Goal: Task Accomplishment & Management: Use online tool/utility

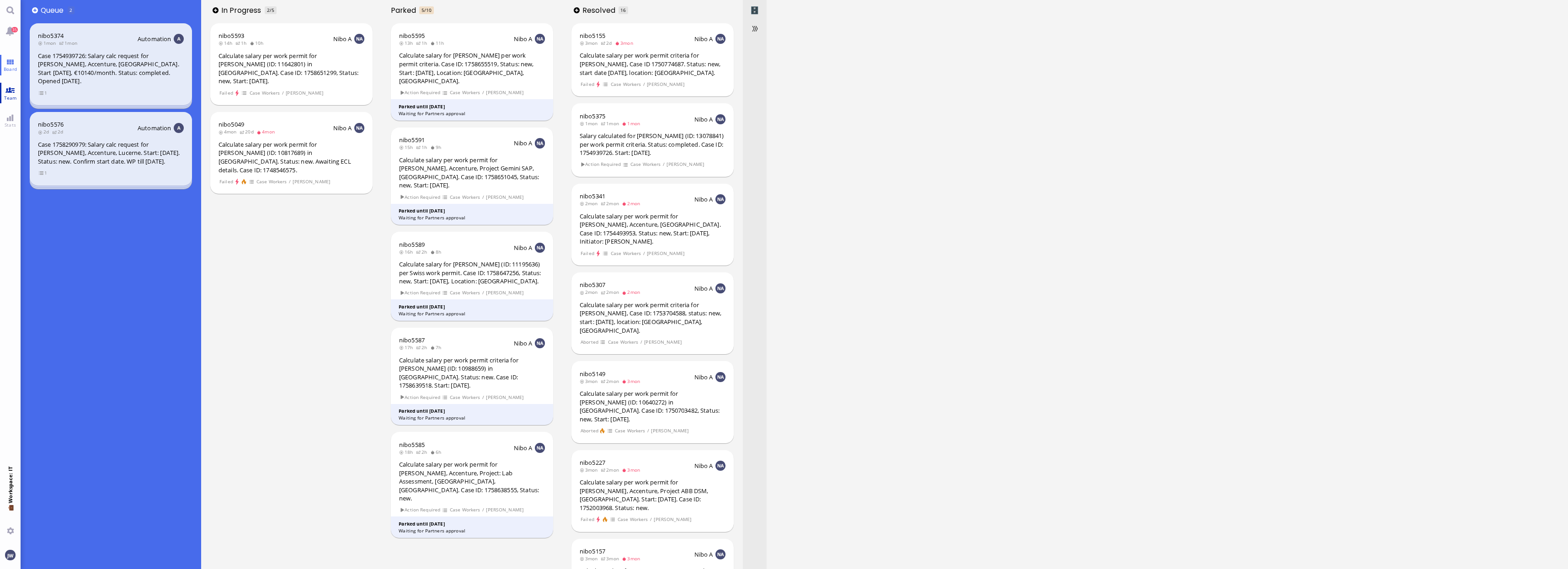
click at [19, 93] on link "Team" at bounding box center [10, 93] width 20 height 20
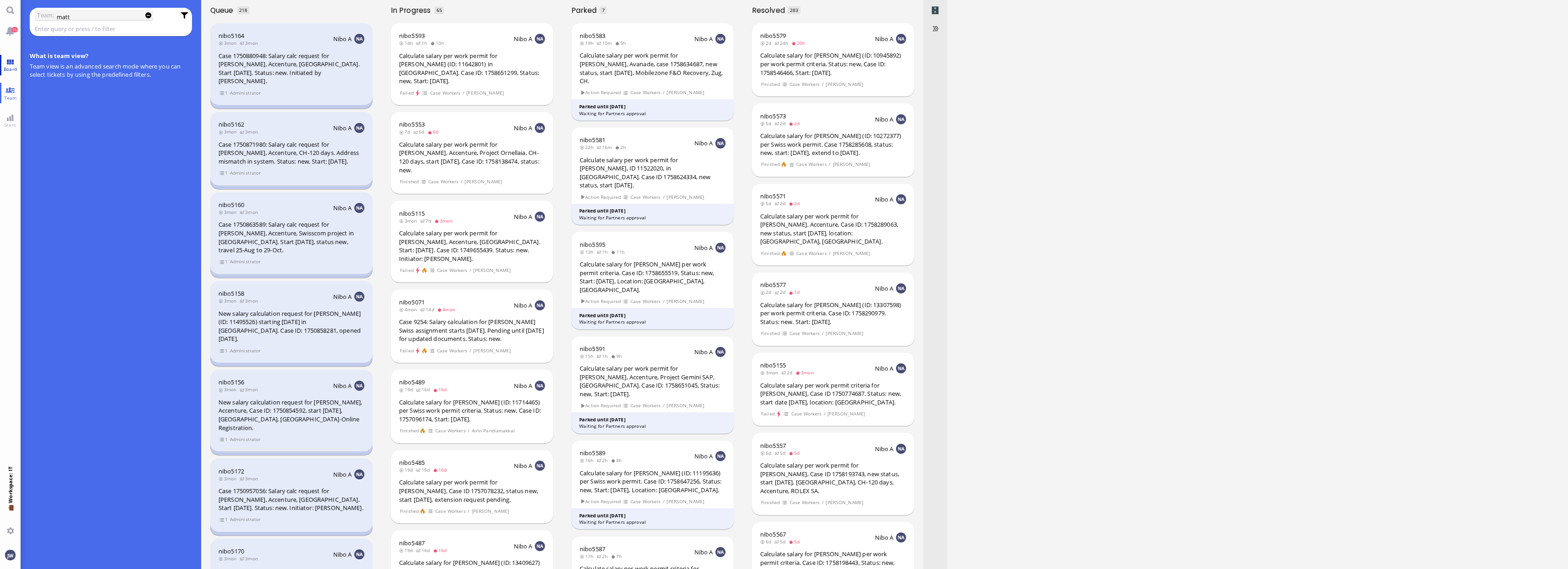
type input "matt"
click at [1, 65] on link "Board" at bounding box center [10, 65] width 20 height 20
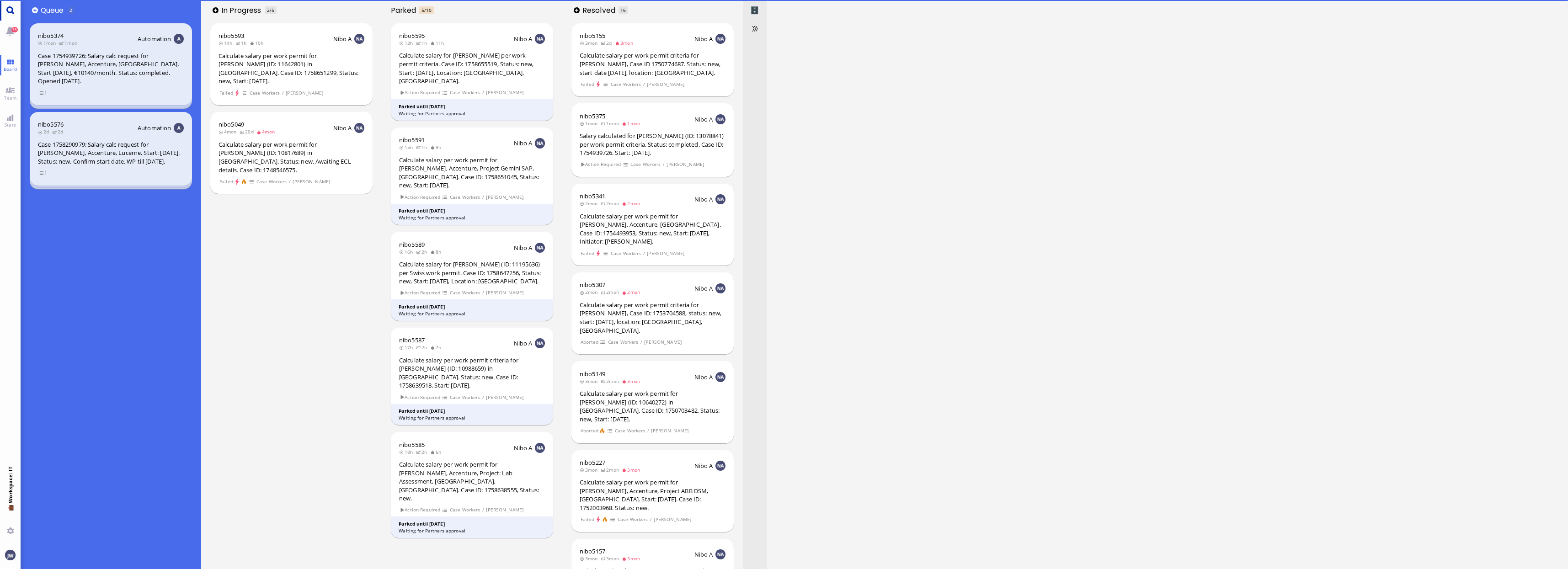
click at [9, 8] on link "Main menu" at bounding box center [10, 10] width 20 height 20
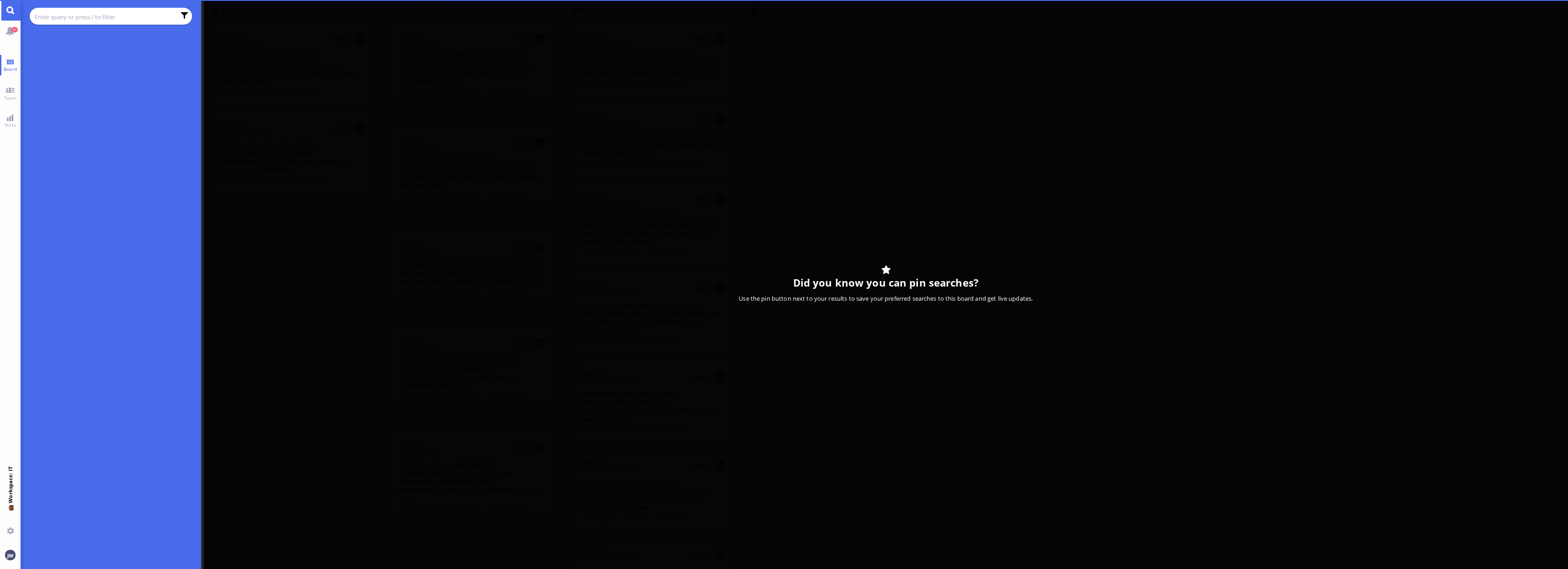
click at [63, 12] on input "text" at bounding box center [105, 16] width 140 height 10
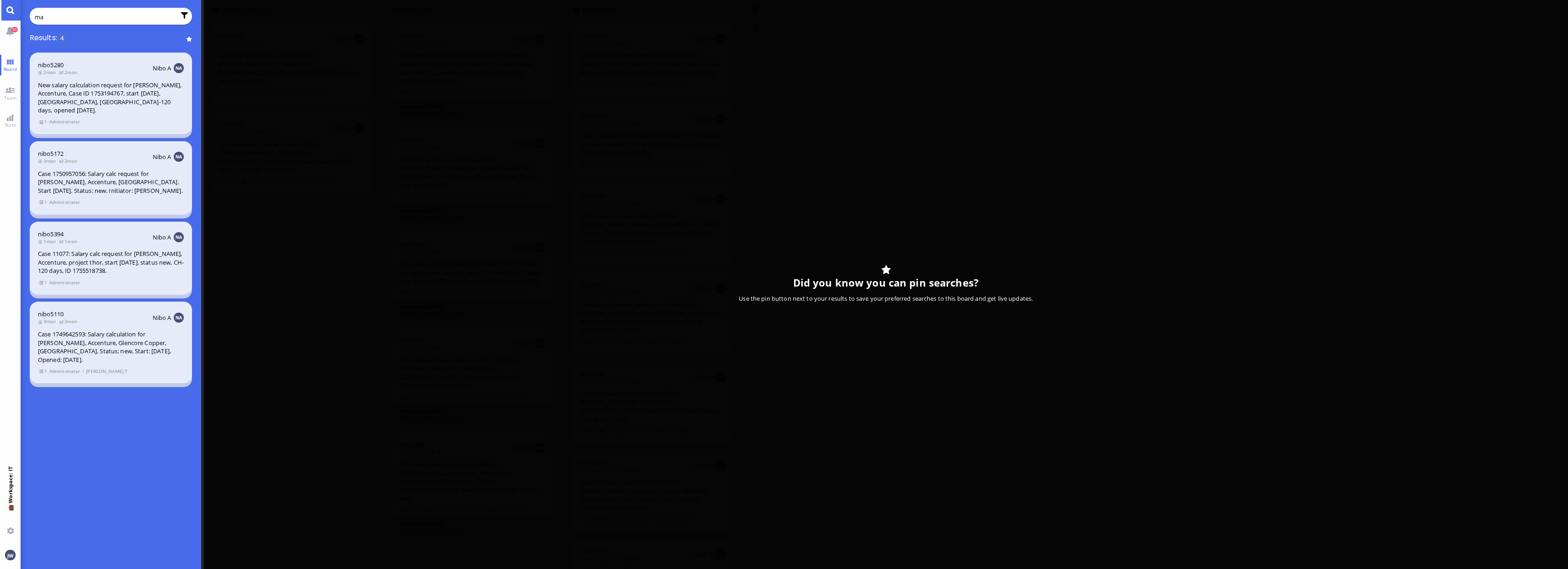
type input "m"
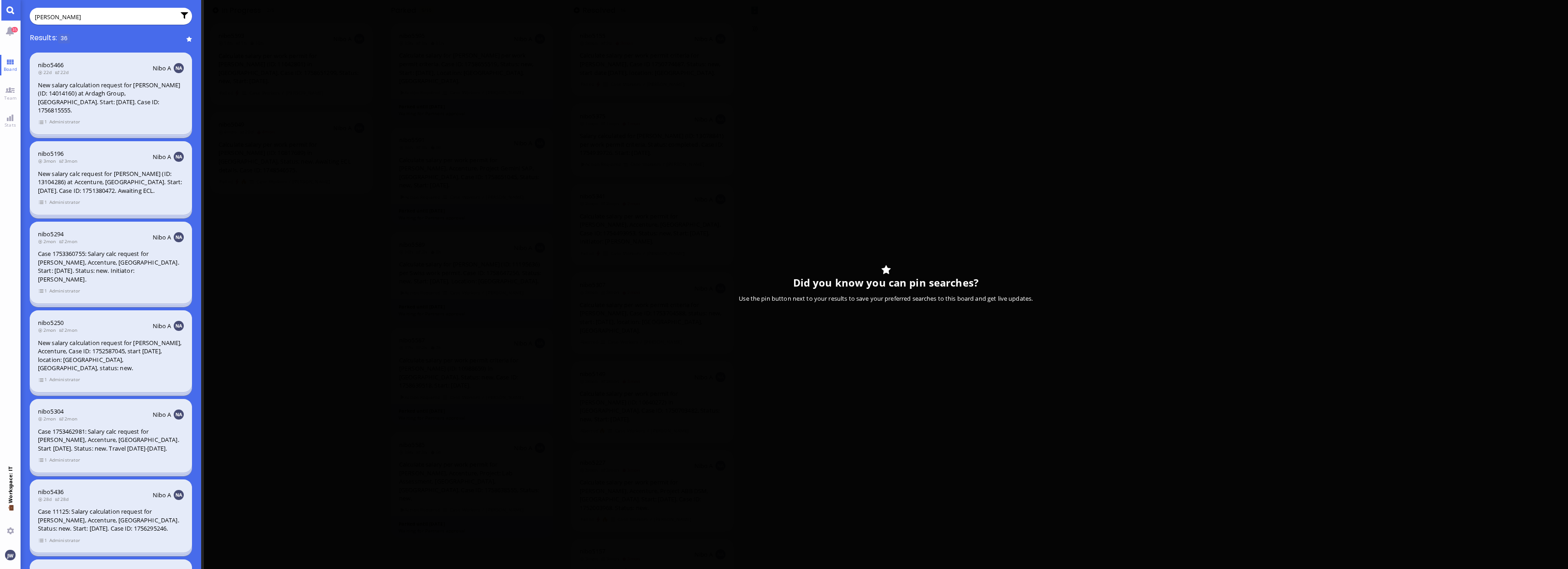
paste input "[PERSON_NAME]"
type input "[PERSON_NAME]"
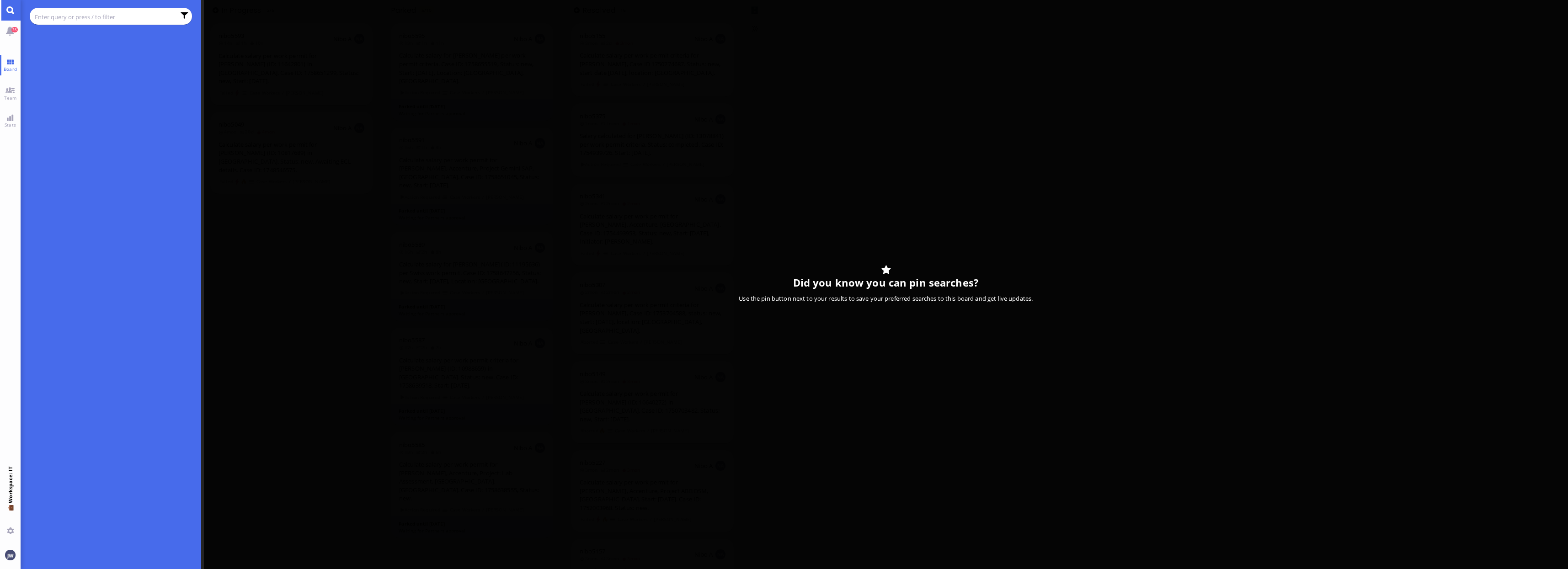
paste input "Joó"
type input "Joó"
click at [10, 66] on span "Board" at bounding box center [10, 69] width 18 height 6
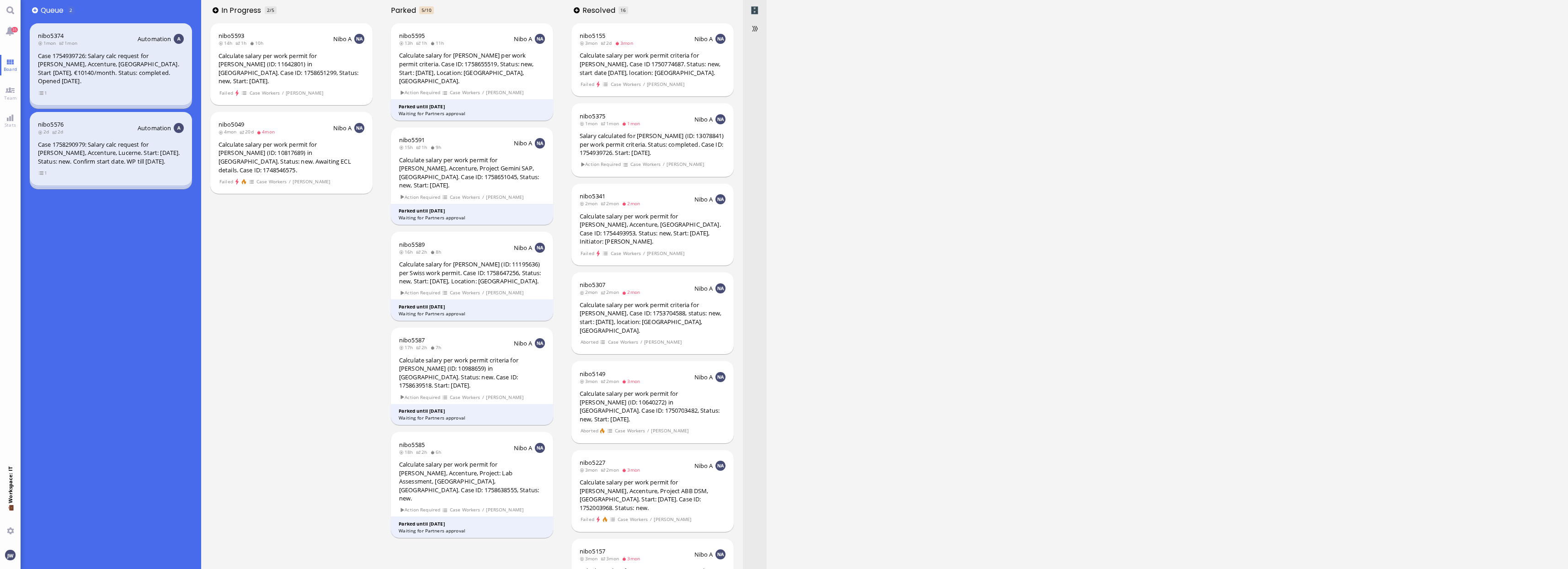
click at [336, 223] on div "nibo5593 14h 1h 10h Nibo A Calculate salary per work permit for [PERSON_NAME] (…" at bounding box center [291, 294] width 181 height 548
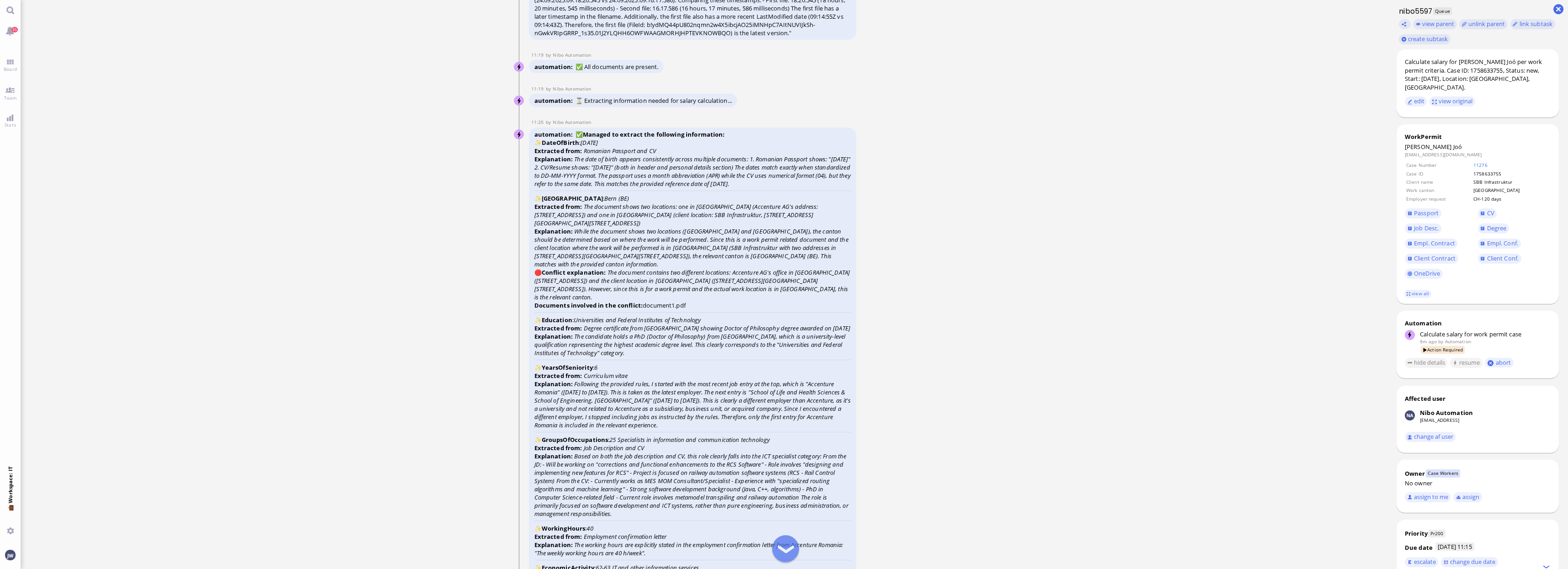
scroll to position [-1210, 0]
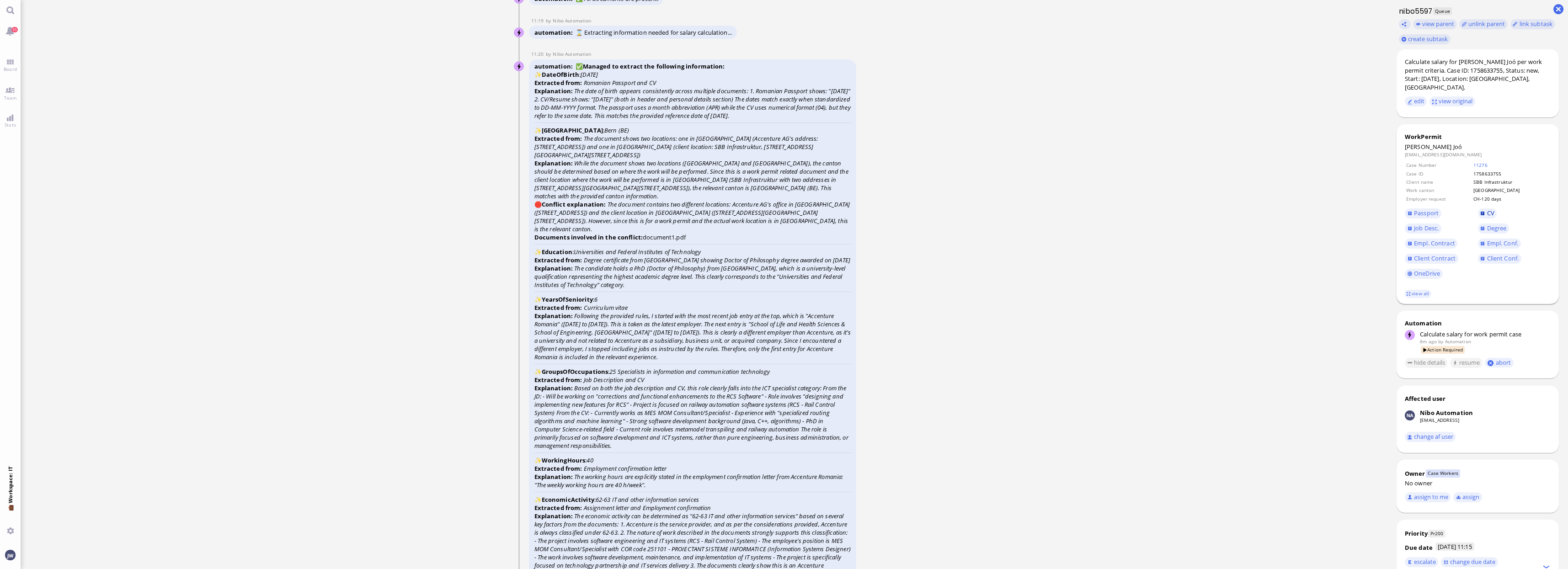
click at [1322, 209] on span "CV" at bounding box center [1490, 213] width 7 height 8
click at [1322, 239] on span "Empl. Conf." at bounding box center [1503, 243] width 31 height 8
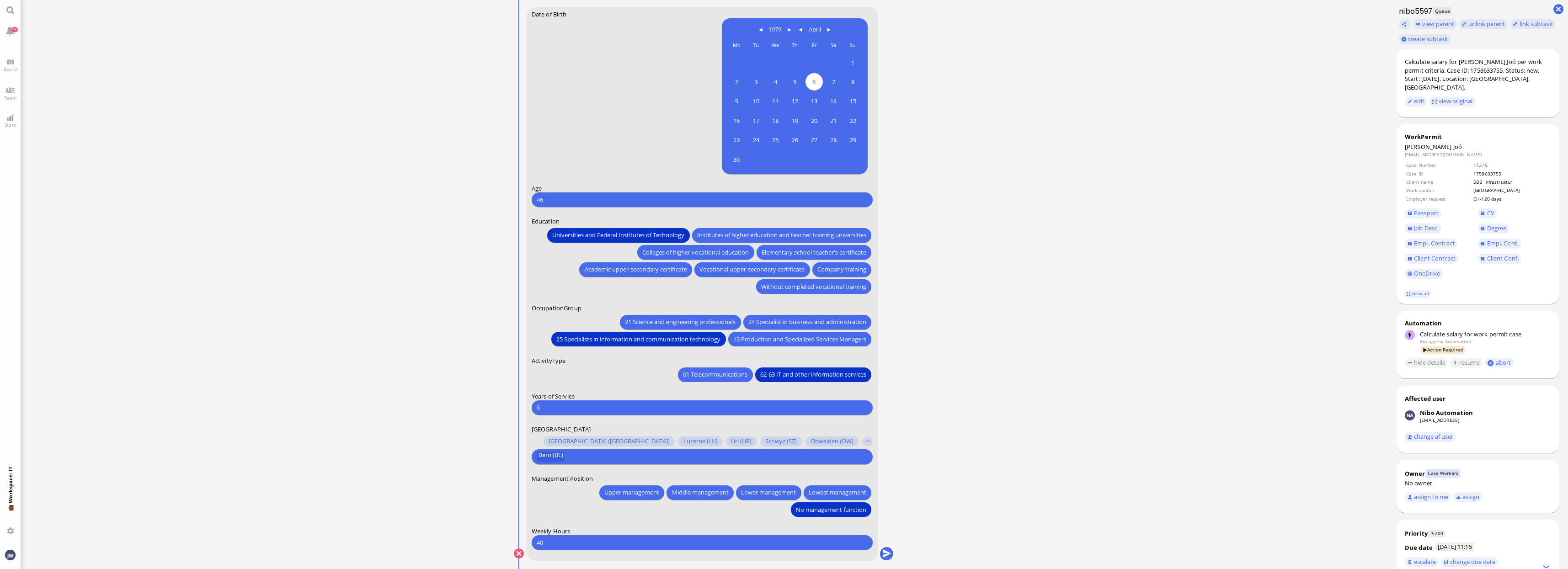
scroll to position [0, 0]
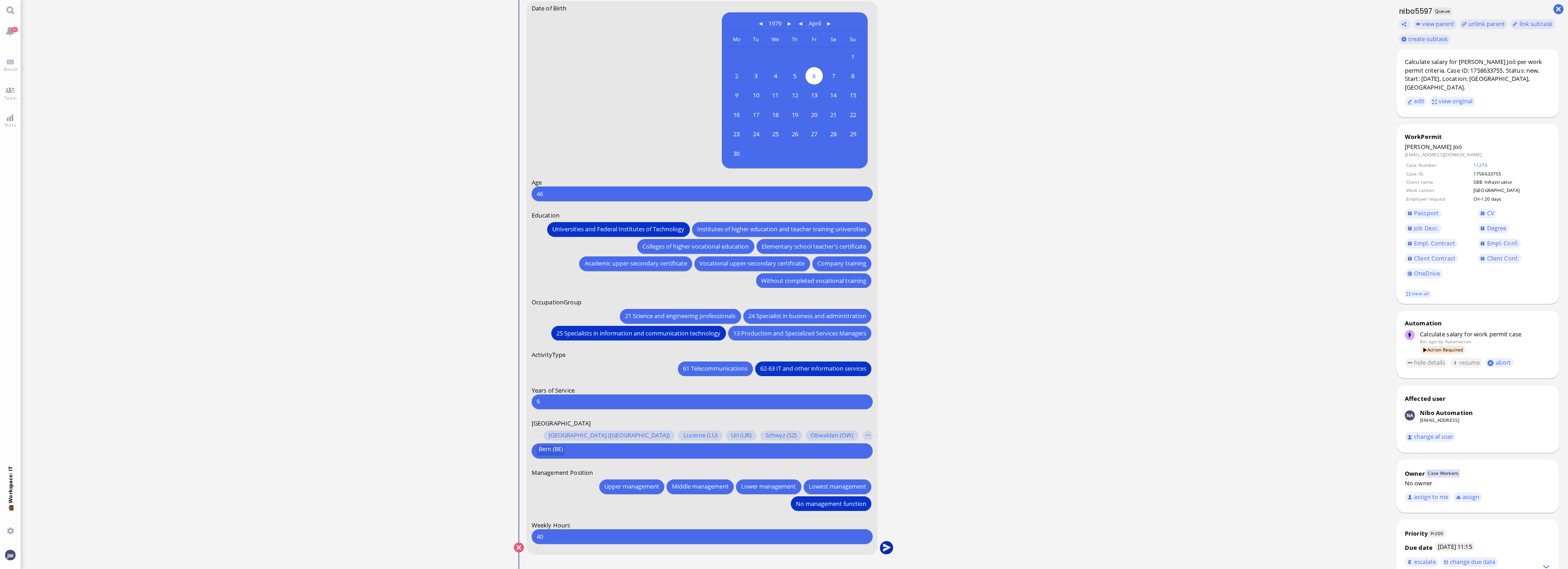
click at [885, 545] on button "submit" at bounding box center [887, 548] width 14 height 14
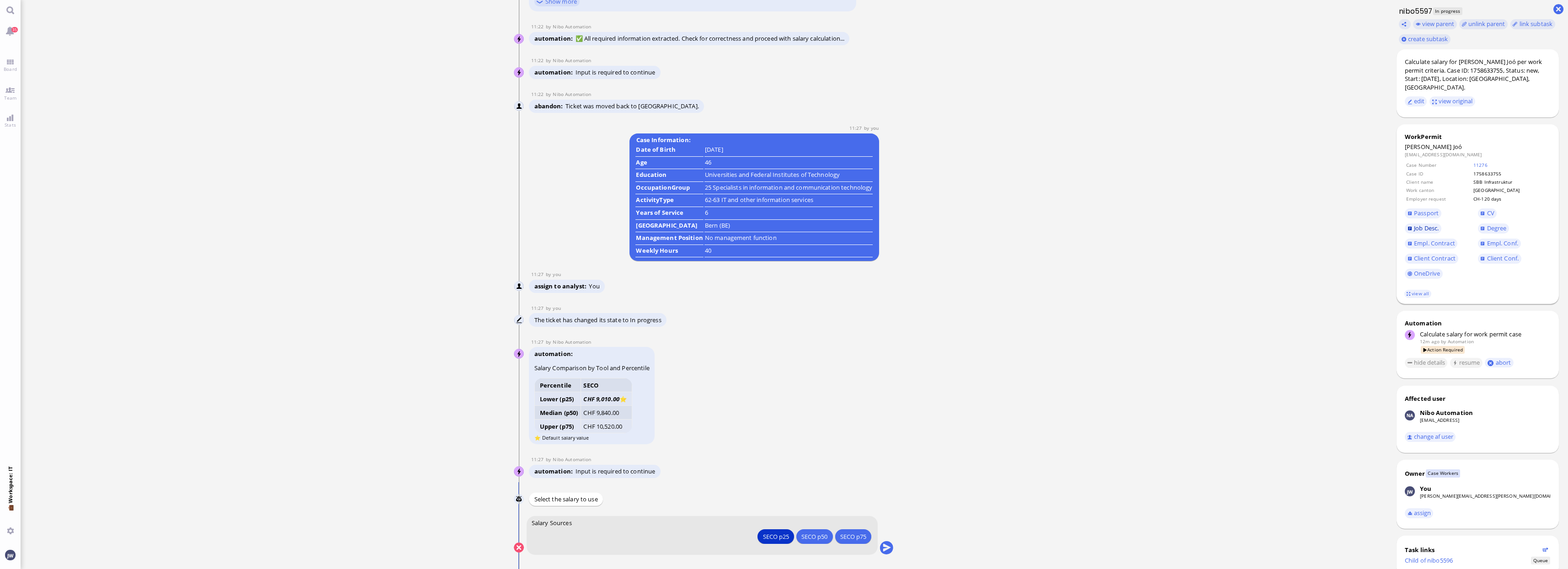
click at [1322, 224] on link "Job Desc." at bounding box center [1424, 228] width 37 height 10
click at [1322, 254] on span "Client Contract" at bounding box center [1434, 258] width 42 height 8
click at [1322, 224] on span "Degree" at bounding box center [1496, 228] width 20 height 8
click at [1322, 209] on span "Passport" at bounding box center [1426, 213] width 25 height 8
click at [885, 551] on button "submit" at bounding box center [887, 548] width 14 height 14
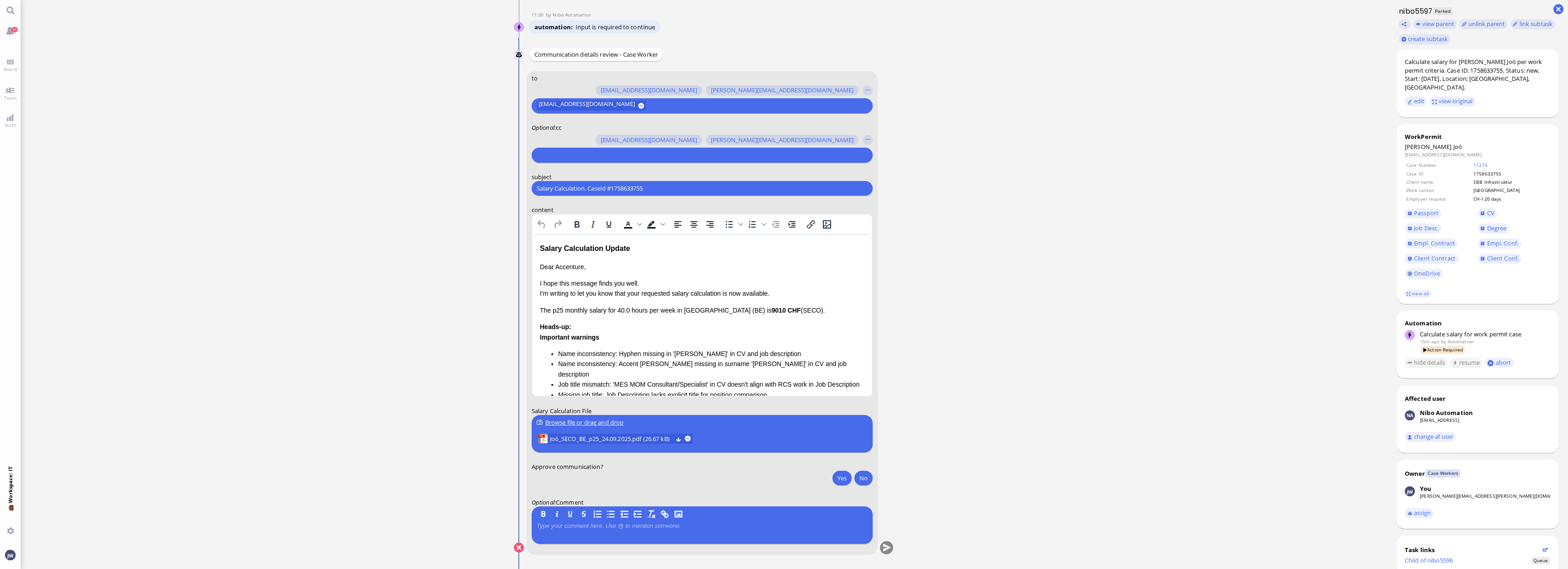
click at [567, 155] on input "text" at bounding box center [701, 155] width 329 height 10
type input "jane"
click at [567, 129] on label "Optional : cc" at bounding box center [702, 129] width 341 height 8
click at [564, 157] on input "jane" at bounding box center [701, 155] width 329 height 10
click at [565, 142] on span "janet.mathews@bluelakelegal.com" at bounding box center [648, 137] width 189 height 10
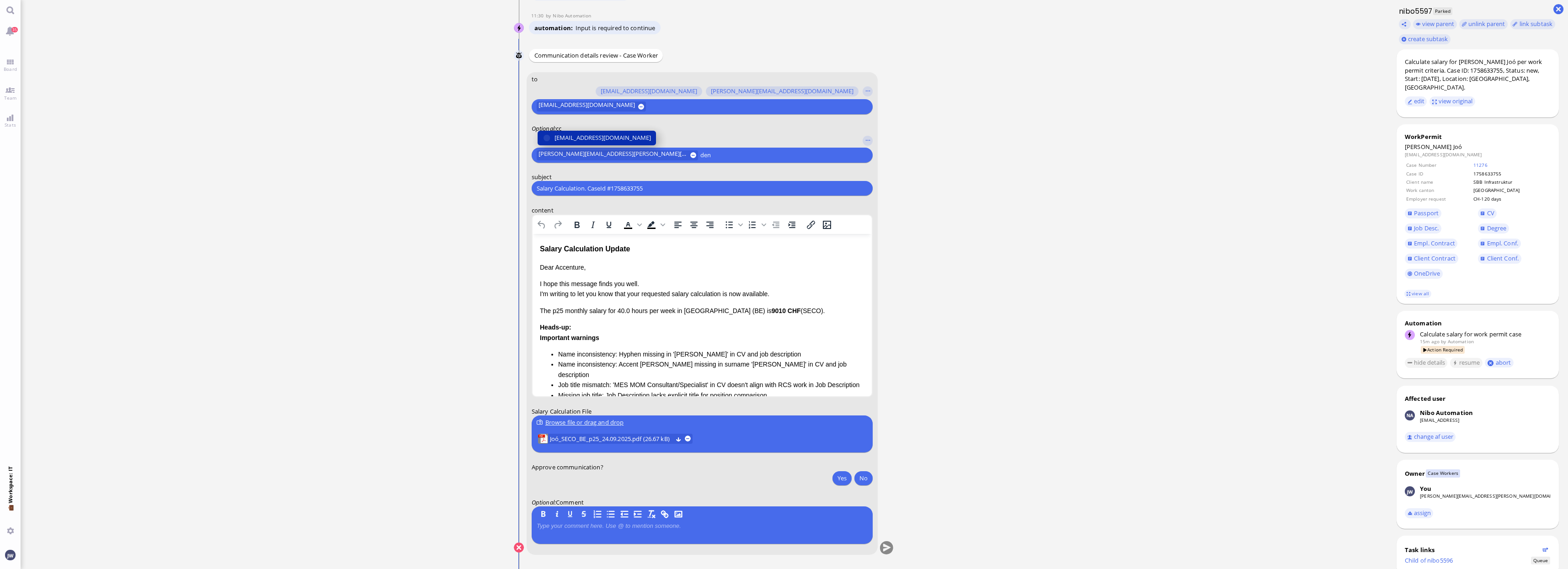
type input "den"
click at [569, 139] on span "den.ezhukattil@bluelakelegal.com" at bounding box center [603, 137] width 97 height 10
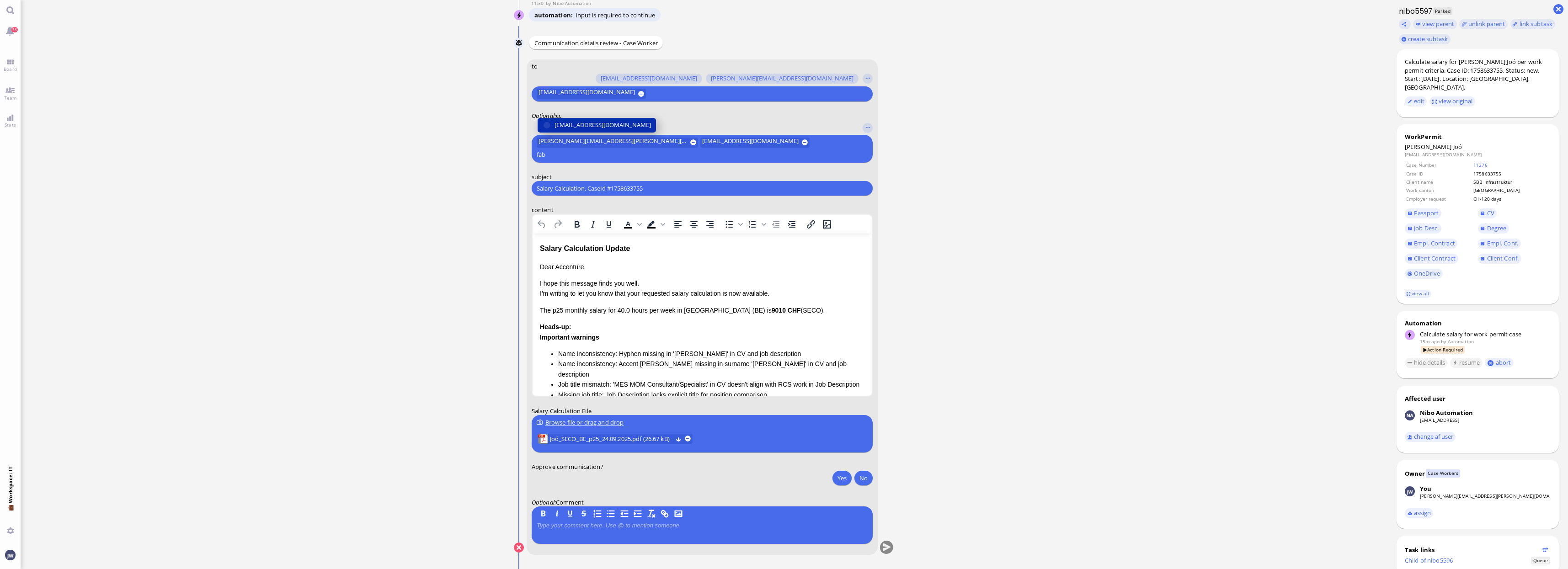
type input "fab"
click at [569, 130] on span "fabienne.arslan@bluelakelegal.com" at bounding box center [603, 125] width 97 height 10
type input "air"
click at [574, 129] on span "airin.pandiamakkal@bluelakelegal.com" at bounding box center [603, 125] width 97 height 10
type input "anu"
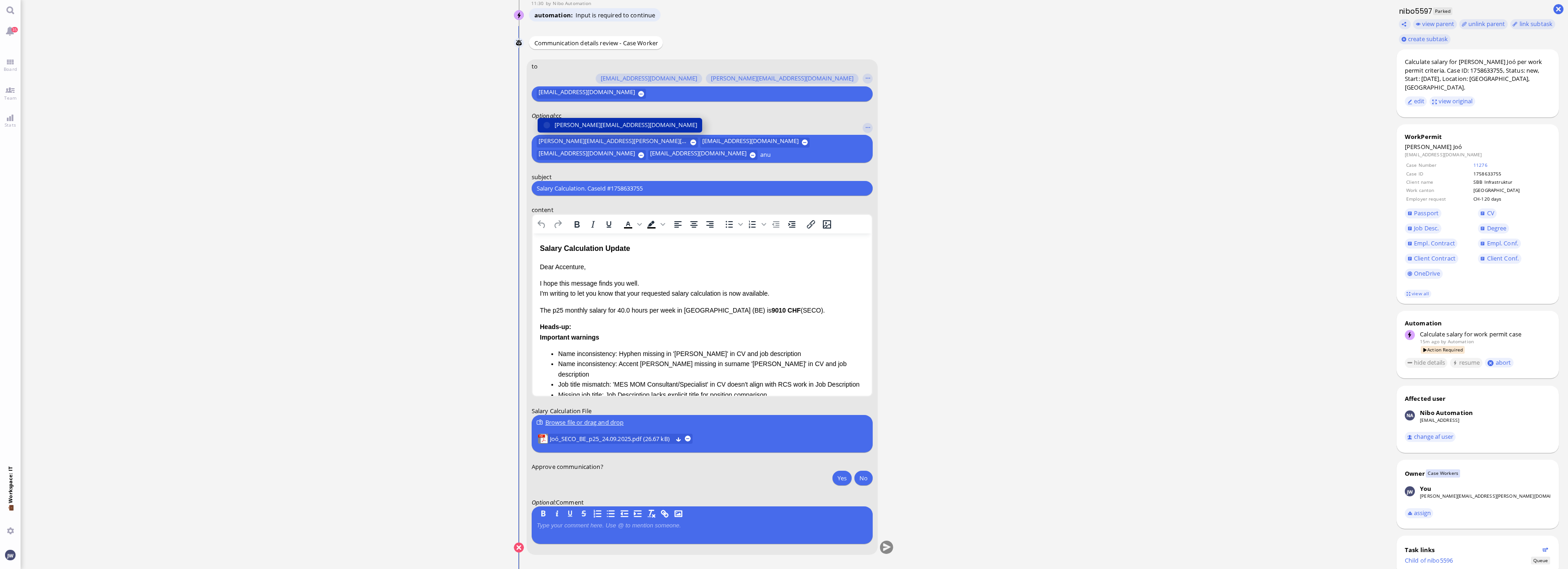
click at [576, 126] on span "anusha.thakur@bluelakelegal.com" at bounding box center [625, 125] width 142 height 10
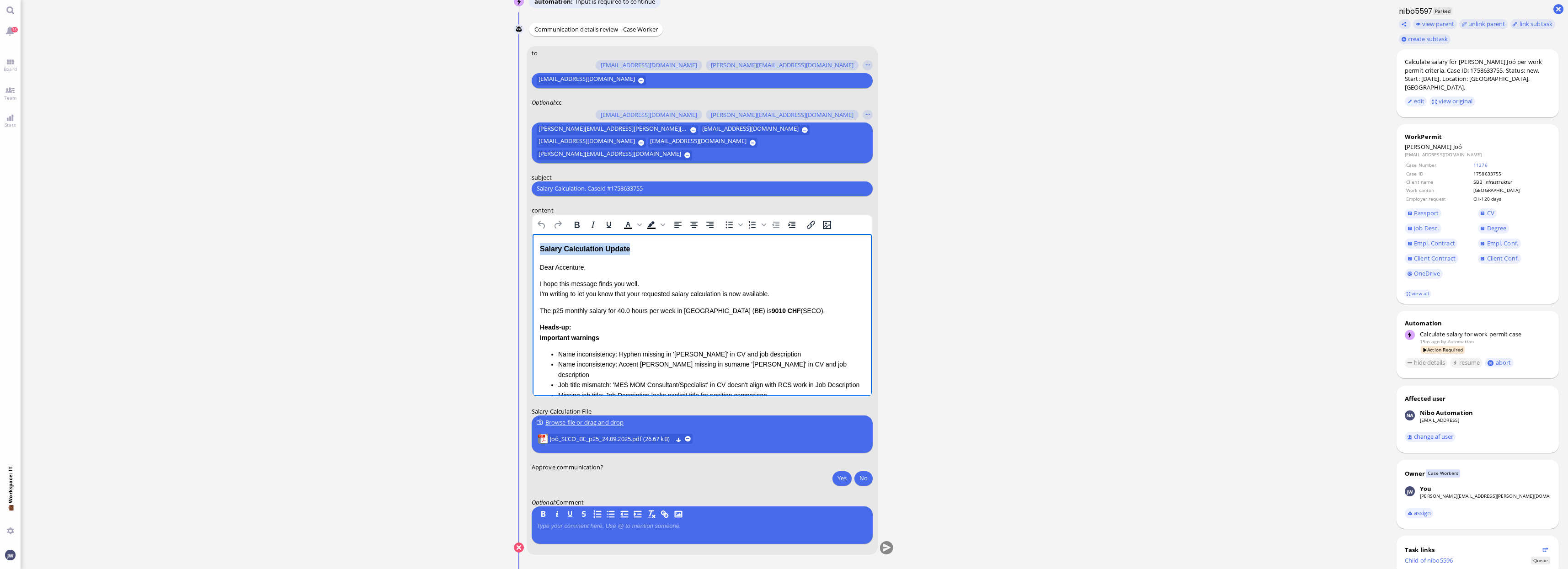
drag, startPoint x: 629, startPoint y: 250, endPoint x: 1065, endPoint y: 481, distance: 493.4
click at [533, 248] on html "Salary Calculation Update Dear Accenture, I hope this message finds you well. I…" at bounding box center [702, 362] width 339 height 258
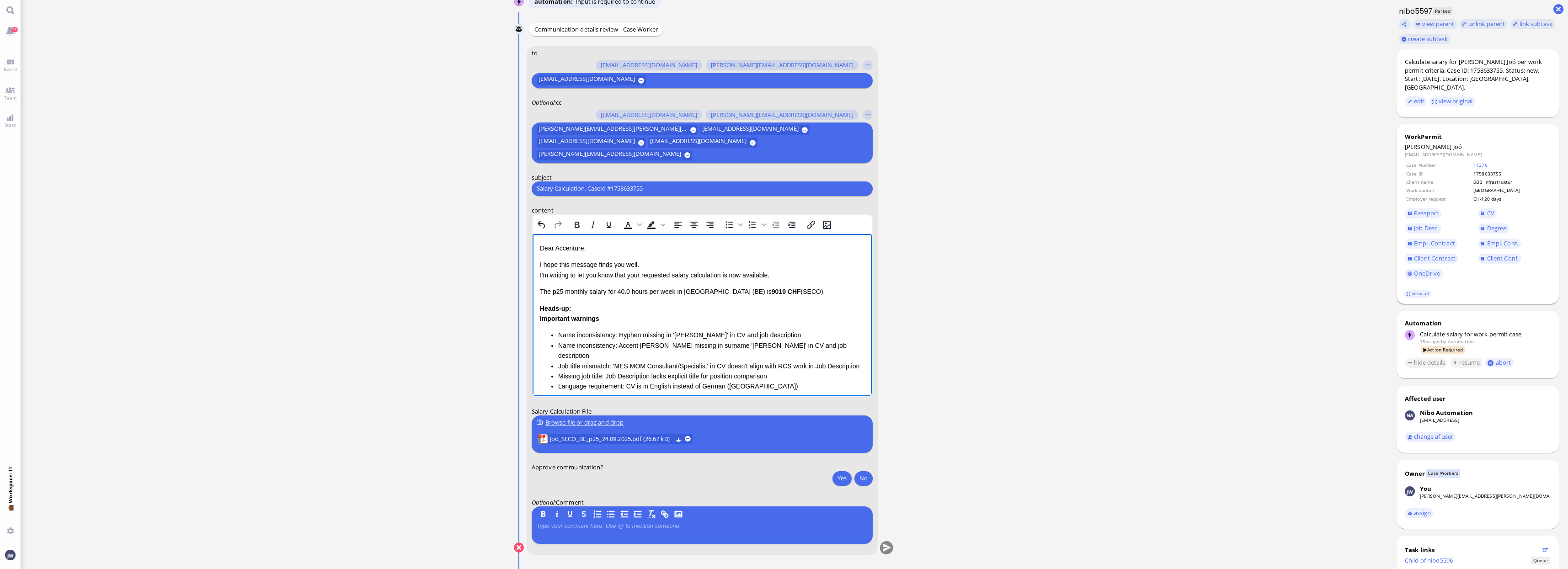
click at [1322, 291] on footer "view all" at bounding box center [1478, 294] width 163 height 20
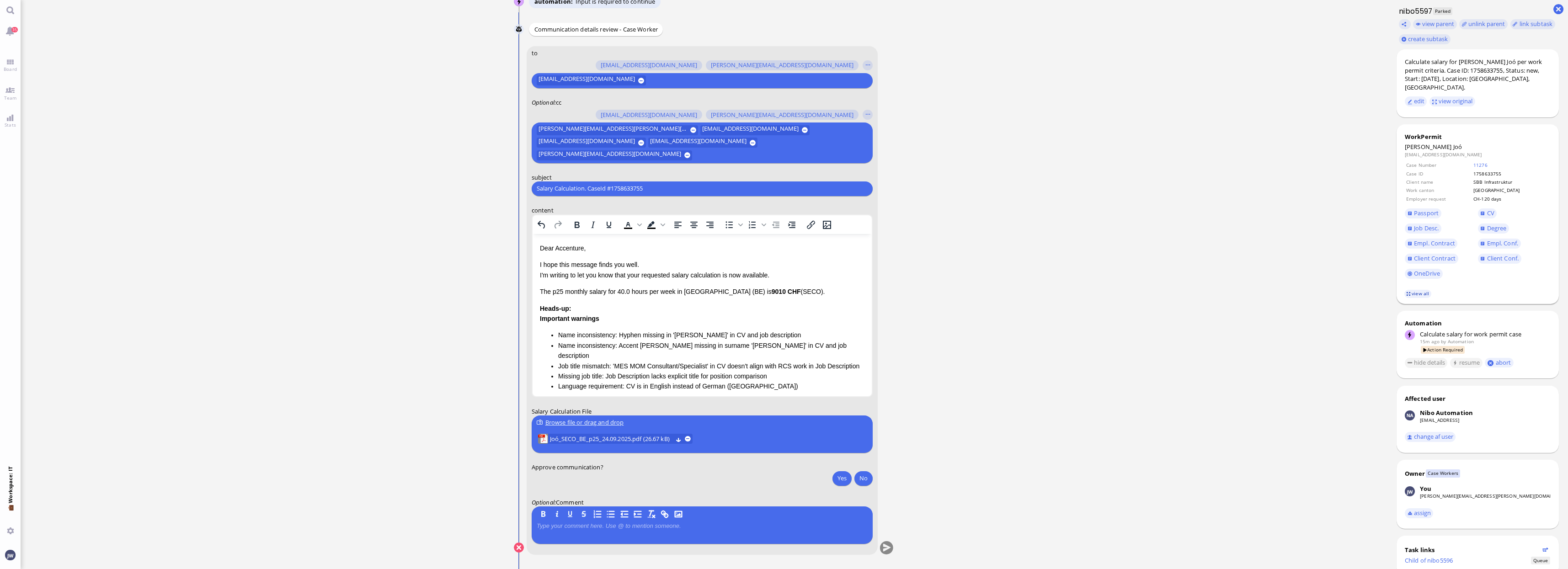
click at [1322, 290] on link "view all" at bounding box center [1417, 293] width 27 height 7
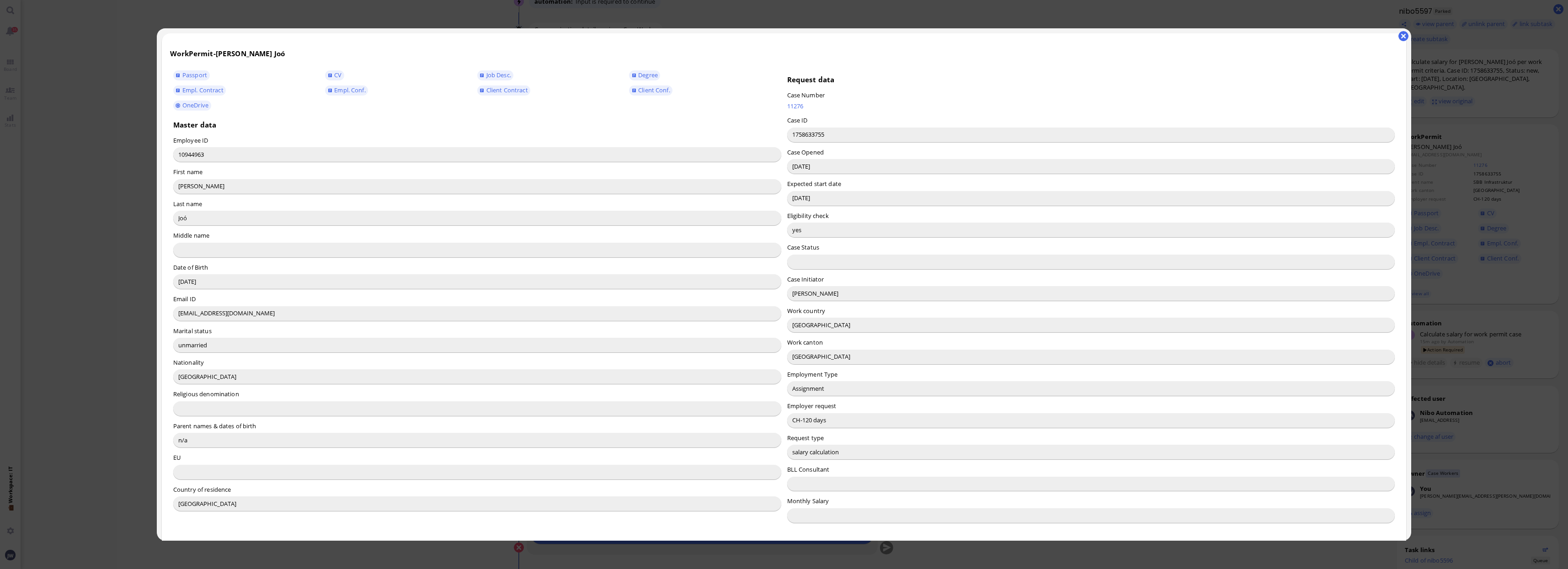
click at [810, 297] on input "Emiliano Flaherty" at bounding box center [1091, 293] width 608 height 14
click at [810, 297] on input "Emiliano Flaherty" at bounding box center [1091, 293] width 608 height 14
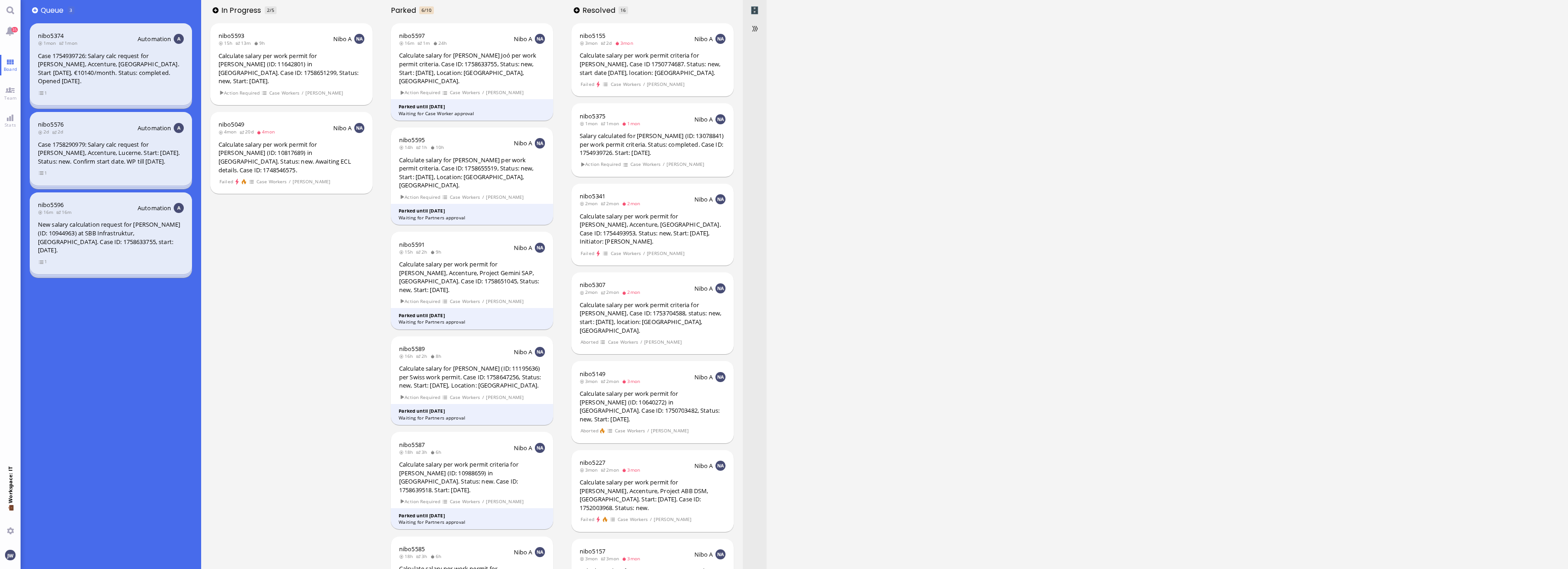
click at [87, 240] on div "New salary calculation request for András-Mattyas Joó (ID: 10944963) at SBB Inf…" at bounding box center [111, 238] width 146 height 34
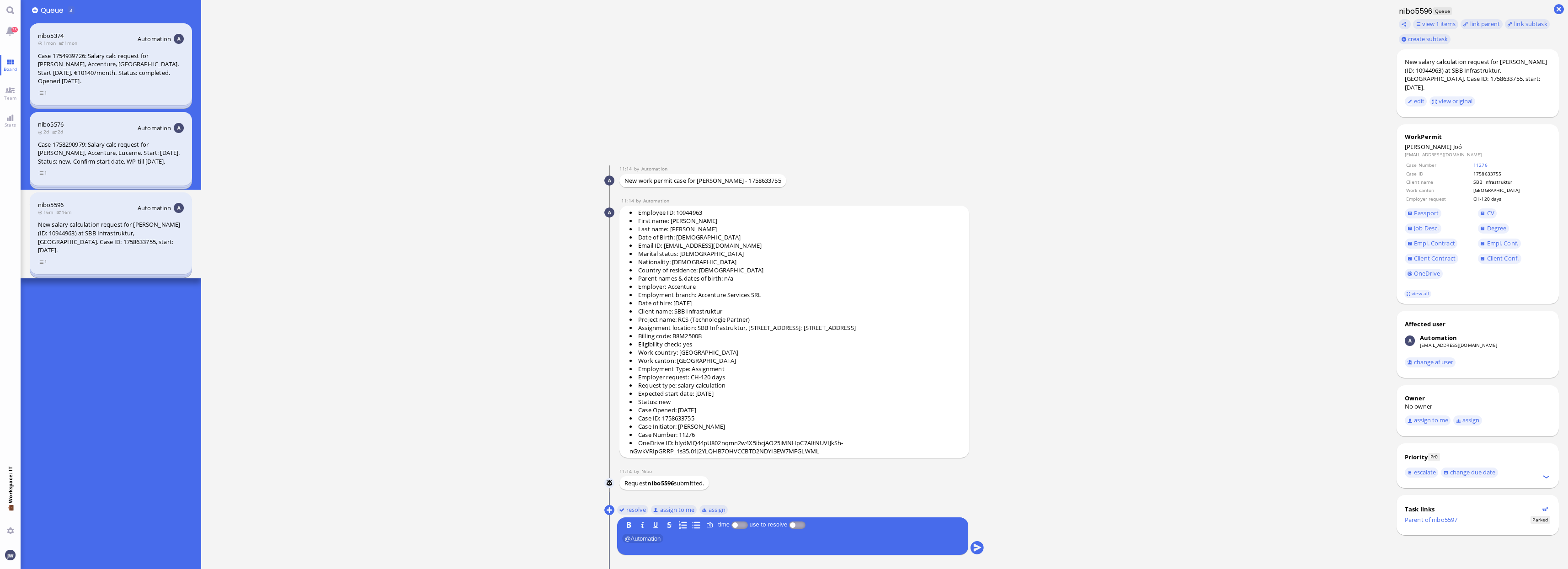
click at [36, 262] on div "nibo5596 16m 16m Automation New salary calculation request for András-Mattyas J…" at bounding box center [111, 233] width 163 height 82
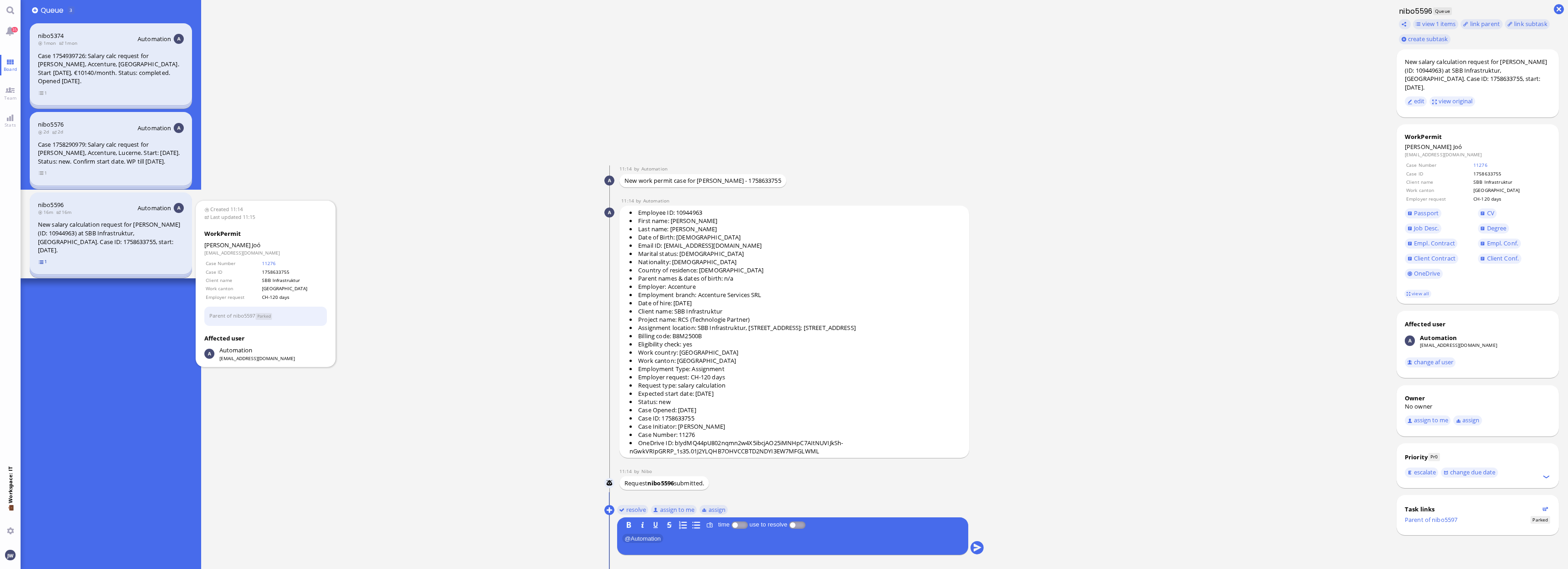
click at [42, 263] on span "1" at bounding box center [42, 261] width 9 height 7
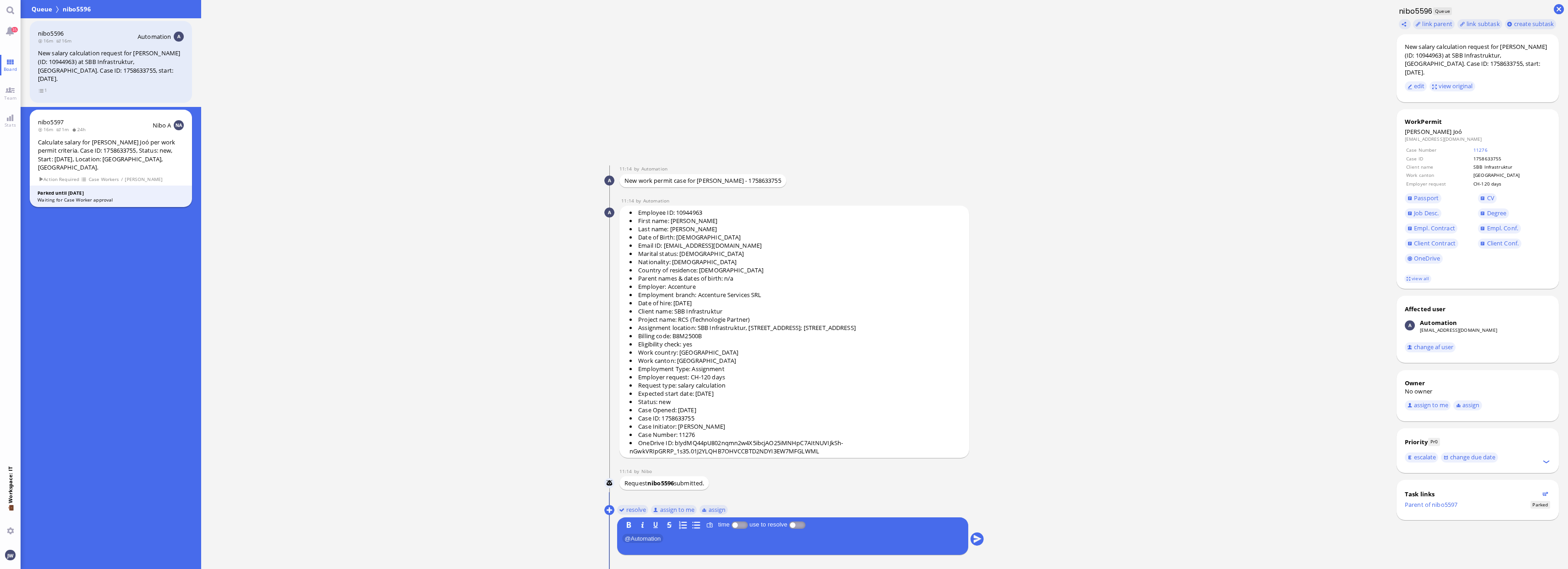
click at [71, 176] on span "Action Required" at bounding box center [59, 179] width 41 height 7
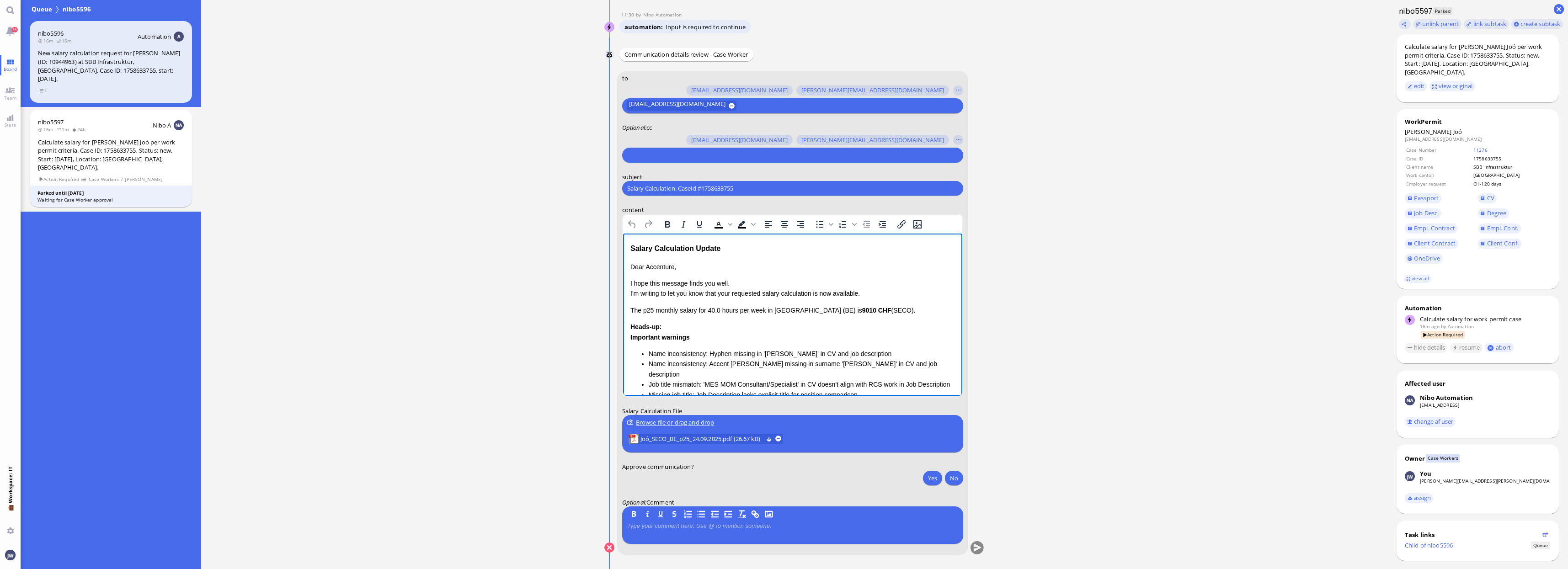
click at [662, 265] on p "Dear Accenture," at bounding box center [792, 267] width 325 height 10
paste body "Rich Text Area. Press ALT-0 for help."
click at [717, 249] on div "Salary Calculation Update" at bounding box center [792, 248] width 325 height 12
click at [631, 245] on div "Salary Calculation Update" at bounding box center [792, 248] width 325 height 12
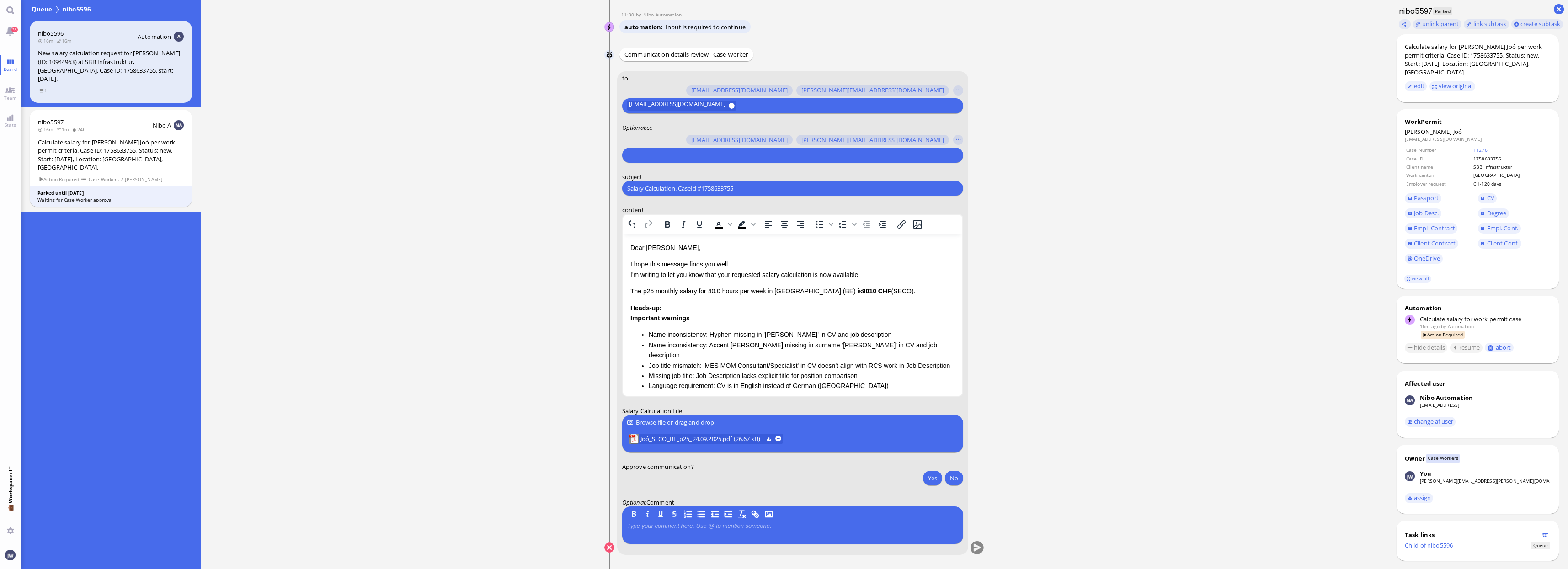
click at [659, 152] on input "text" at bounding box center [791, 155] width 329 height 10
type input "jane"
click at [671, 141] on span "janet.mathews@bluelakelegal.com" at bounding box center [739, 137] width 189 height 10
type input "den"
click at [672, 140] on span "den.ezhukattil@bluelakelegal.com" at bounding box center [693, 137] width 97 height 10
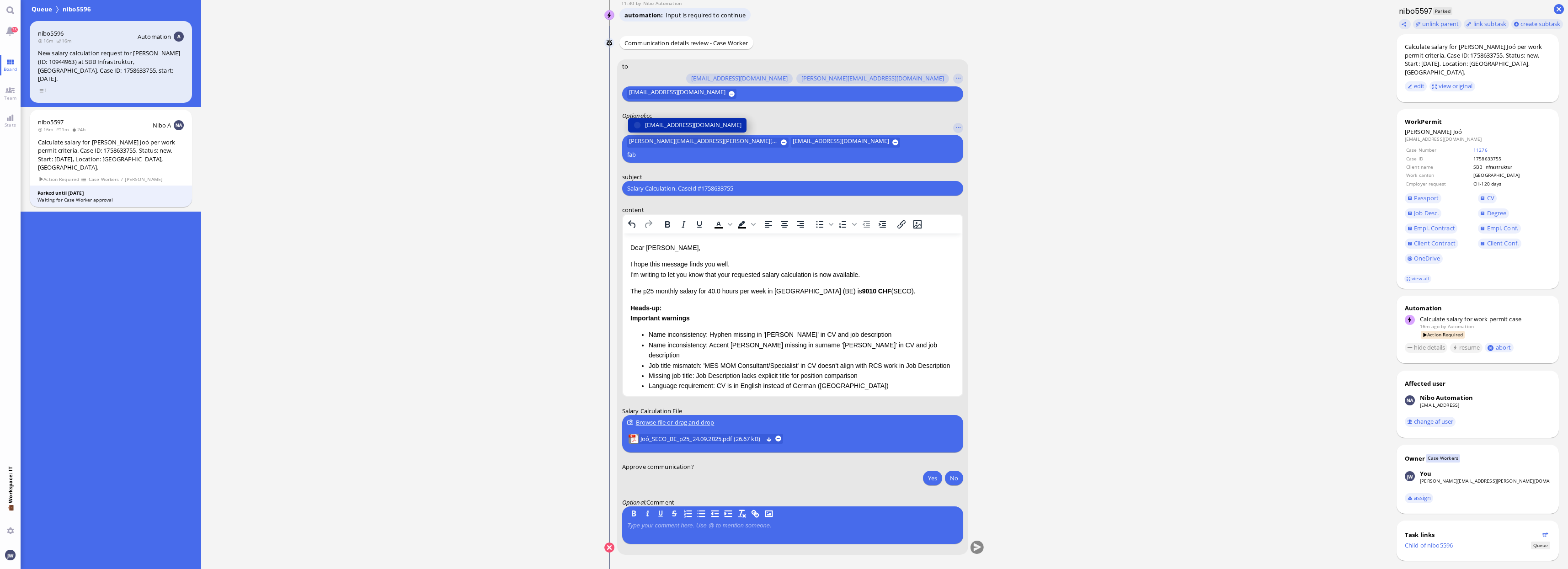
type input "fab"
click at [672, 130] on span "fabienne.arslan@bluelakelegal.com" at bounding box center [693, 125] width 97 height 10
type input "air"
click at [672, 129] on span "airin.pandiamakkal@bluelakelegal.com" at bounding box center [693, 125] width 97 height 10
type input "anu"
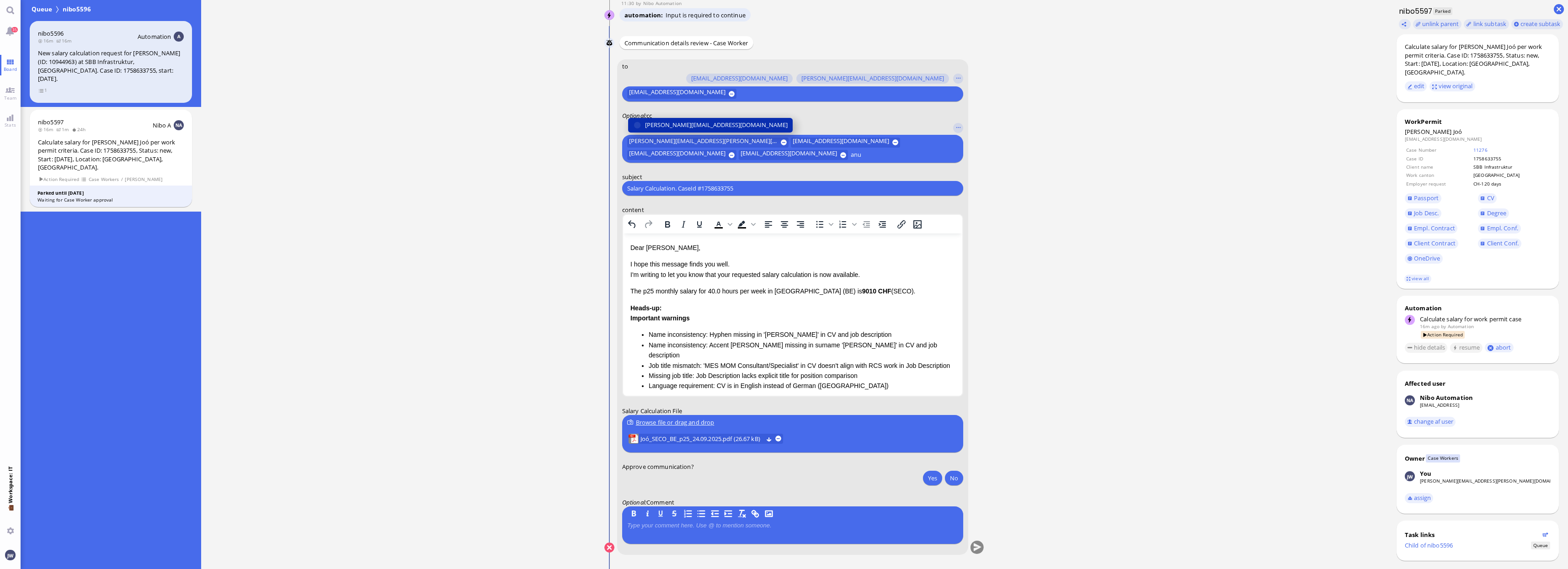
click at [672, 128] on span "anusha.thakur@bluelakelegal.com" at bounding box center [716, 125] width 142 height 10
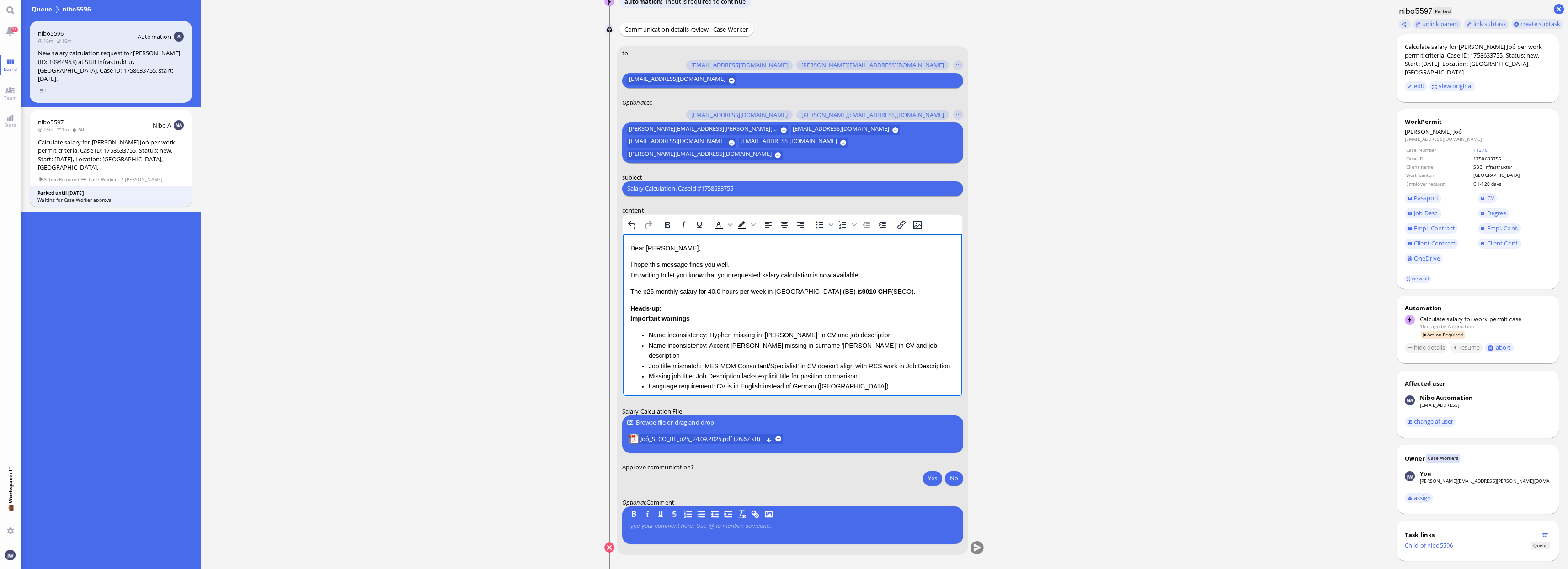
click at [727, 274] on p "I hope this message finds you well. I'm writing to let you know that your reque…" at bounding box center [792, 270] width 325 height 20
click at [1322, 127] on span "Joó" at bounding box center [1458, 131] width 9 height 8
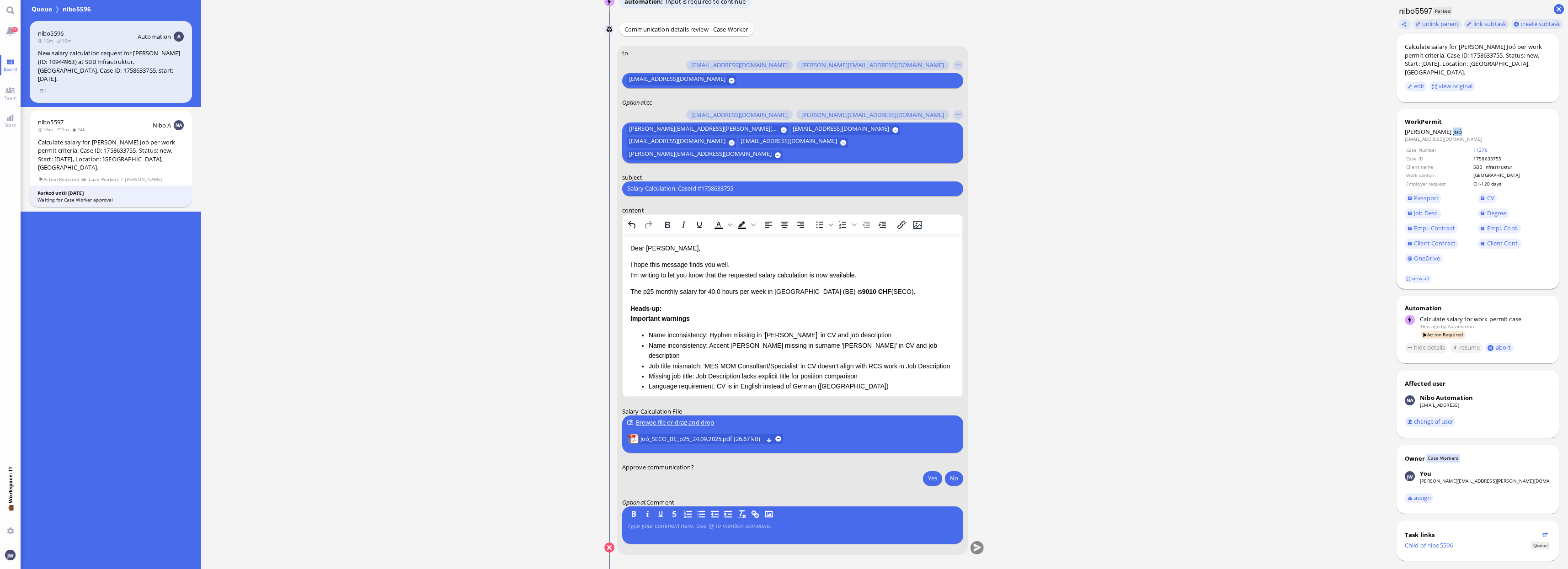
click at [1322, 127] on span "Joó" at bounding box center [1458, 131] width 9 height 8
copy span "Joó"
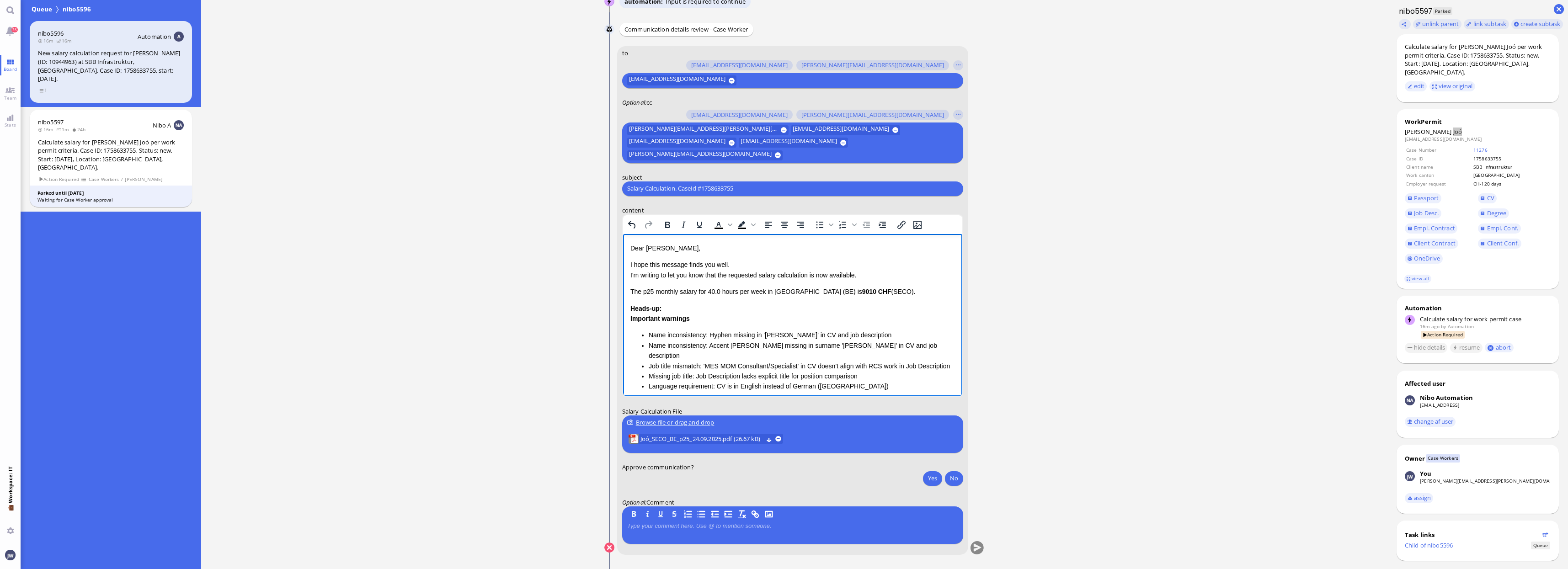
click at [809, 276] on p "I hope this message finds you well. I'm writing to let you know that the reques…" at bounding box center [792, 270] width 325 height 20
click at [813, 276] on p "I hope this message finds you well. I'm writing to let you know that the reques…" at bounding box center [792, 270] width 325 height 20
click at [838, 276] on p "I hope this message finds you well. I'm writing to let you know that the reques…" at bounding box center [792, 270] width 325 height 20
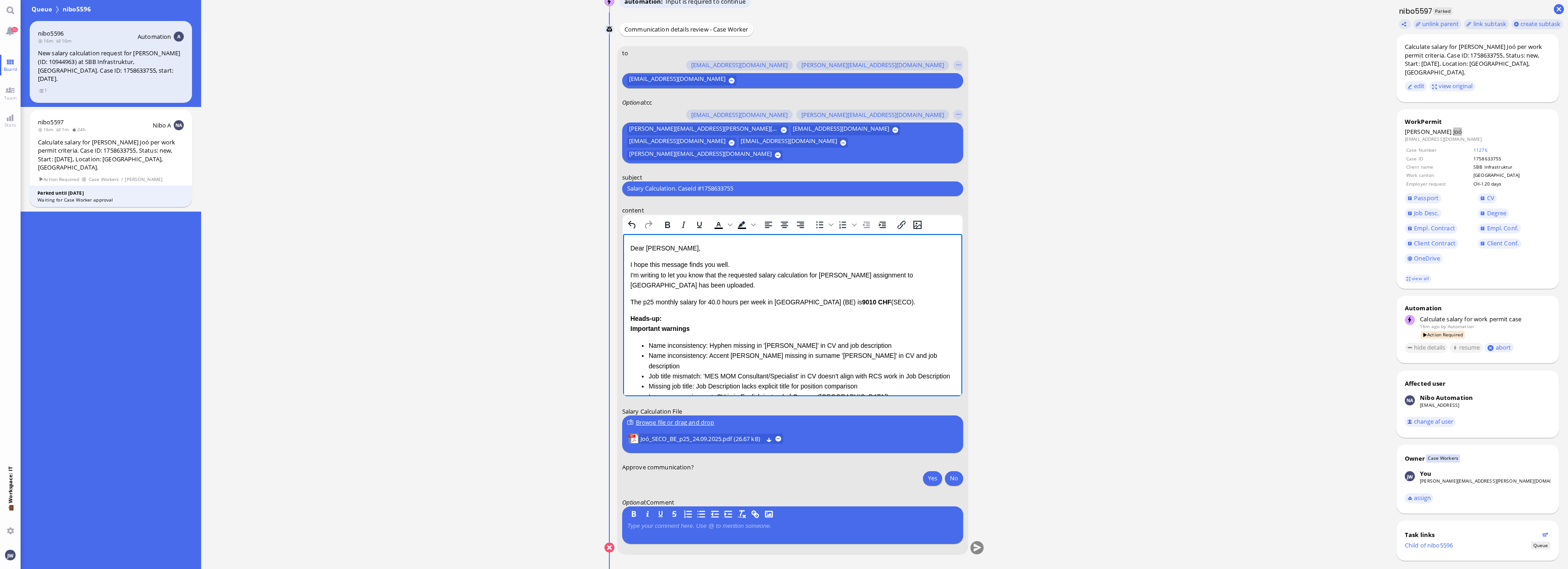
click at [676, 282] on p "I hope this message finds you well. I'm writing to let you know that the reques…" at bounding box center [792, 274] width 325 height 31
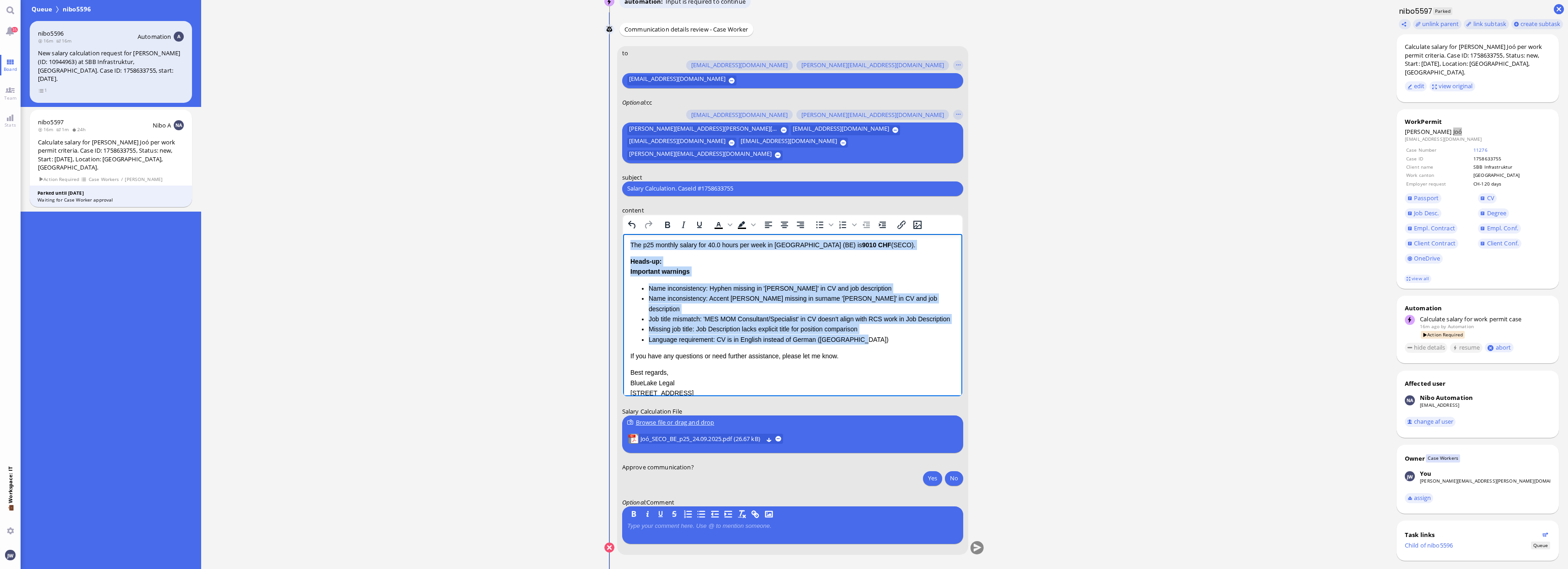
click at [852, 340] on li "Language requirement: CV is in English instead of German (Bern canton)" at bounding box center [802, 339] width 307 height 10
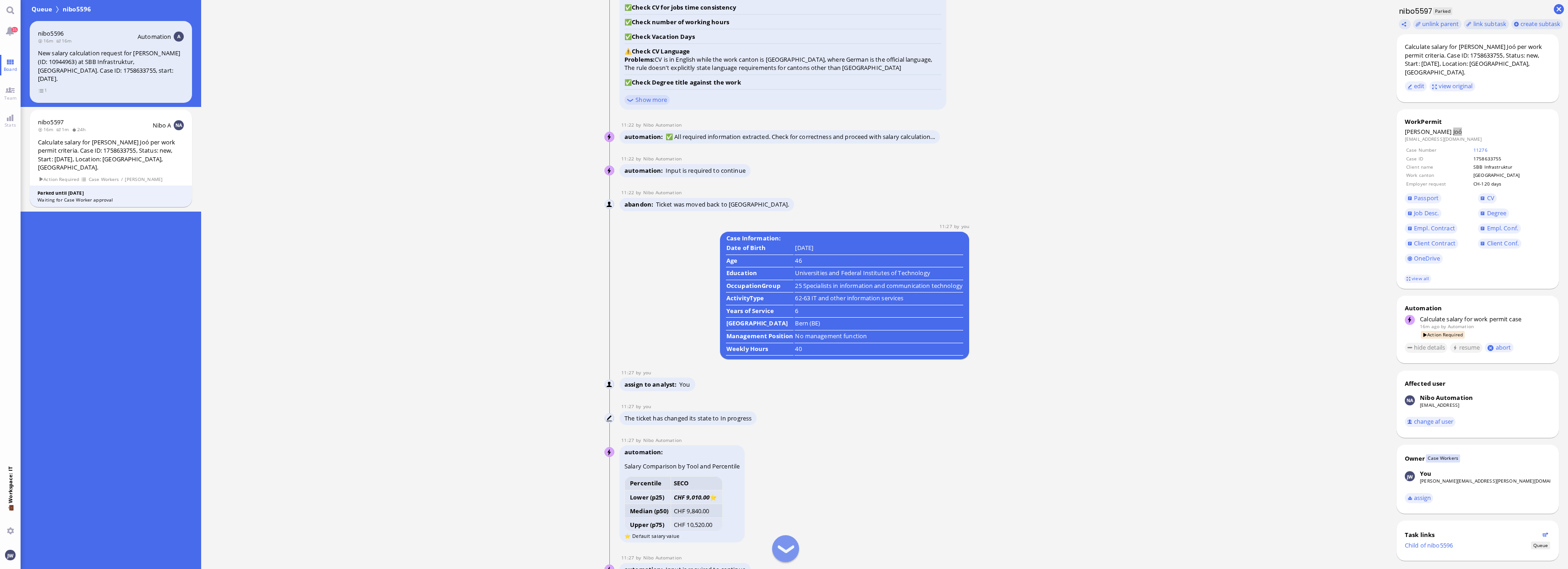
scroll to position [0, 0]
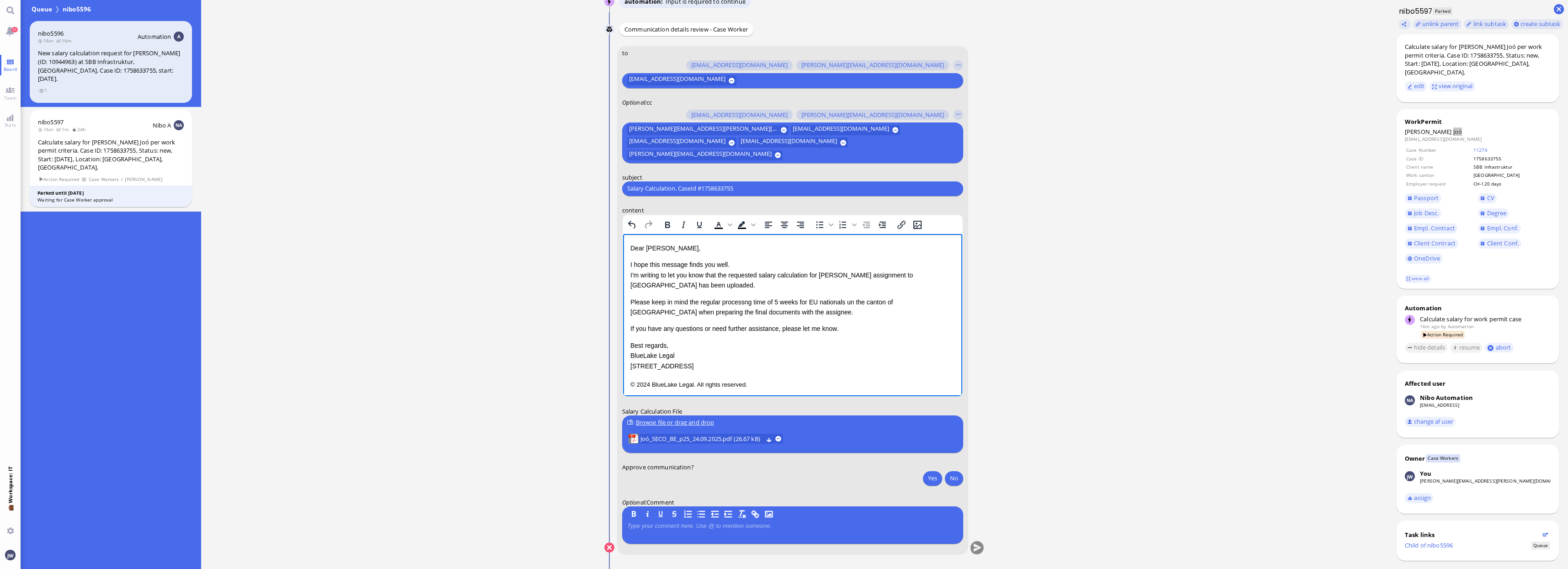
click at [860, 330] on p "If you have any questions or need further assistance, please let me know." at bounding box center [792, 328] width 325 height 10
click at [775, 383] on p "© 2024 BlueLake Legal. All rights reserved." at bounding box center [792, 383] width 325 height 12
click at [775, 342] on html "Dear Emiliano, I hope this message finds you well. I'm writing to let you know …" at bounding box center [792, 288] width 339 height 109
click at [1322, 130] on dd "andras.joo@accenture.com" at bounding box center [1478, 133] width 146 height 6
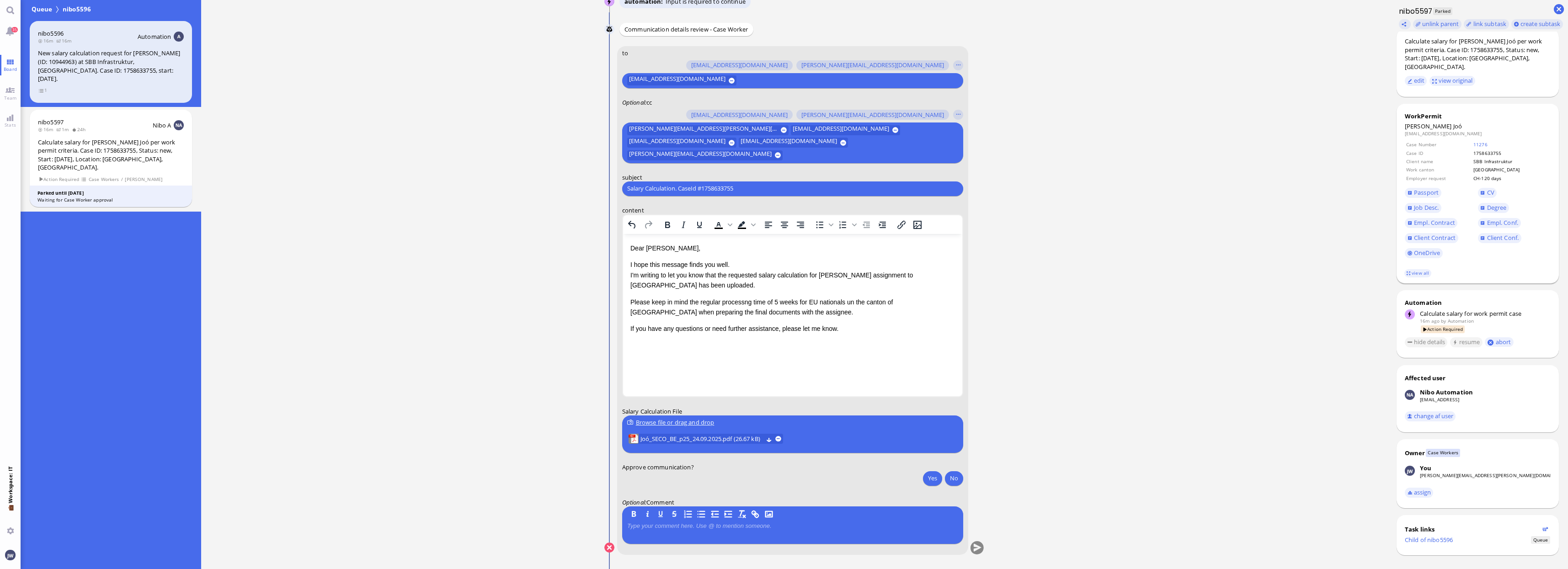
click at [1322, 122] on span "Joó" at bounding box center [1458, 126] width 9 height 8
copy span "Joó"
click at [688, 186] on input "Salary Calculation. CaseId #1758633755" at bounding box center [793, 189] width 331 height 10
paste input "PazPerTout new case: András-Mattyas Joó (1758633755 / 10944963), Employer Reque…"
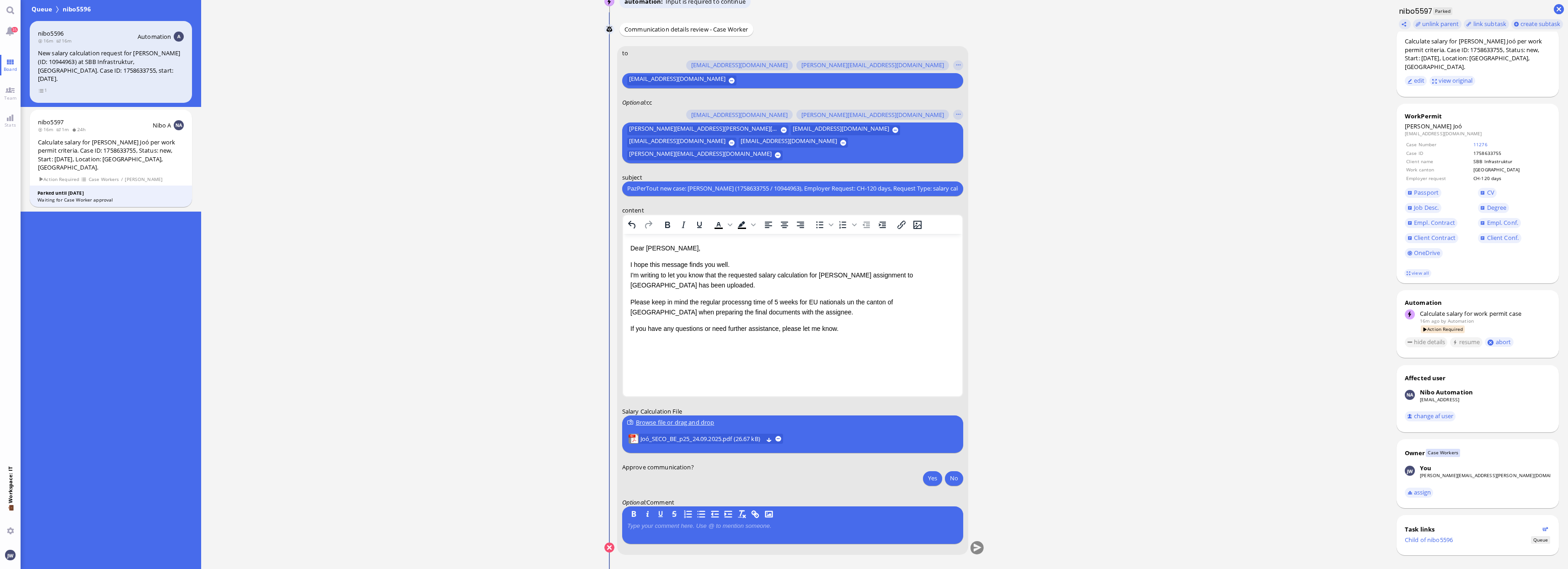
scroll to position [0, 38]
type input "PazPerTout new case: András-Mattyas Joó (1758633755 / 10944963), Employer Reque…"
click at [932, 477] on button "Yes" at bounding box center [932, 477] width 19 height 14
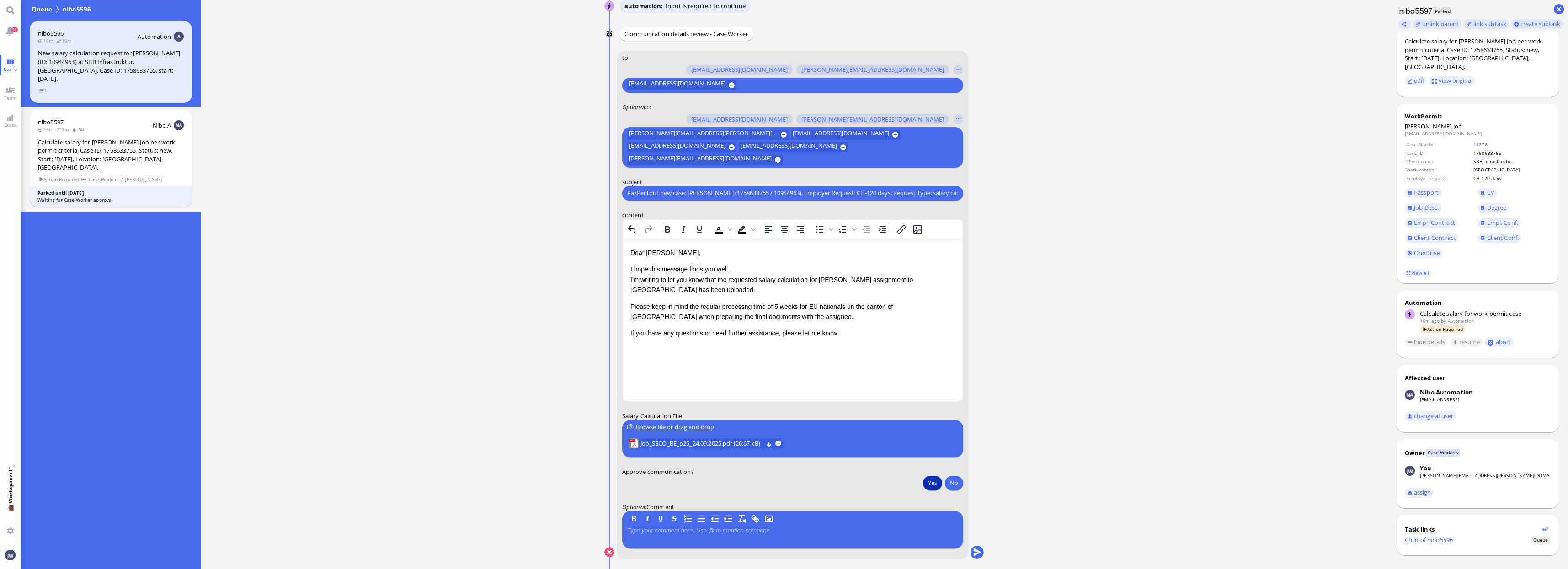
scroll to position [0, 0]
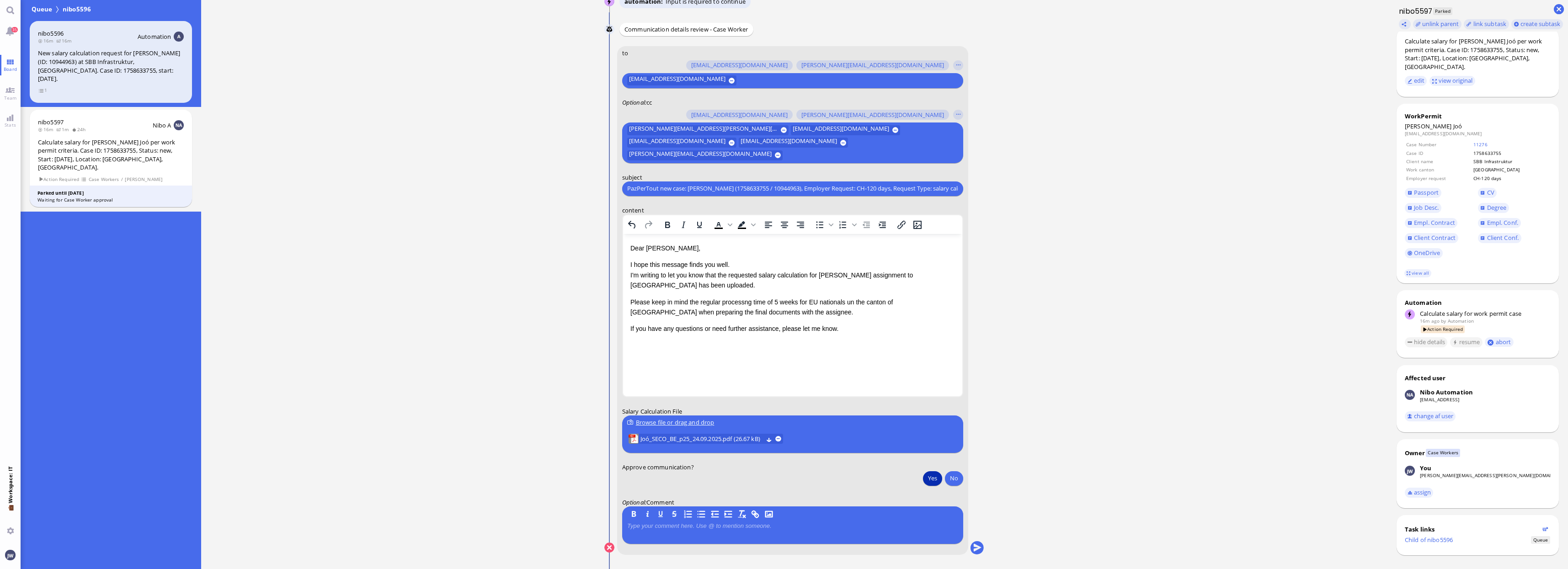
click at [984, 548] on conversation-line "You to amit.thakur@bluelakelegal.com anand.pazhenkottil@bluelakelegal.com anush…" at bounding box center [794, 306] width 380 height 521
click at [979, 549] on button "submit" at bounding box center [977, 548] width 14 height 14
click at [931, 477] on button "Yes" at bounding box center [932, 477] width 19 height 14
click at [977, 544] on button "submit" at bounding box center [977, 548] width 14 height 14
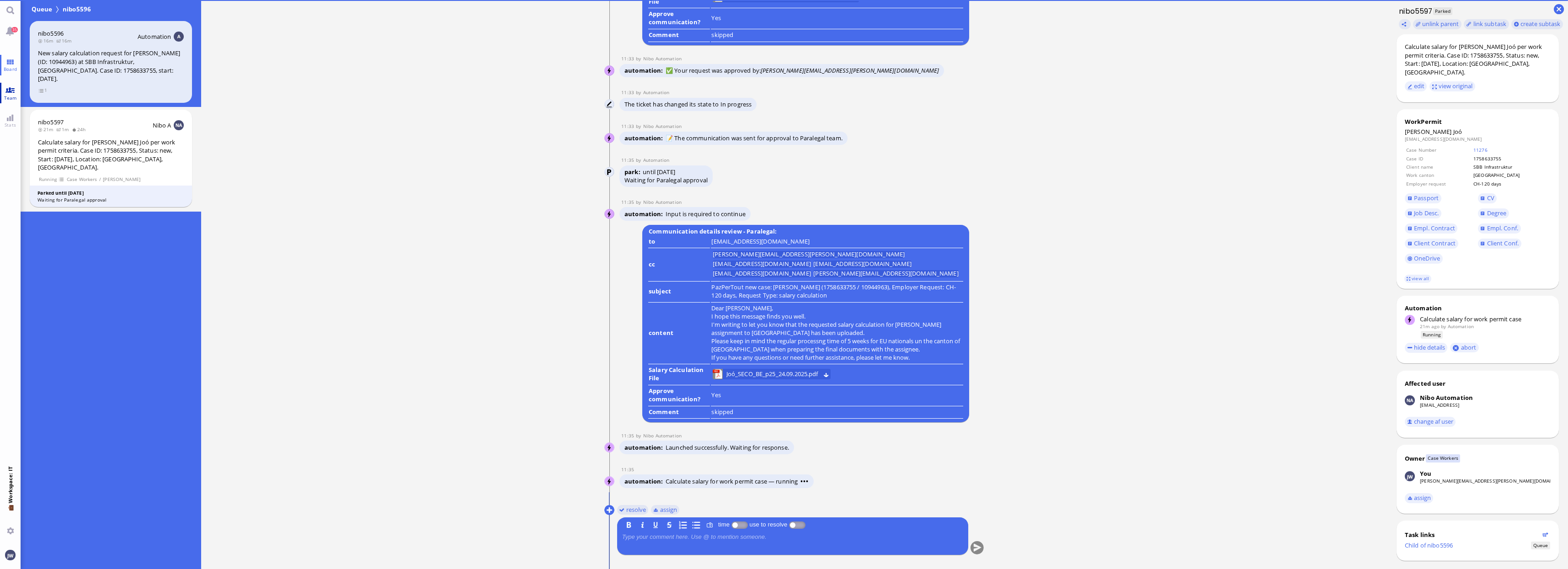
click at [12, 93] on link "Team" at bounding box center [10, 93] width 20 height 20
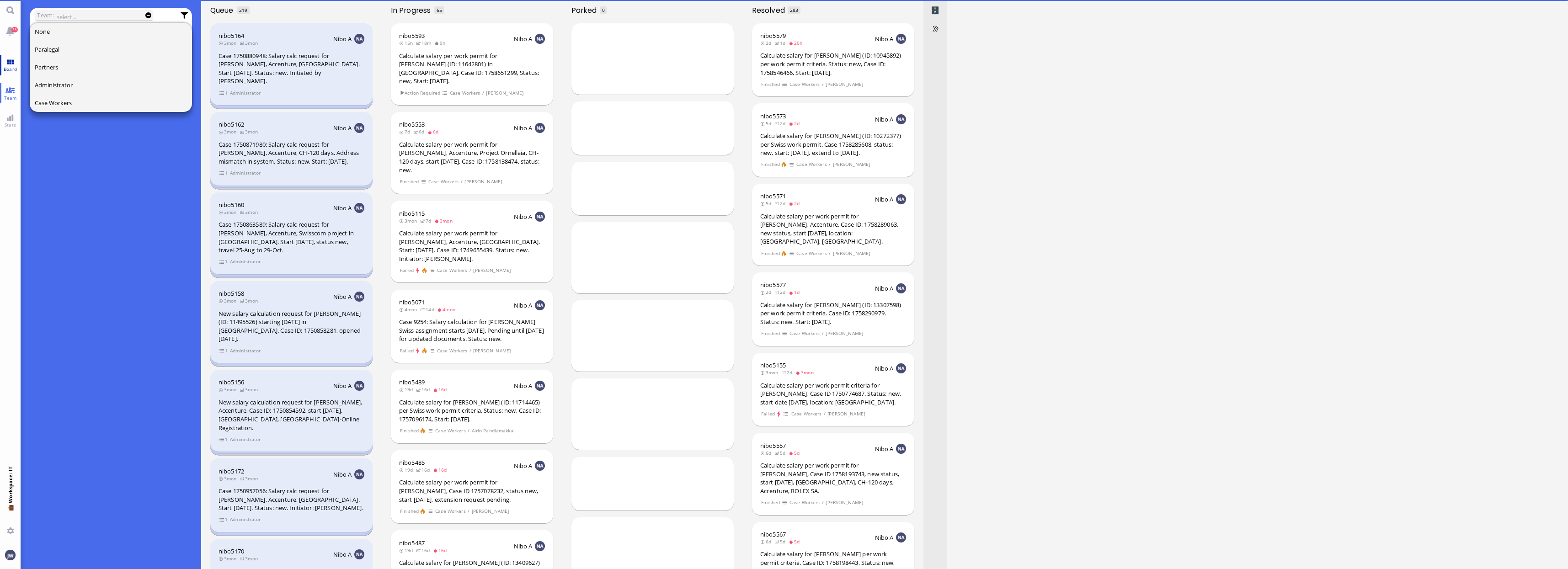
click at [6, 64] on link "Board" at bounding box center [10, 65] width 20 height 20
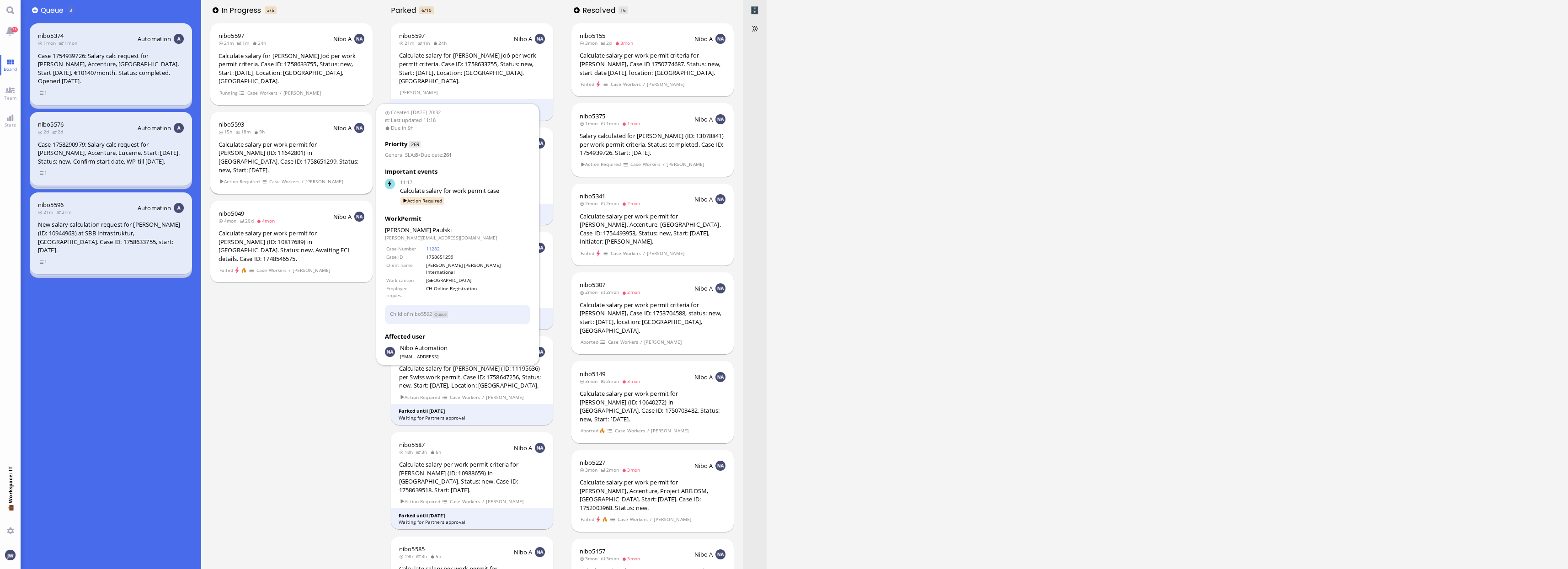
click at [319, 145] on div "Calculate salary per work permit for [PERSON_NAME] (ID: 11642801) in [GEOGRAPHI…" at bounding box center [292, 157] width 146 height 34
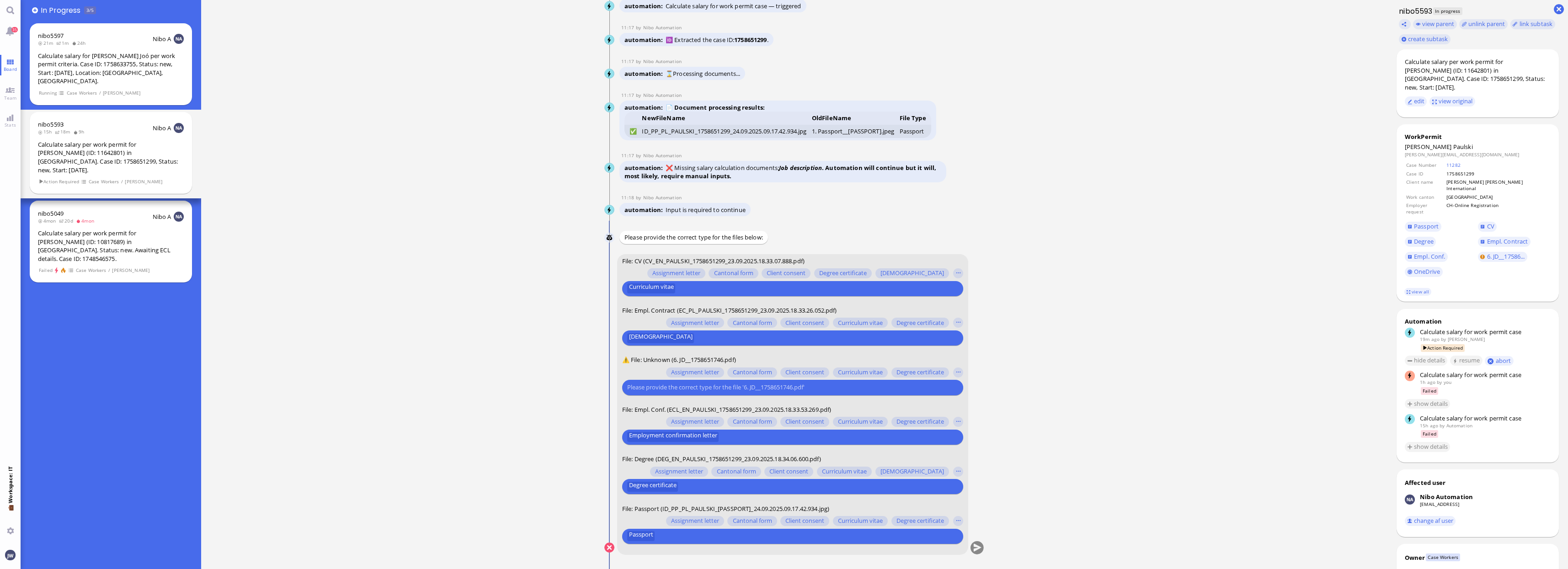
click at [737, 389] on input "text" at bounding box center [791, 387] width 329 height 10
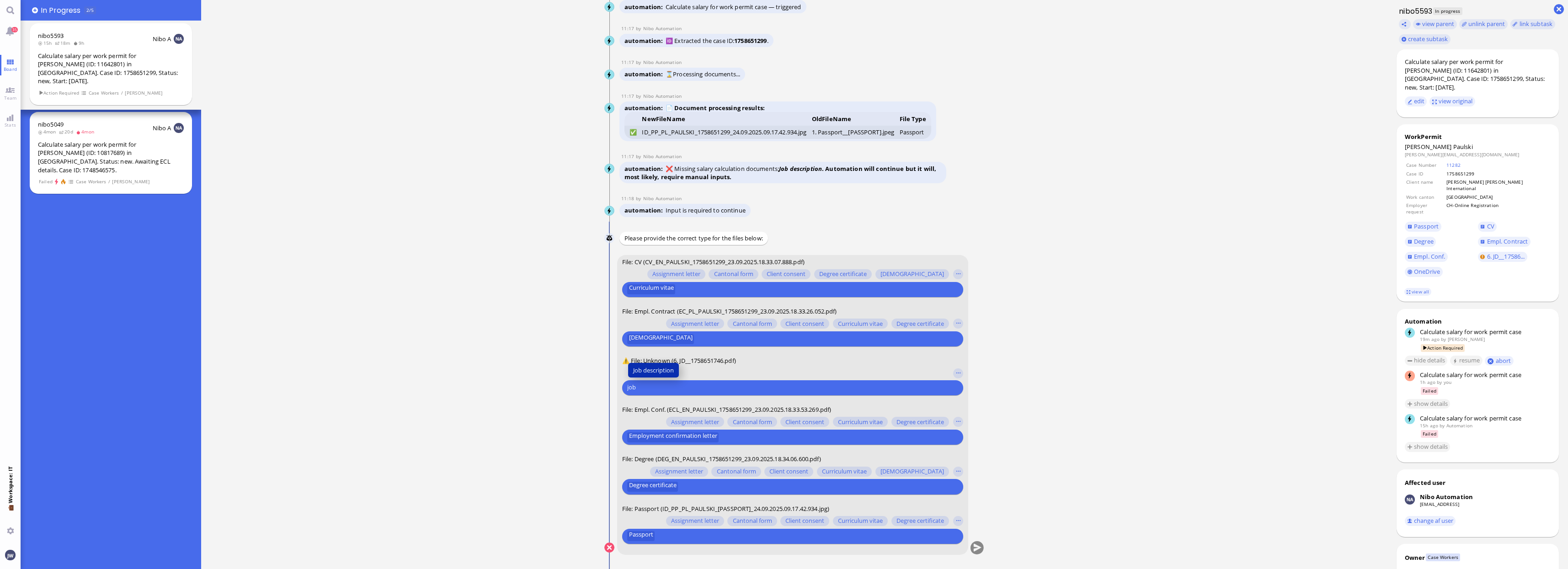
type input "job"
click at [653, 369] on span "Job description" at bounding box center [654, 370] width 41 height 10
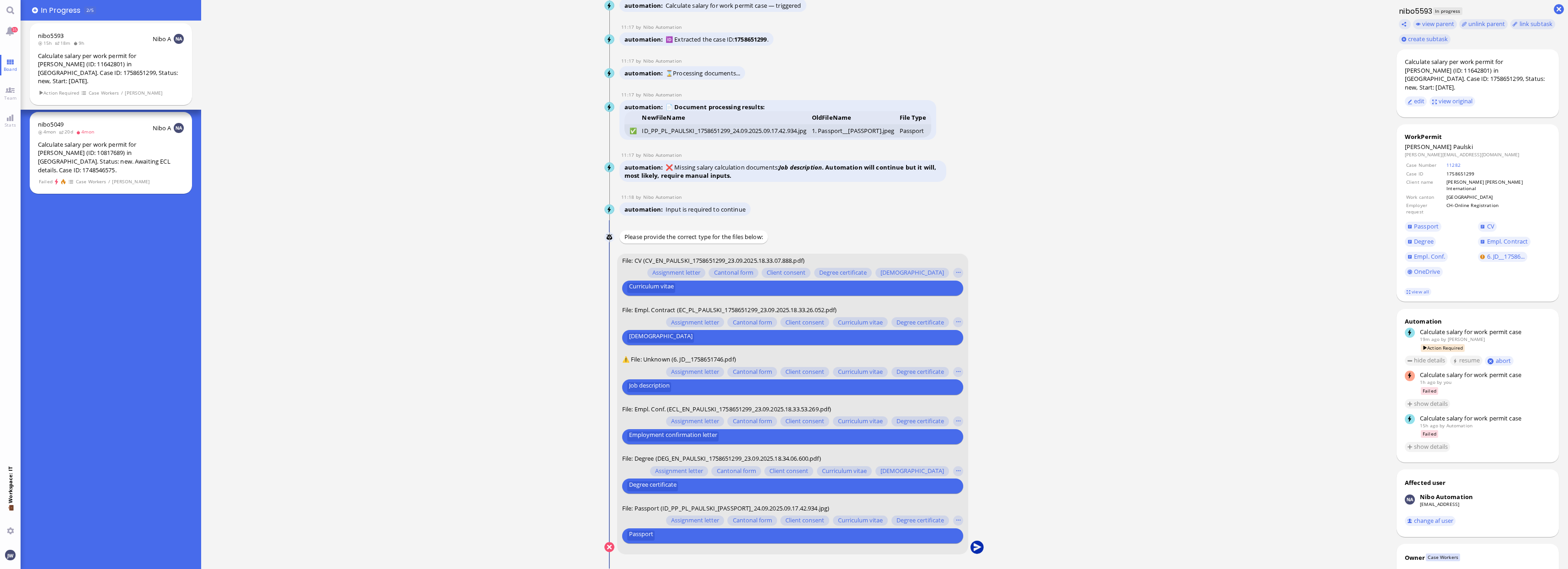
click at [976, 544] on button "submit" at bounding box center [977, 547] width 14 height 14
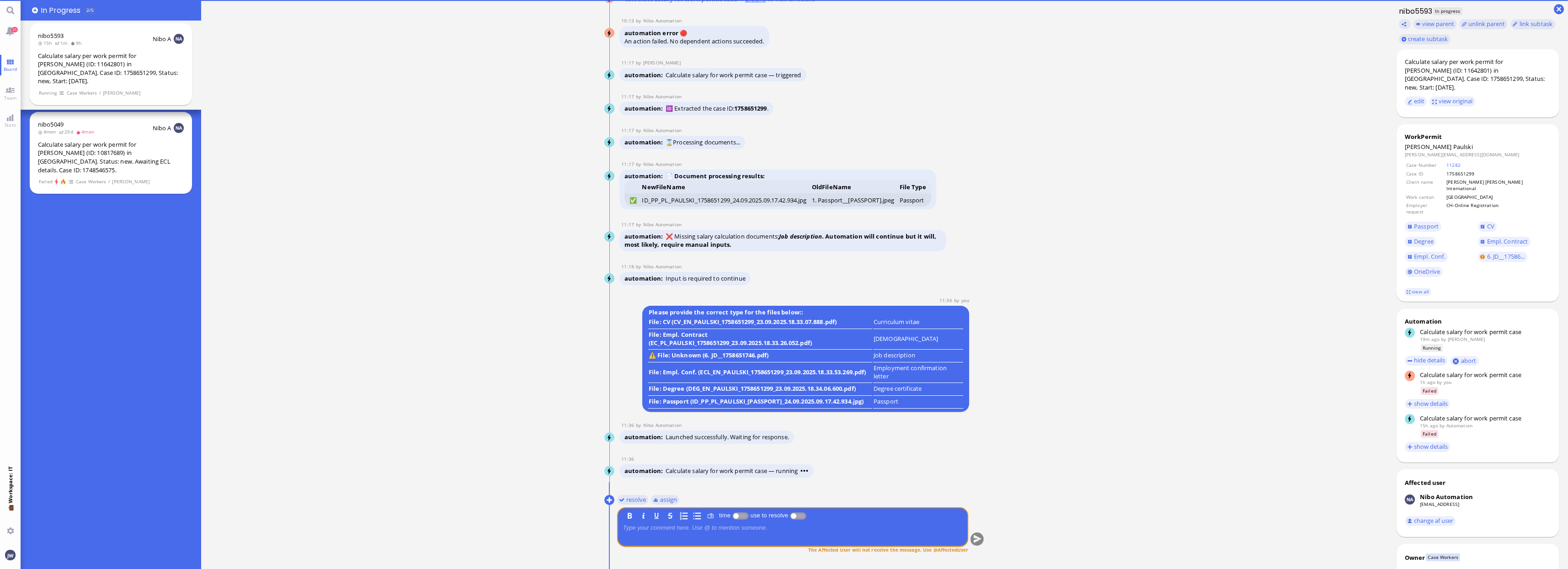
scroll to position [0, 0]
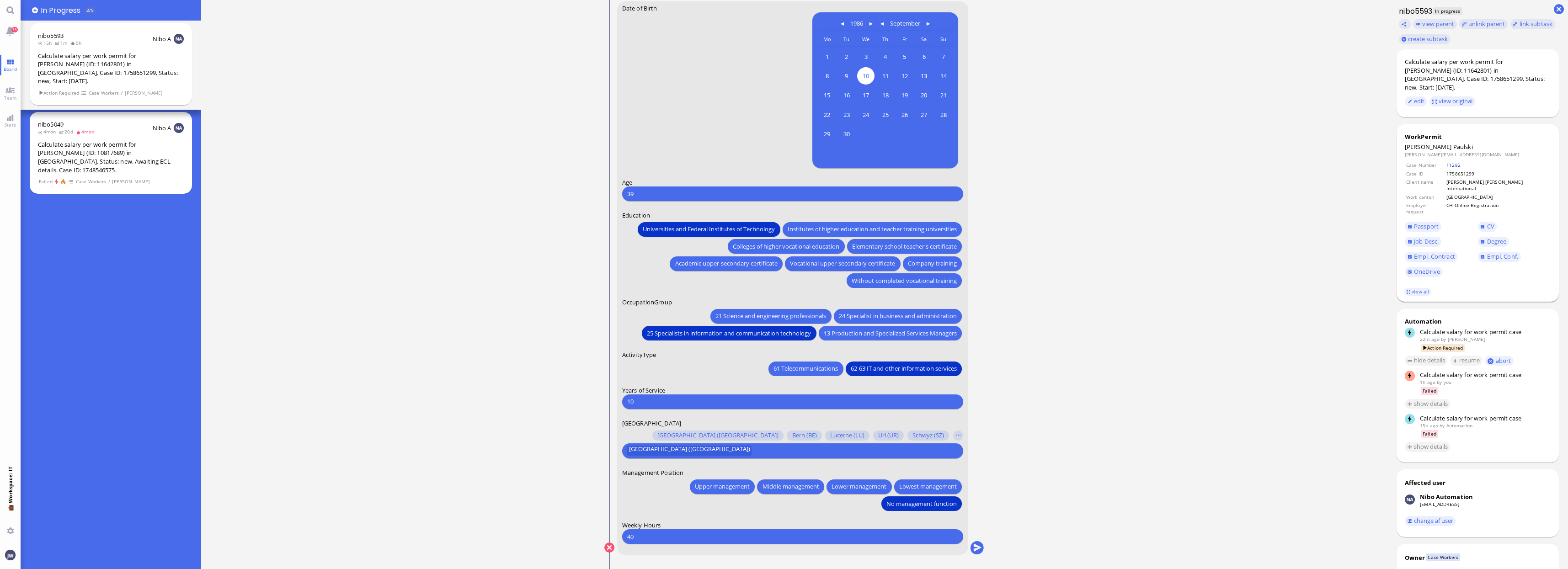
click at [1322, 162] on link "11282" at bounding box center [1454, 165] width 14 height 6
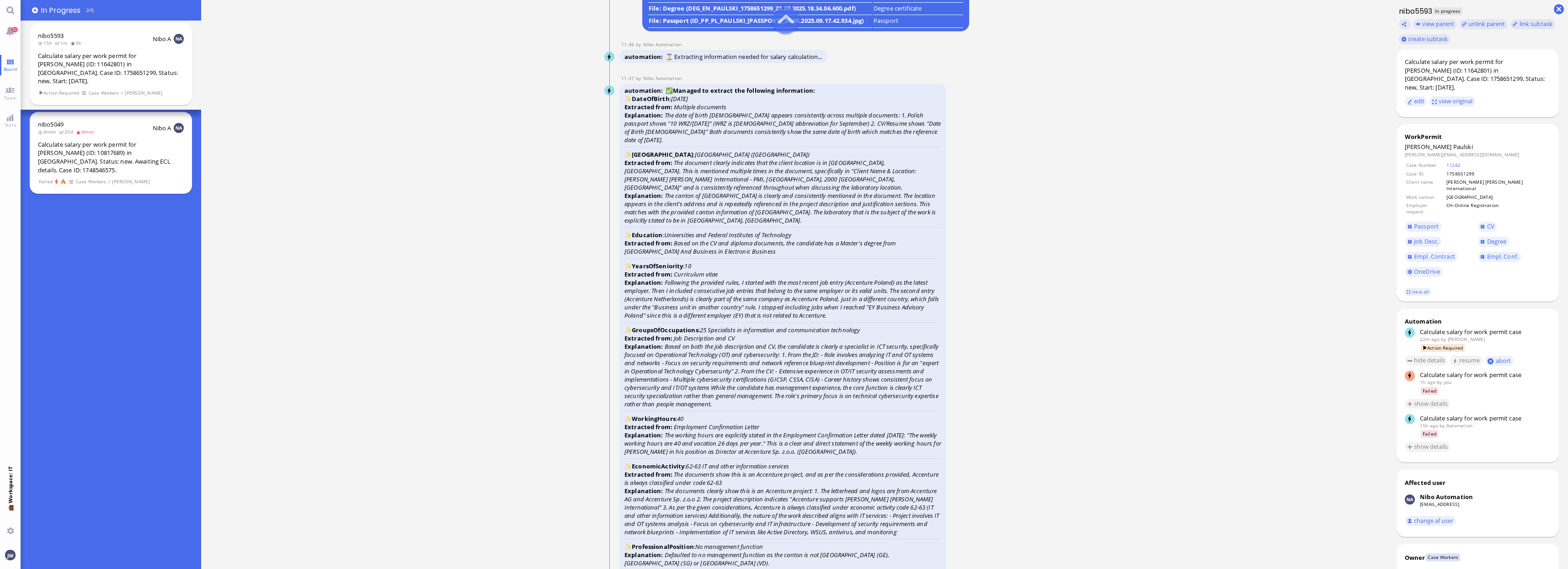
scroll to position [-1142, 0]
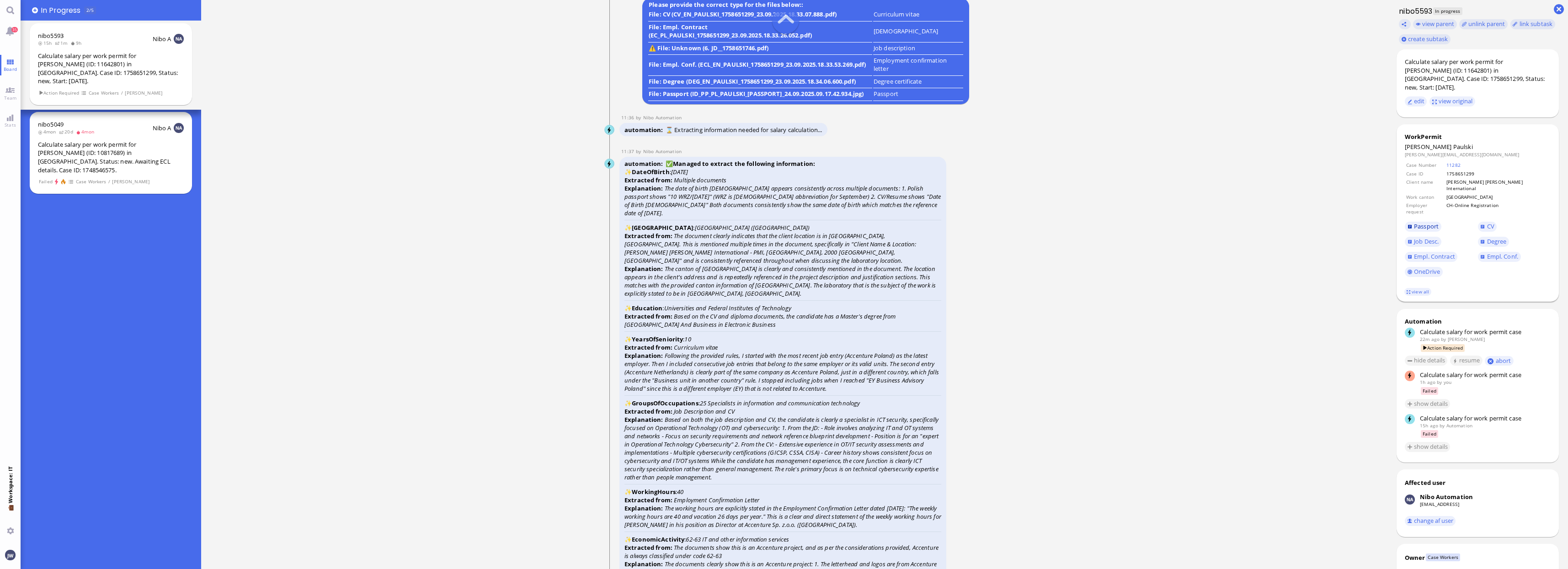
click at [1322, 222] on span "Passport" at bounding box center [1426, 226] width 25 height 8
click at [1322, 237] on span "Degree" at bounding box center [1496, 241] width 20 height 8
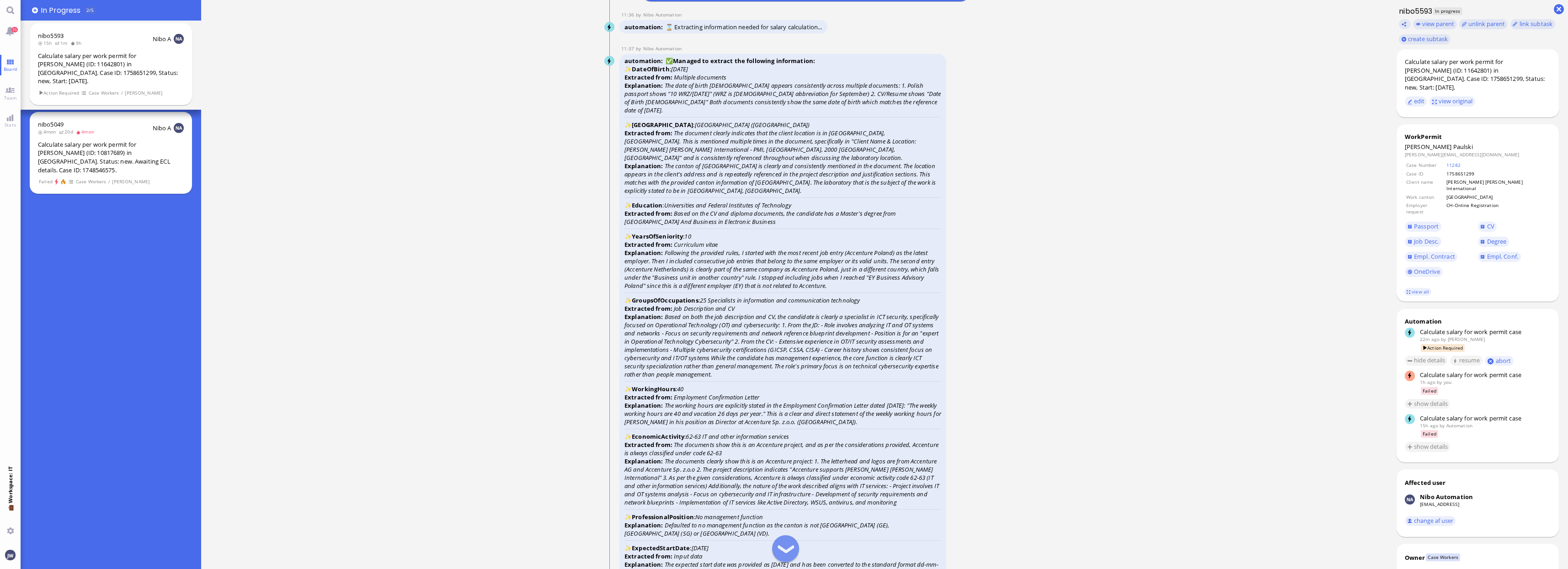
scroll to position [-1028, 0]
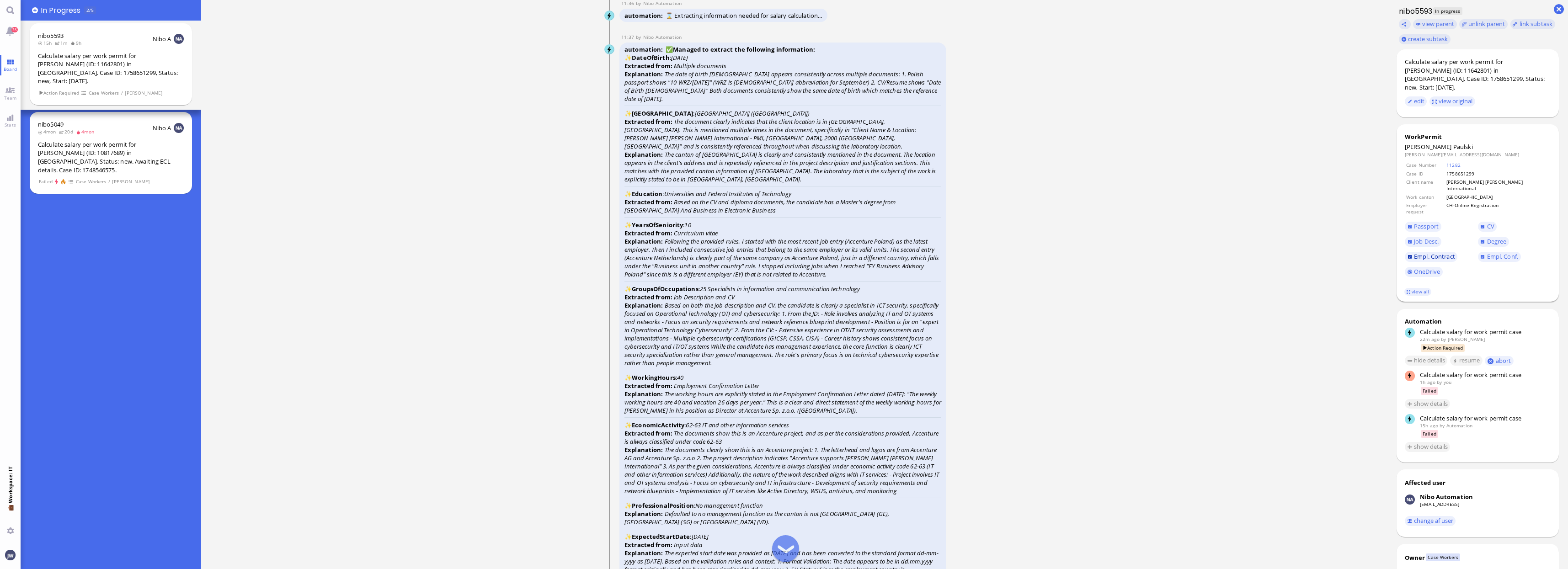
click at [1322, 253] on span "Empl. Contract" at bounding box center [1434, 257] width 41 height 8
click at [1322, 249] on span "Empl. Conf." at bounding box center [1514, 257] width 73 height 15
click at [1322, 253] on span "Empl. Conf." at bounding box center [1503, 257] width 31 height 8
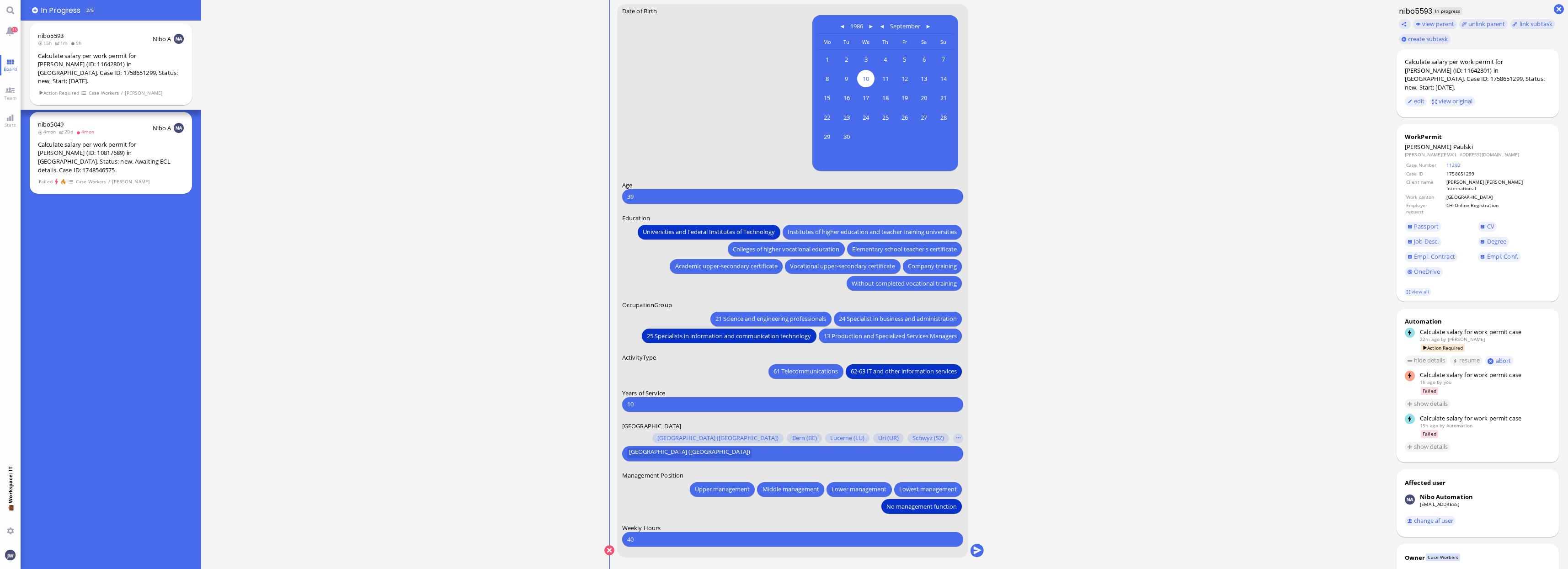
scroll to position [1, 0]
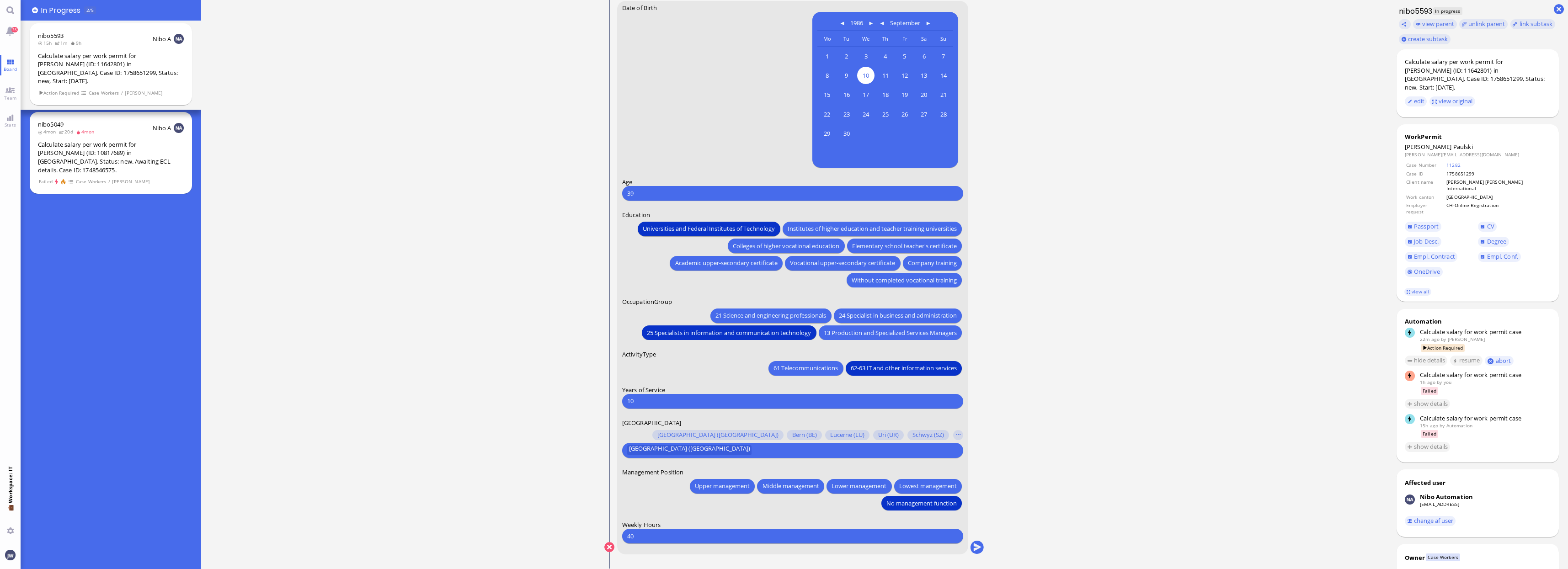
click at [1070, 362] on ticket "23 Sep 20:32 by Automation Automation Calculate eligible salary for work permit…" at bounding box center [794, 284] width 1187 height 569
click at [1322, 222] on link "CV" at bounding box center [1488, 227] width 19 height 10
click at [977, 546] on button "submit" at bounding box center [977, 547] width 14 height 14
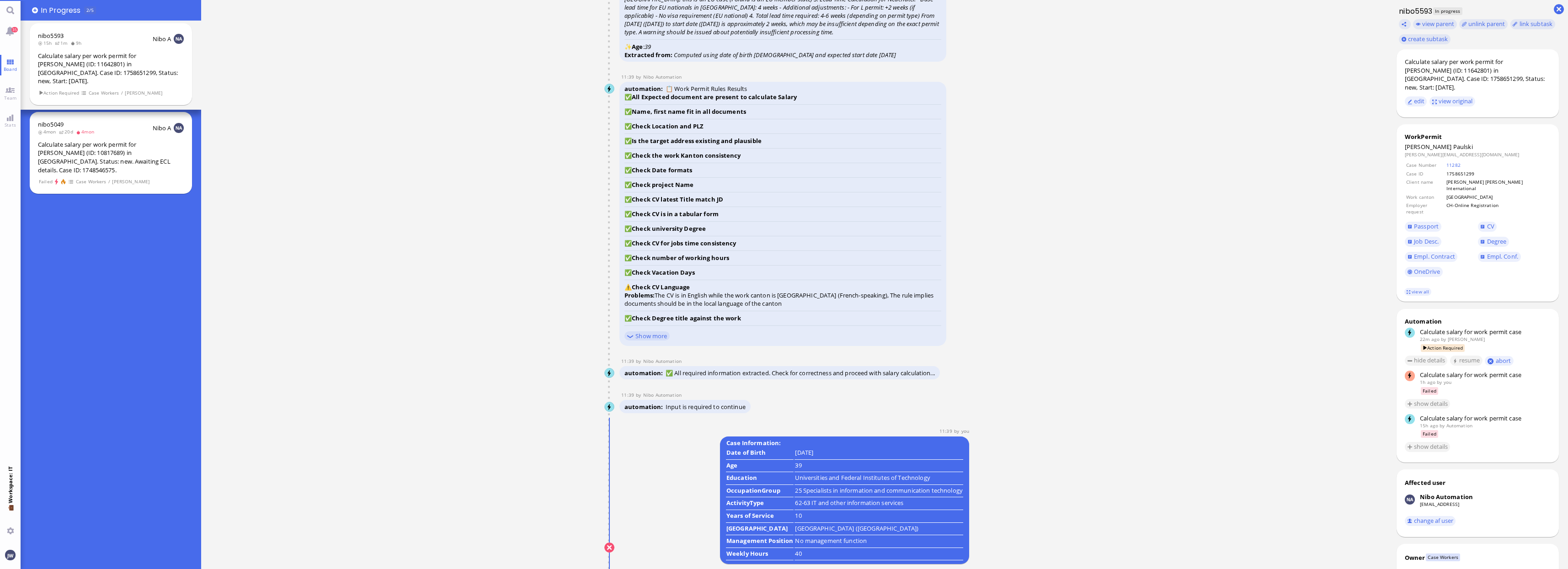
scroll to position [0, 0]
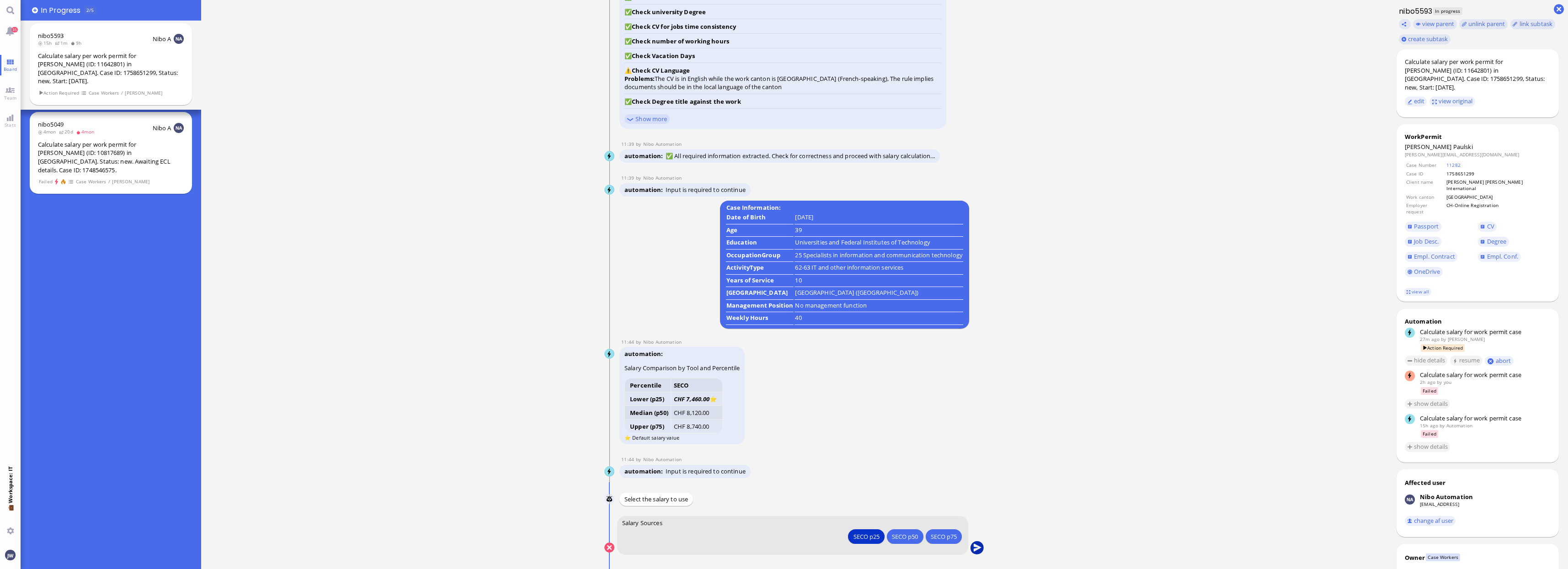
click at [976, 547] on button "submit" at bounding box center [977, 548] width 14 height 14
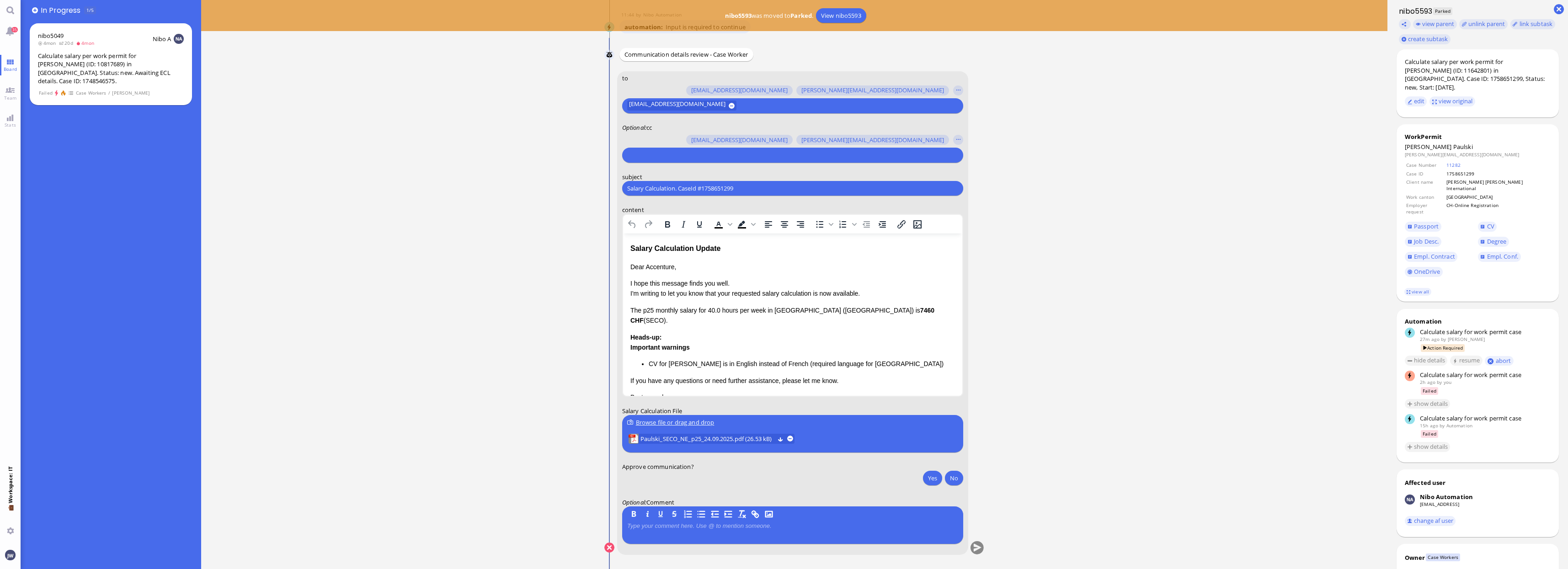
click at [727, 158] on input "text" at bounding box center [791, 155] width 329 height 10
type input "jane"
click at [726, 142] on span "janet.mathews@bluelakelegal.com" at bounding box center [739, 137] width 189 height 10
type input "den"
click at [725, 142] on button "den.ezhukattil@bluelakelegal.com" at bounding box center [687, 137] width 119 height 14
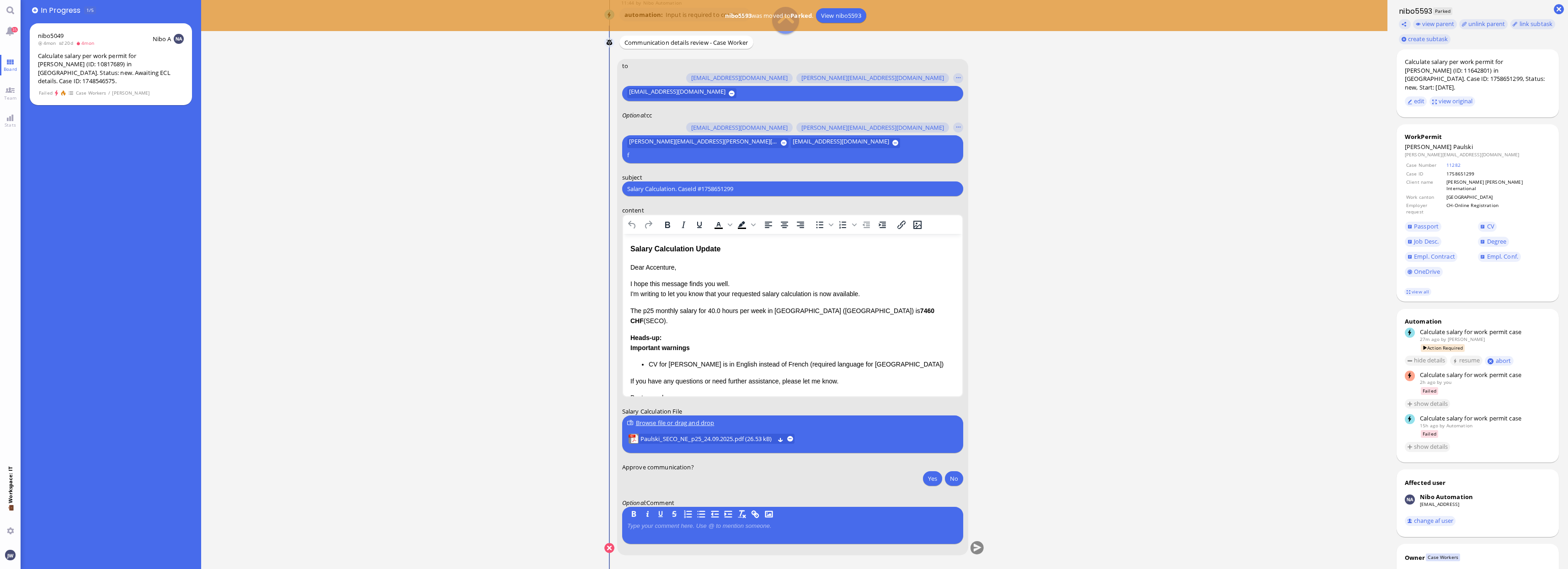
scroll to position [1, 0]
type input "fabi"
click at [727, 130] on span "fabienne.arslan@bluelakelegal.com" at bounding box center [693, 125] width 97 height 10
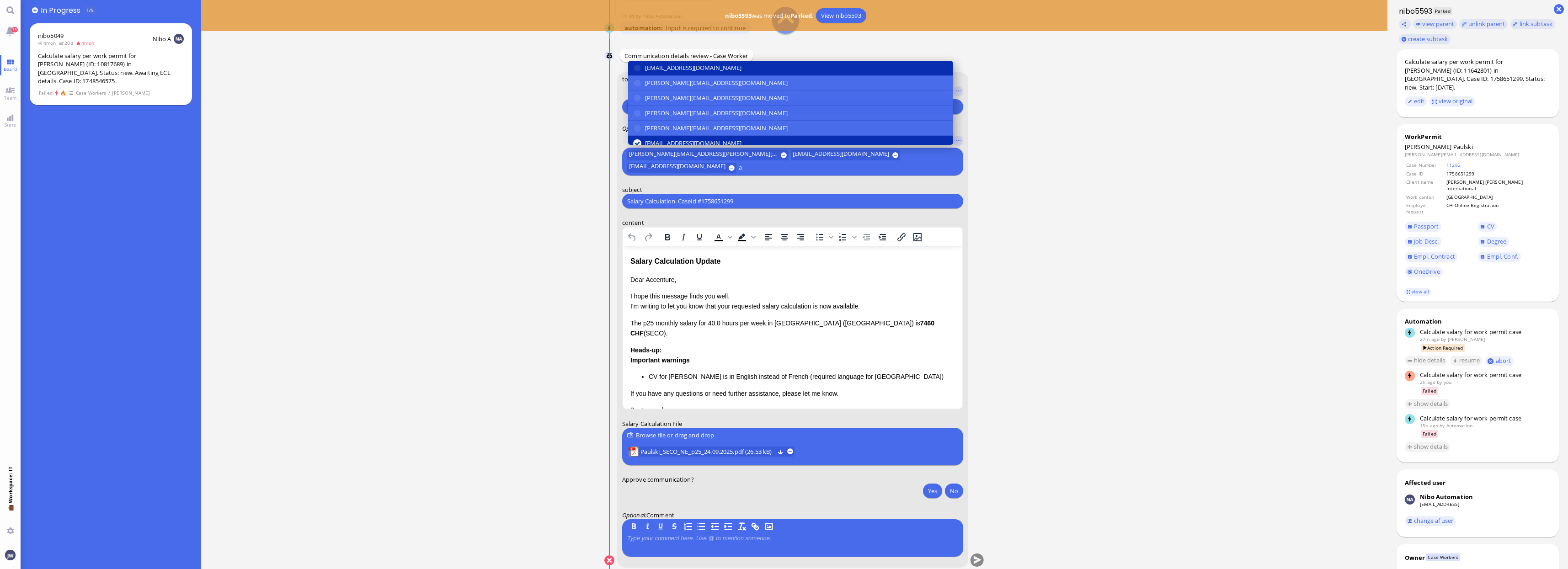
scroll to position [-12, 0]
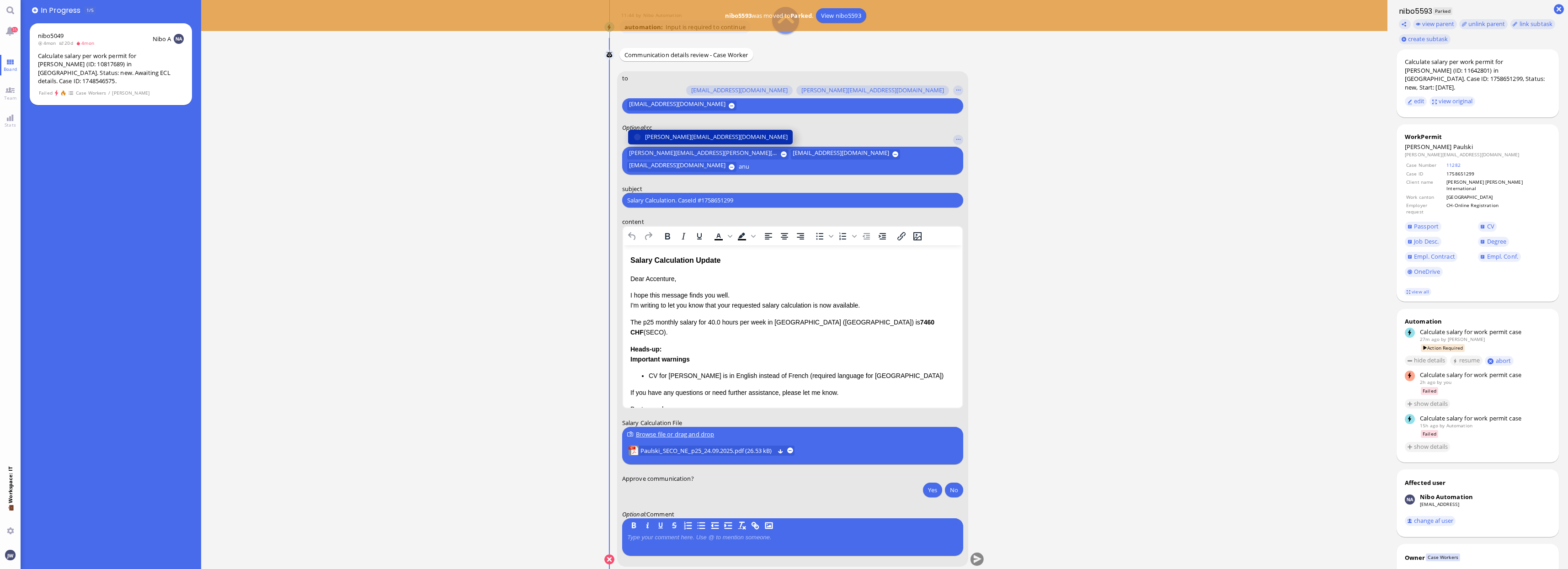
type input "anu"
click at [711, 137] on span "anusha.thakur@bluelakelegal.com" at bounding box center [716, 137] width 142 height 10
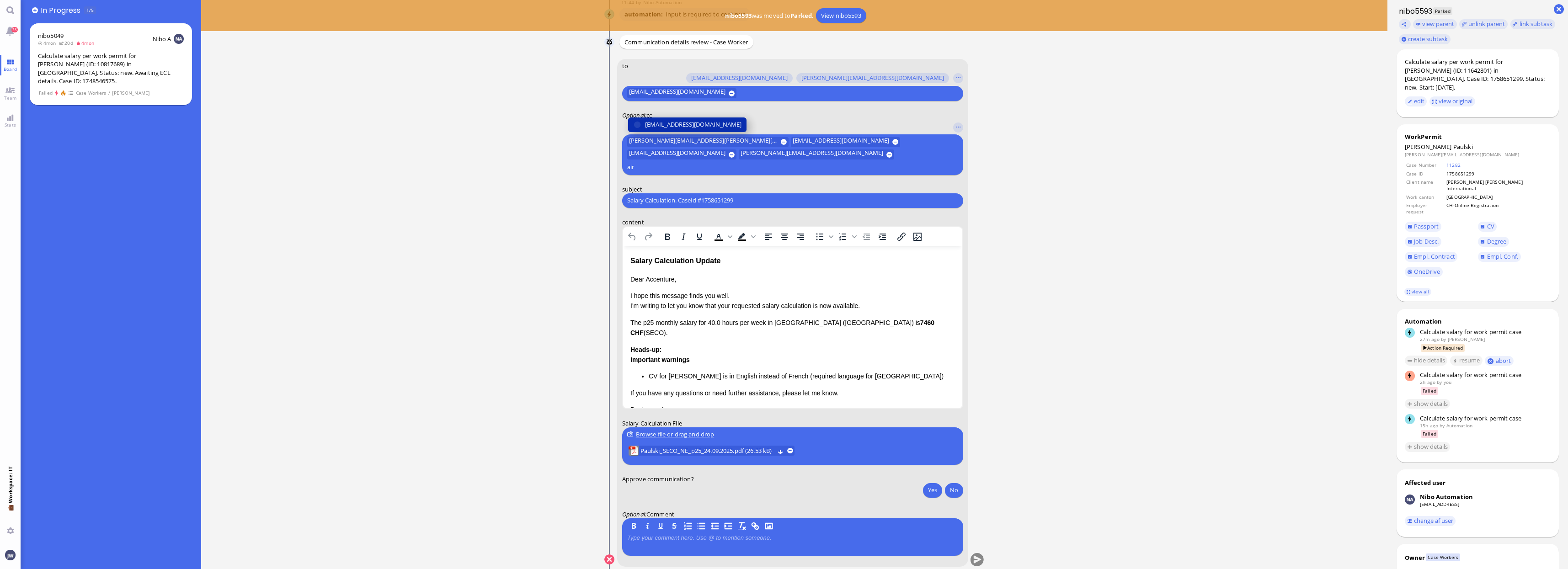
type input "air"
click at [708, 129] on span "airin.pandiamakkal@bluelakelegal.com" at bounding box center [693, 125] width 97 height 10
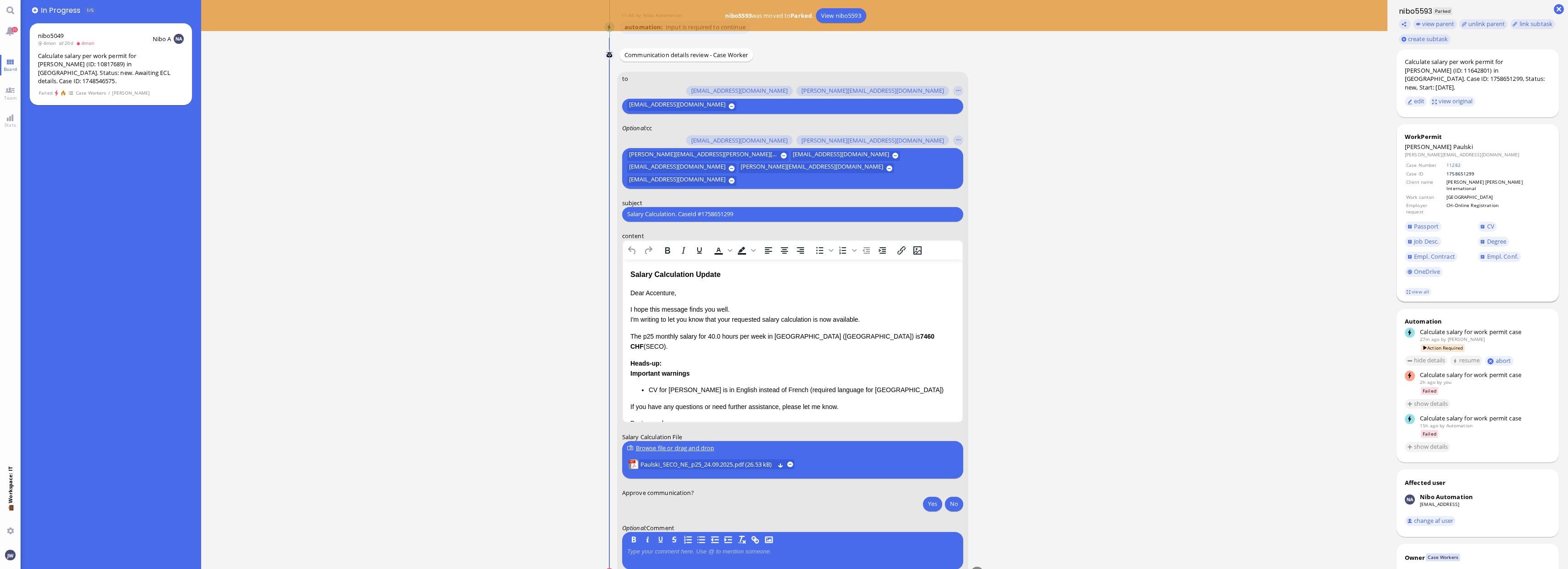
click at [1322, 142] on span "Paulski" at bounding box center [1463, 146] width 20 height 8
copy span "Paulski"
click at [744, 219] on input "Salary Calculation. CaseId #1758651299" at bounding box center [793, 214] width 331 height 10
paste input "PazPerTout new case: Michal Paulski (1758651299 / 11642801), Employer Request: …"
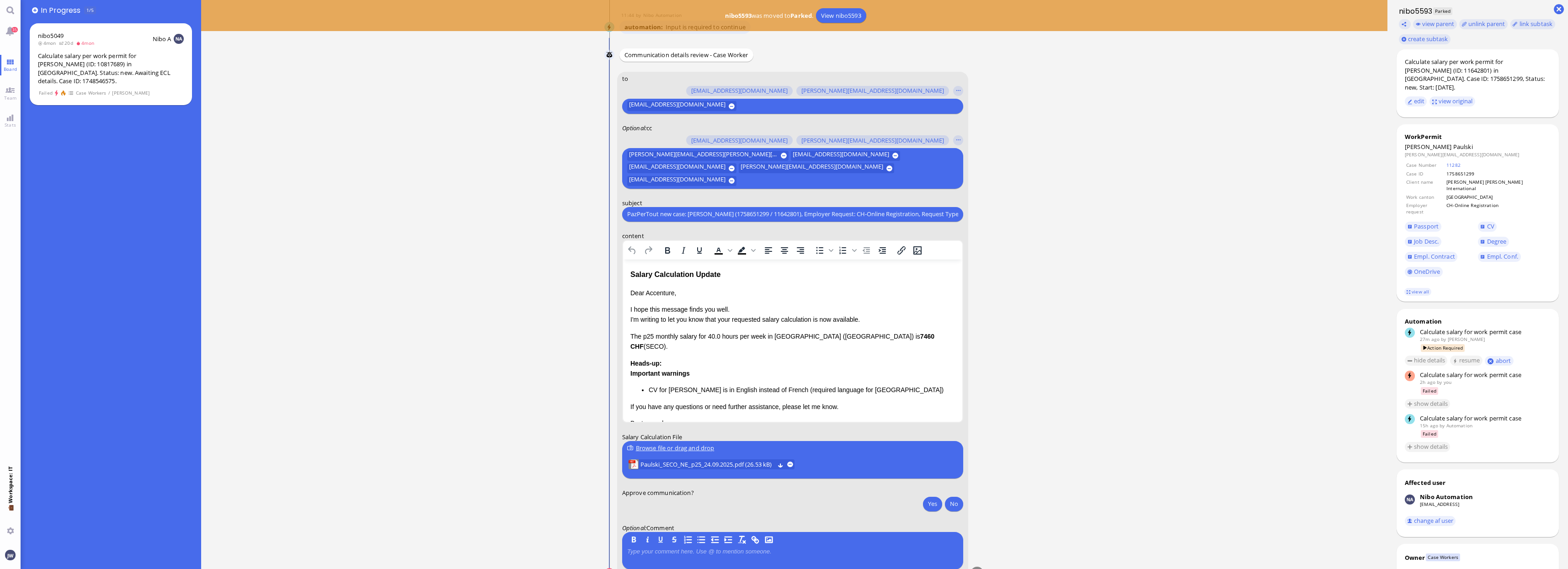
scroll to position [0, 52]
type input "PazPerTout new case: Michal Paulski (1758651299 / 11642801), Employer Request: …"
drag, startPoint x: 724, startPoint y: 276, endPoint x: 1230, endPoint y: 538, distance: 569.8
click at [623, 278] on html "Salary Calculation Update Dear Accenture, I hope this message finds you well. I…" at bounding box center [792, 368] width 339 height 217
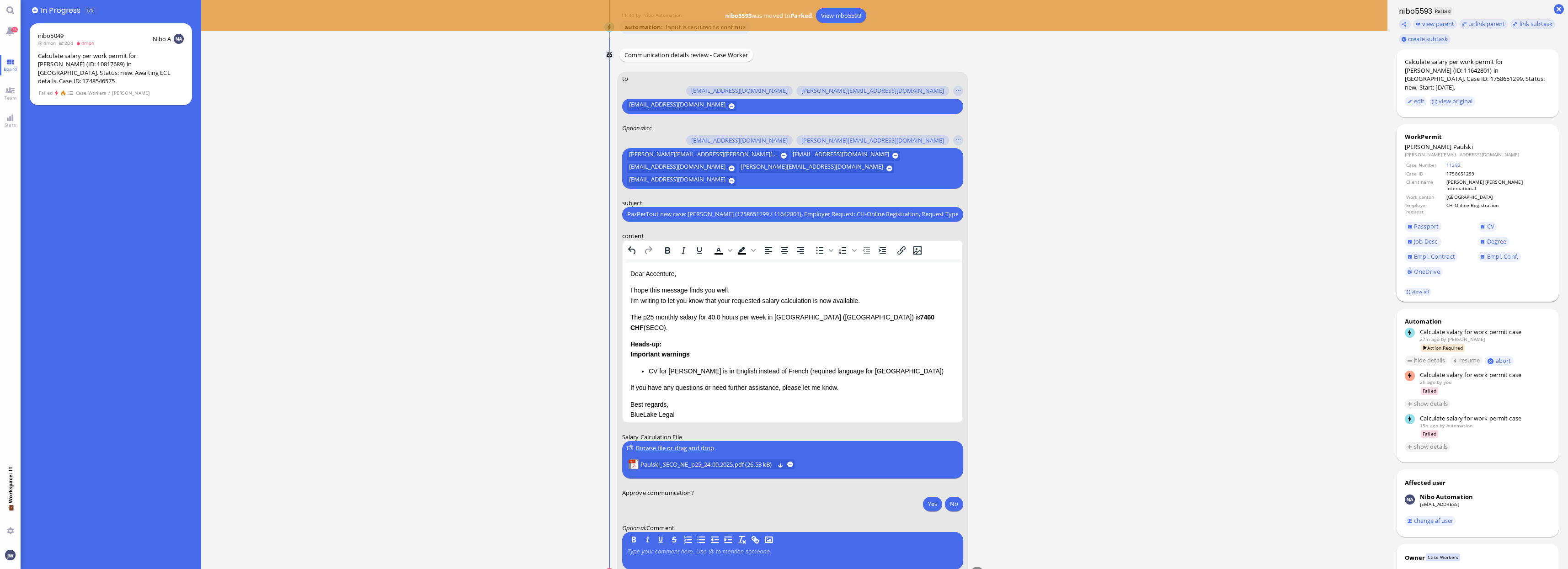
click at [1322, 282] on footer "view all" at bounding box center [1478, 292] width 163 height 20
click at [1322, 288] on link "view all" at bounding box center [1417, 291] width 27 height 7
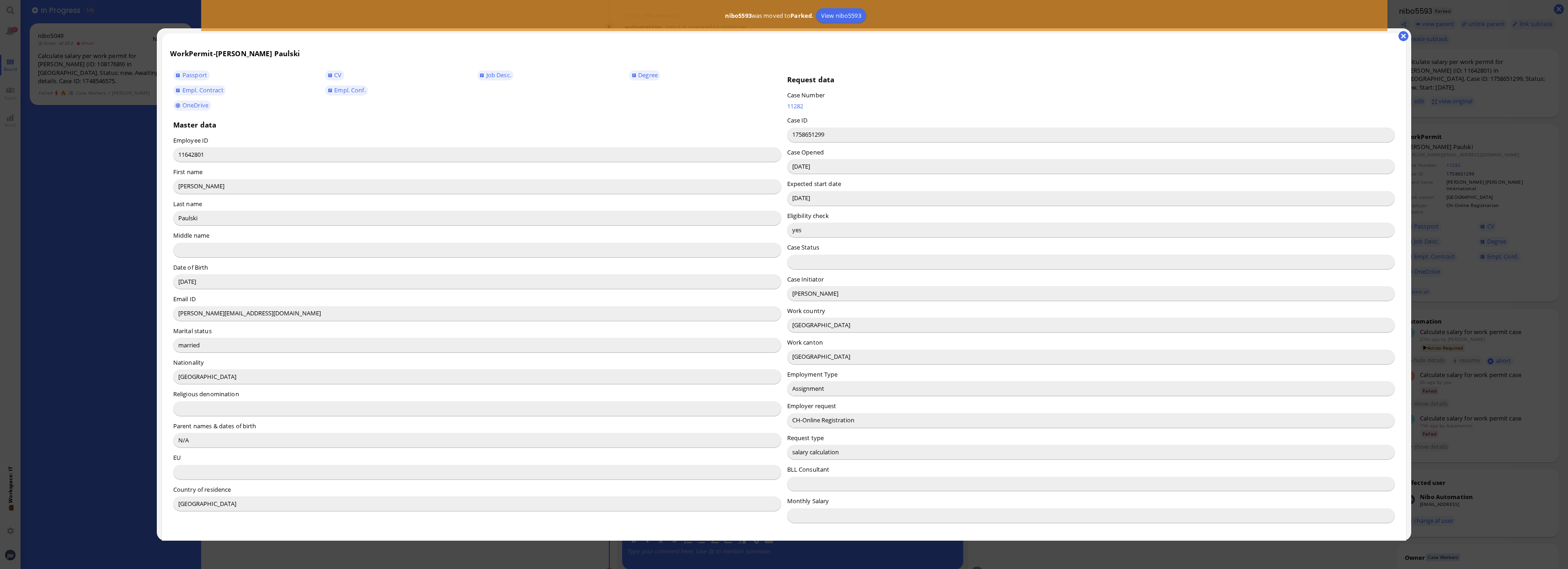
click at [793, 294] on input "Lucio Pistacchi" at bounding box center [1091, 293] width 608 height 14
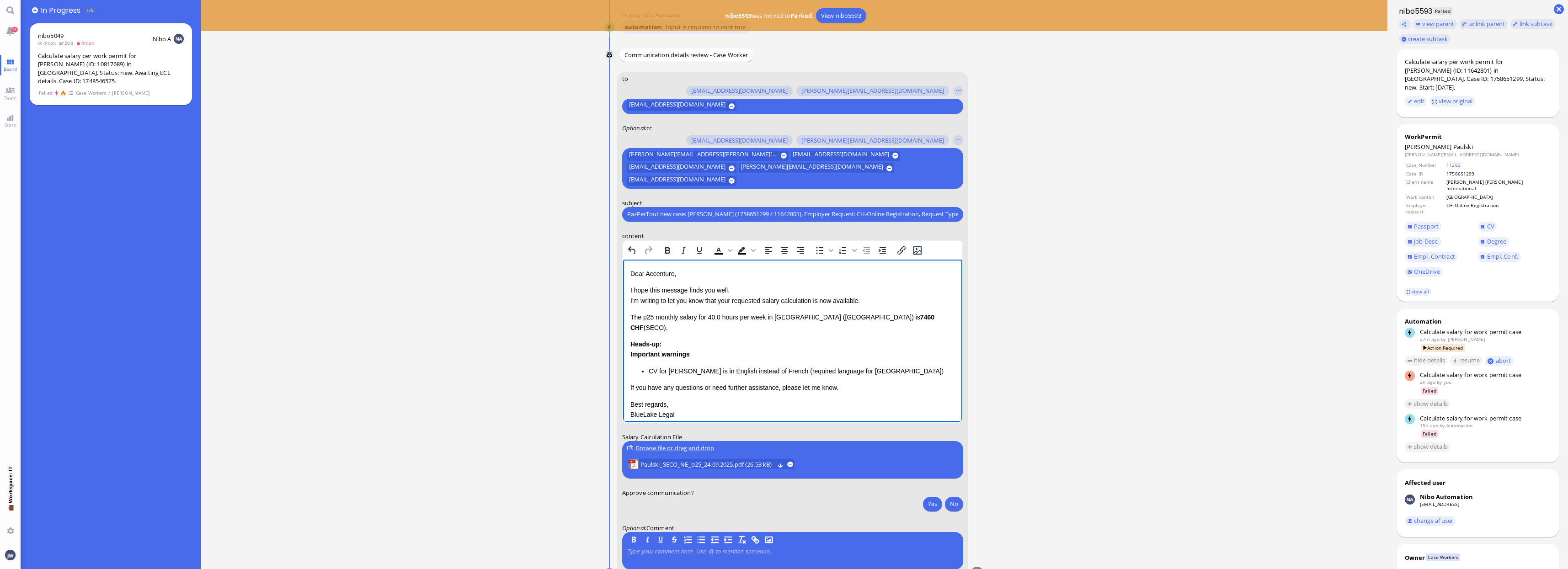
click at [663, 274] on p "Dear Accenture," at bounding box center [792, 273] width 325 height 10
click at [725, 301] on p "I hope this message finds you well. I'm writing to let you know that your reque…" at bounding box center [792, 295] width 325 height 20
click at [812, 299] on p "I hope this message finds you well. I'm writing to let you know that the reques…" at bounding box center [792, 295] width 325 height 20
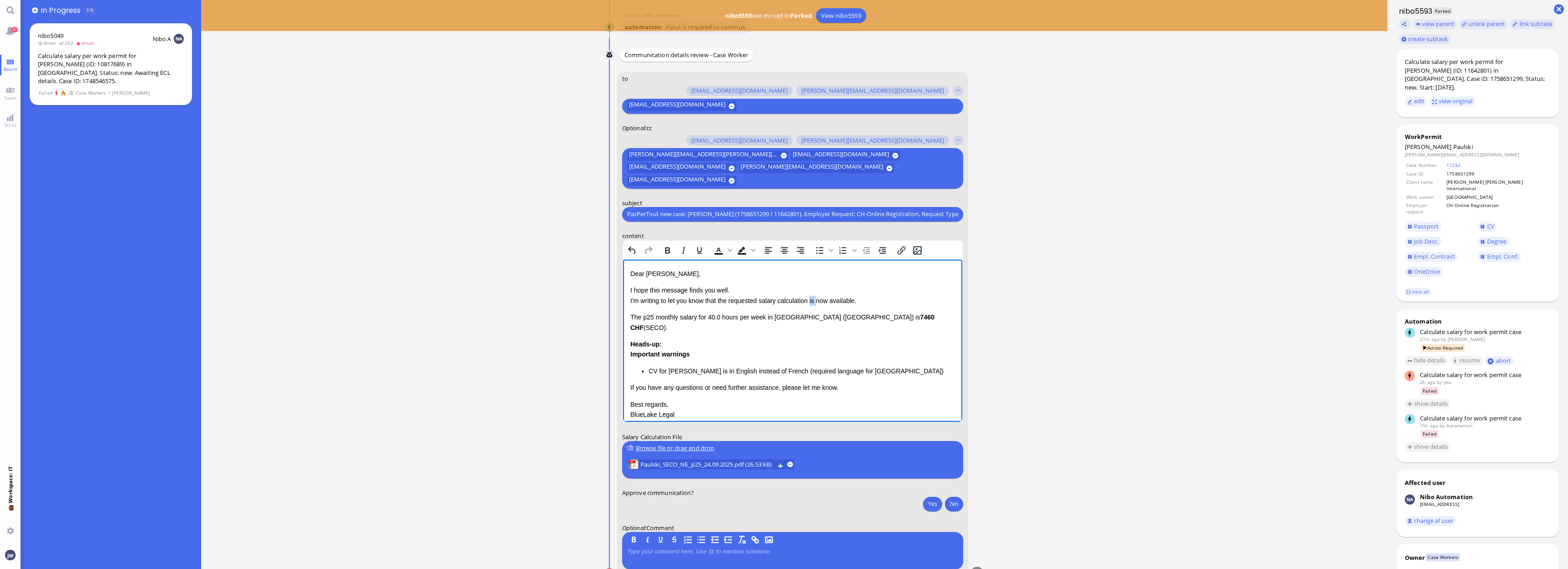
click at [812, 299] on p "I hope this message finds you well. I'm writing to let you know that the reques…" at bounding box center [792, 295] width 325 height 20
click at [845, 299] on p "I hope this message finds you well. I'm writing to let you know that the reques…" at bounding box center [792, 295] width 325 height 20
click at [1322, 142] on span "Paulski" at bounding box center [1463, 146] width 20 height 8
copy span "Paulski"
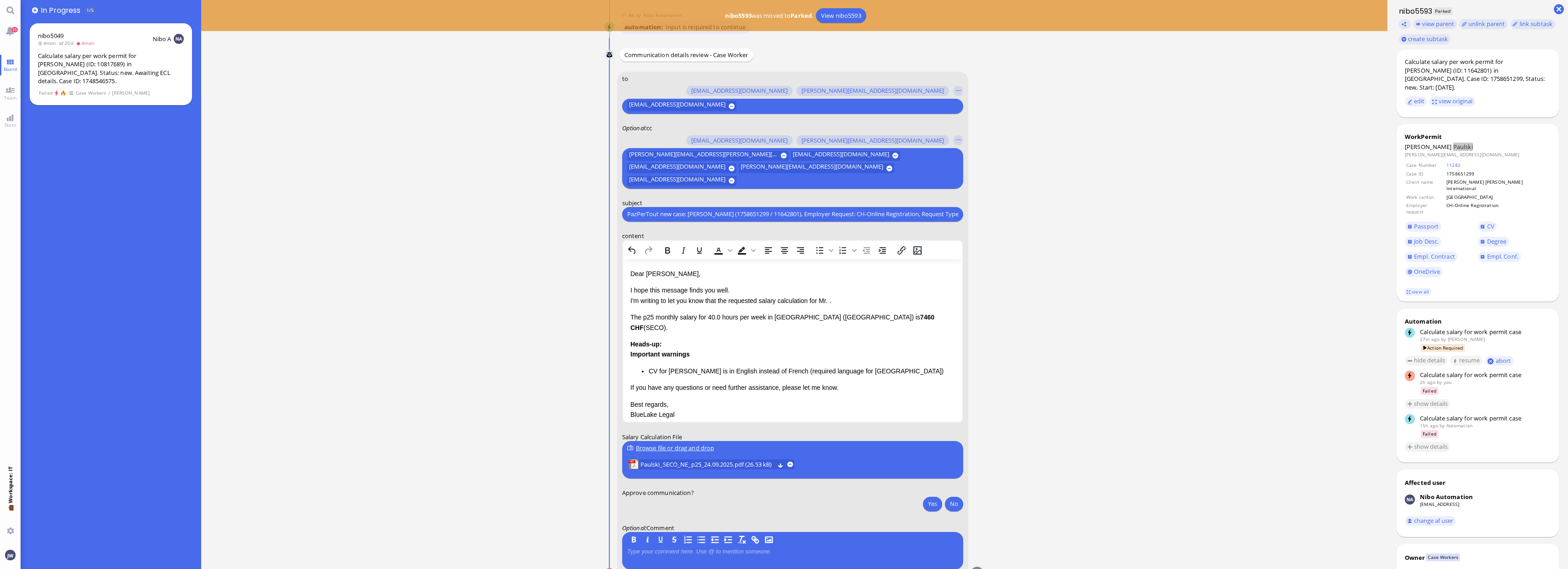
drag, startPoint x: 832, startPoint y: 302, endPoint x: 836, endPoint y: 299, distance: 5.0
click at [832, 302] on p "I hope this message finds you well. I'm writing to let you know that the reques…" at bounding box center [792, 295] width 325 height 20
click at [1322, 193] on td "Neuchâtel" at bounding box center [1498, 197] width 104 height 7
copy td "Neuchâtel"
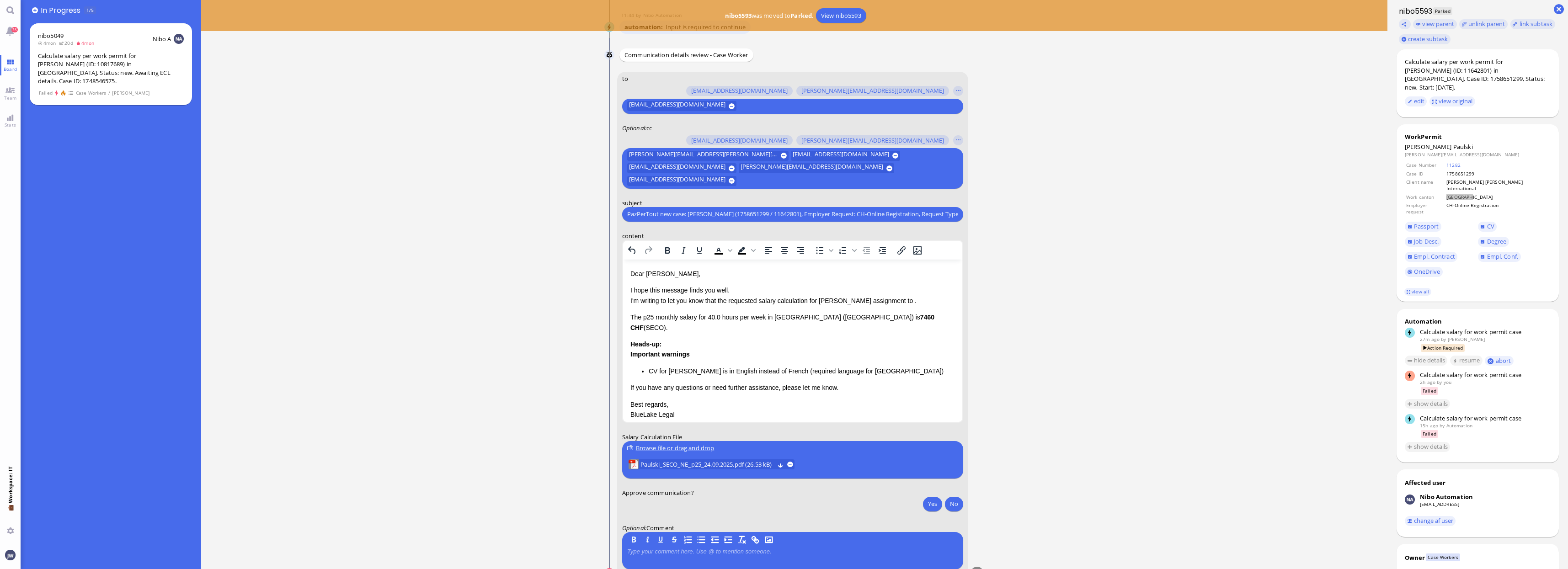
click at [898, 301] on p "I hope this message finds you well. I'm writing to let you know that the reques…" at bounding box center [792, 295] width 325 height 20
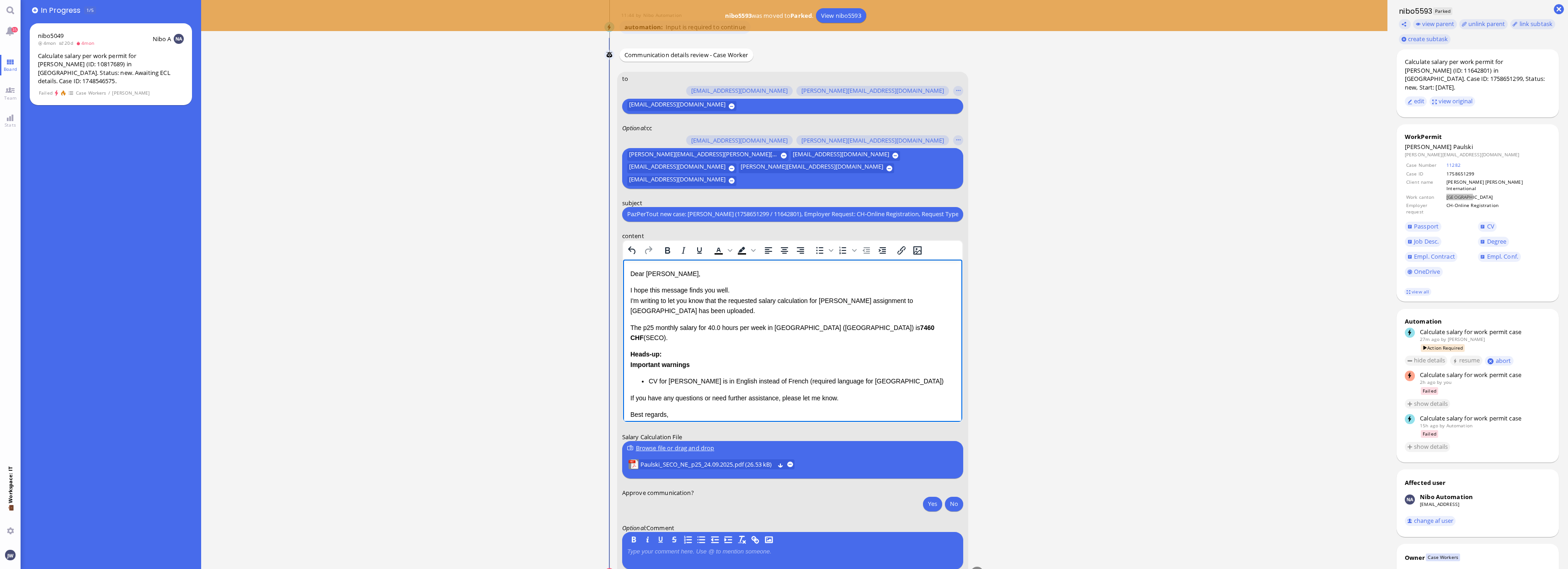
click at [630, 327] on p "The p25 monthly salary for 40.0 hours per week in Canton Neuchâtel (NE) is 7460…" at bounding box center [792, 332] width 325 height 20
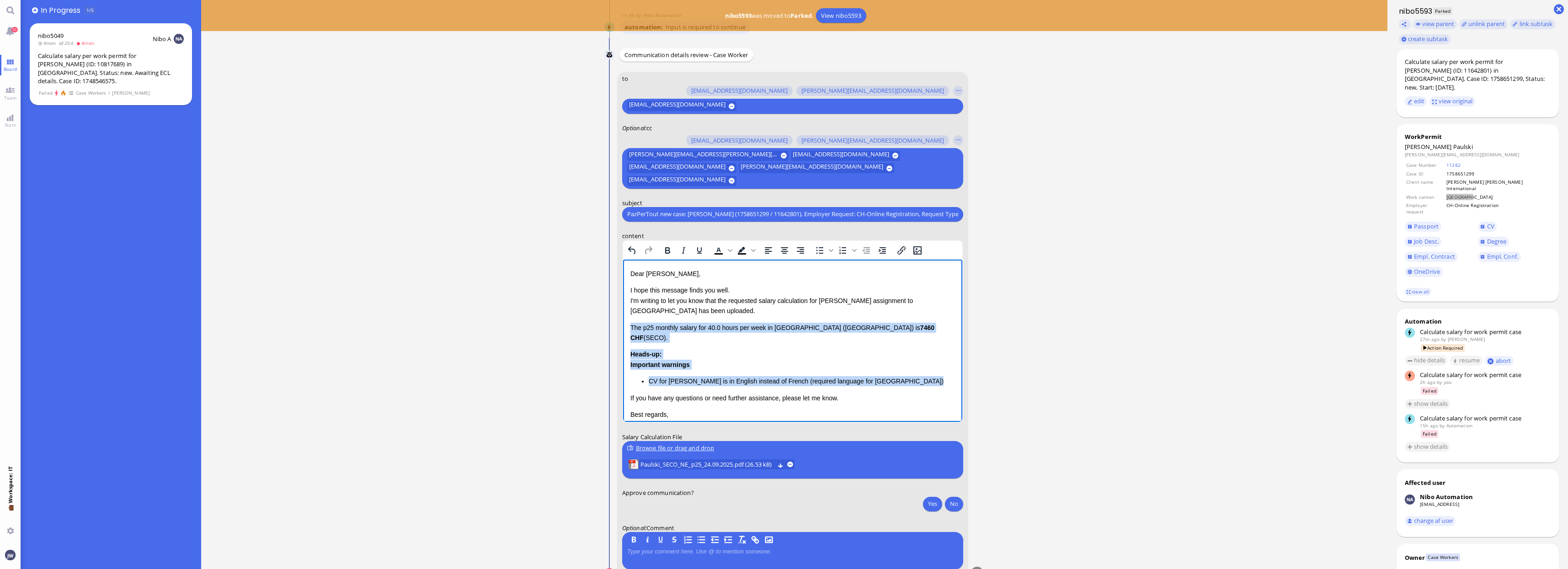
click at [914, 376] on li "CV for Michal Paulski is in English instead of French (required language for Ne…" at bounding box center [802, 380] width 307 height 10
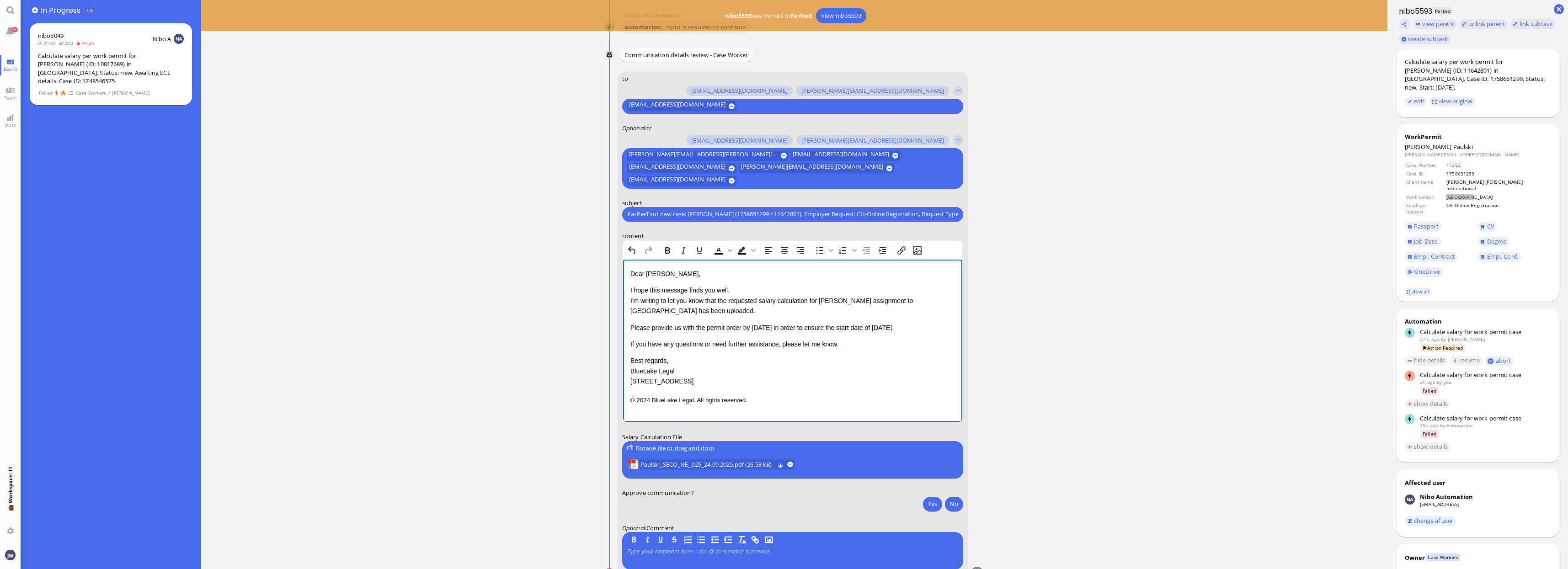
click at [847, 348] on p "If you have any questions or need further assistance, please let me know." at bounding box center [792, 343] width 325 height 10
click at [806, 393] on p "© 2024 BlueLake Legal. All rights reserved." at bounding box center [792, 399] width 325 height 12
click at [934, 506] on button "Yes" at bounding box center [932, 503] width 19 height 14
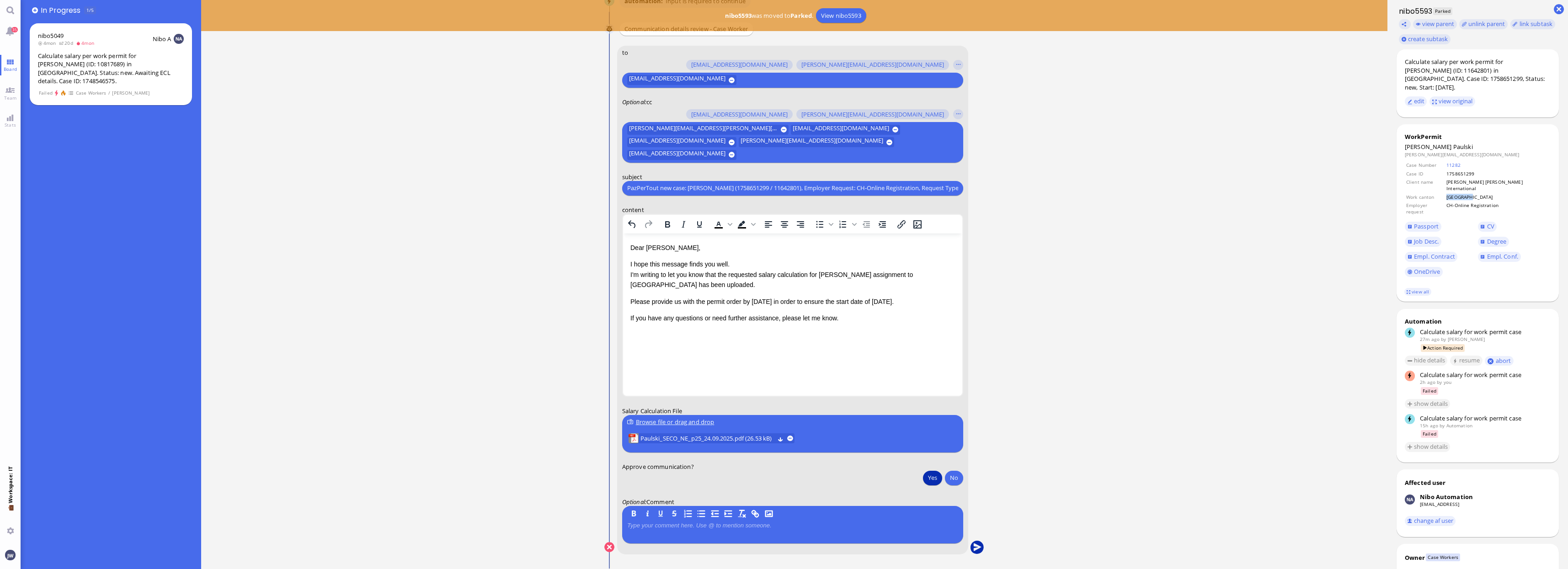
click at [981, 547] on button "submit" at bounding box center [977, 547] width 14 height 14
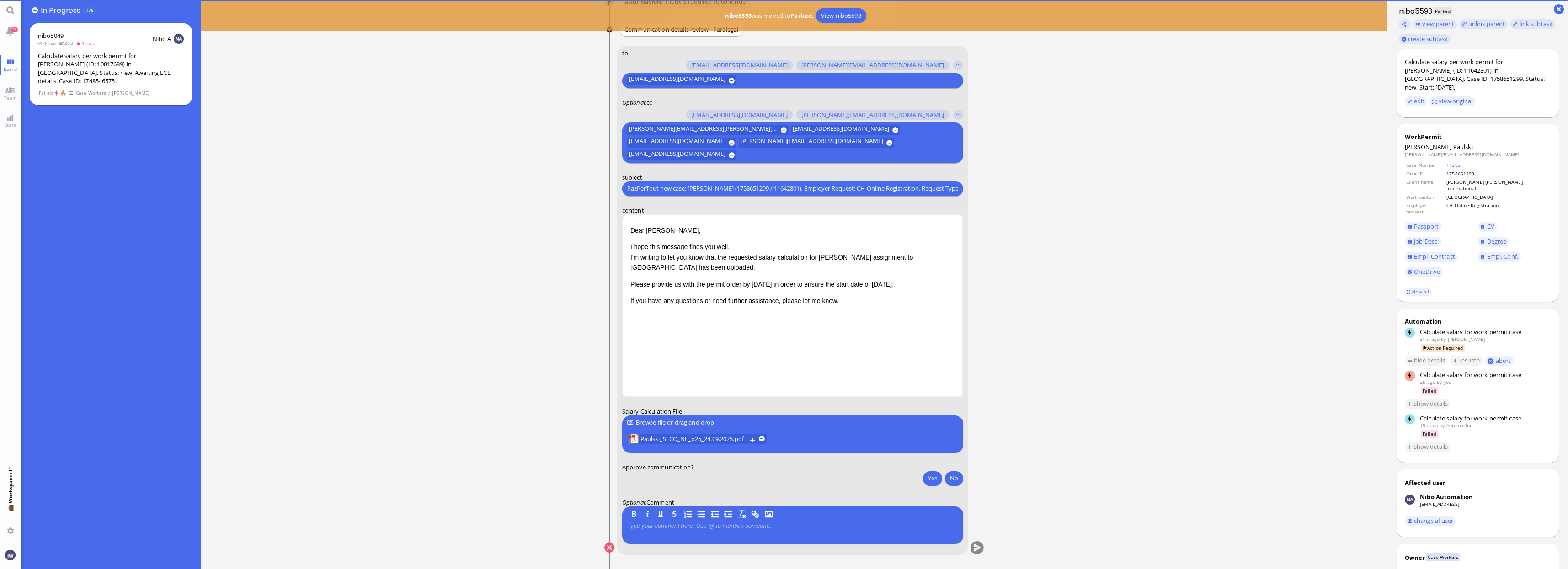
scroll to position [0, 0]
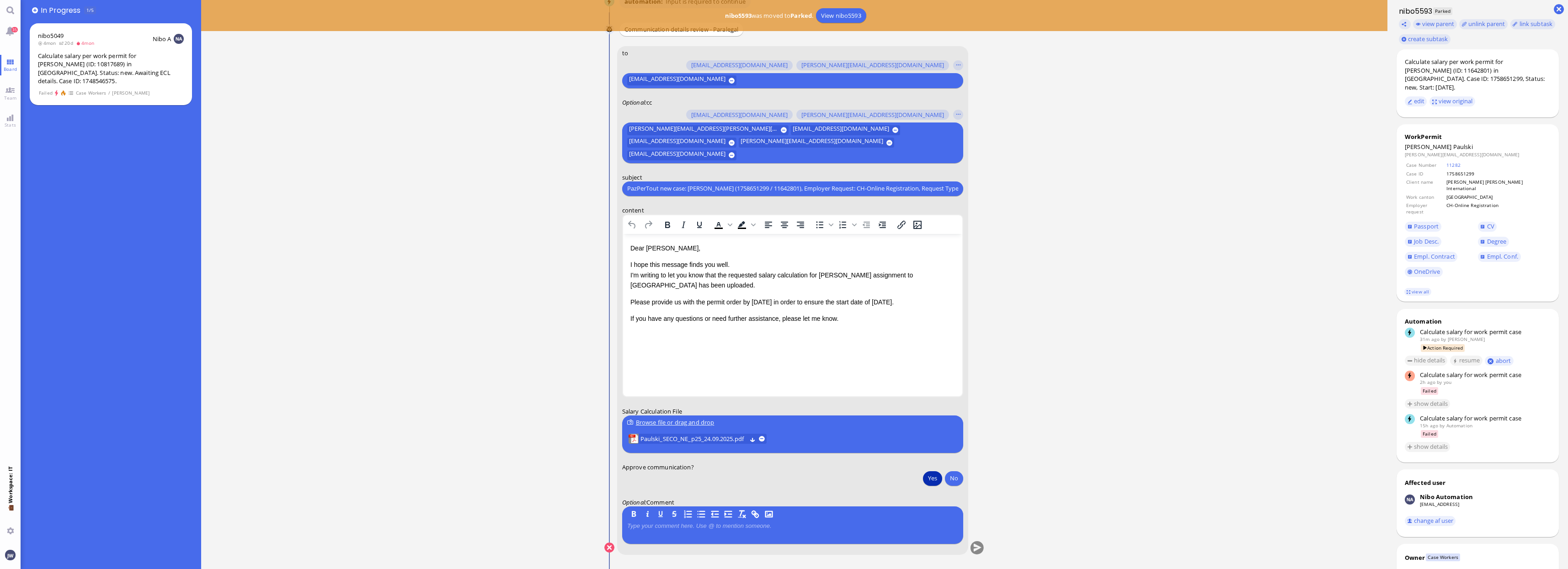
click at [935, 474] on button "Yes" at bounding box center [932, 477] width 19 height 14
click at [974, 552] on button "submit" at bounding box center [977, 548] width 14 height 14
